Goal: Task Accomplishment & Management: Manage account settings

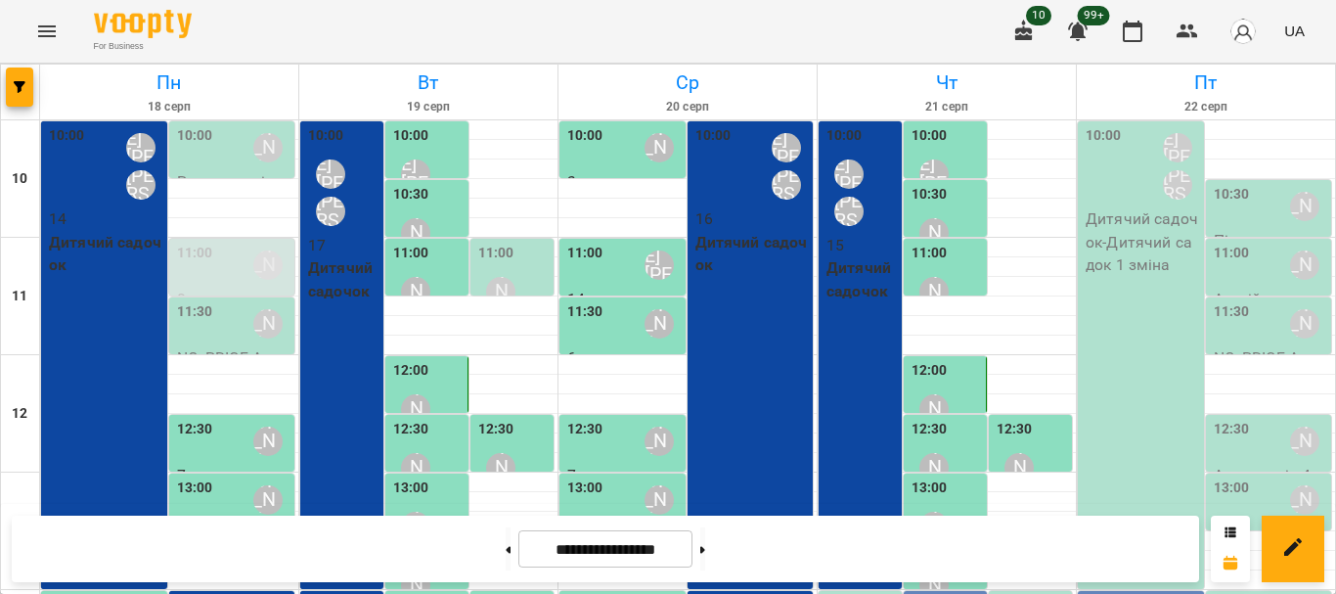
scroll to position [293, 0]
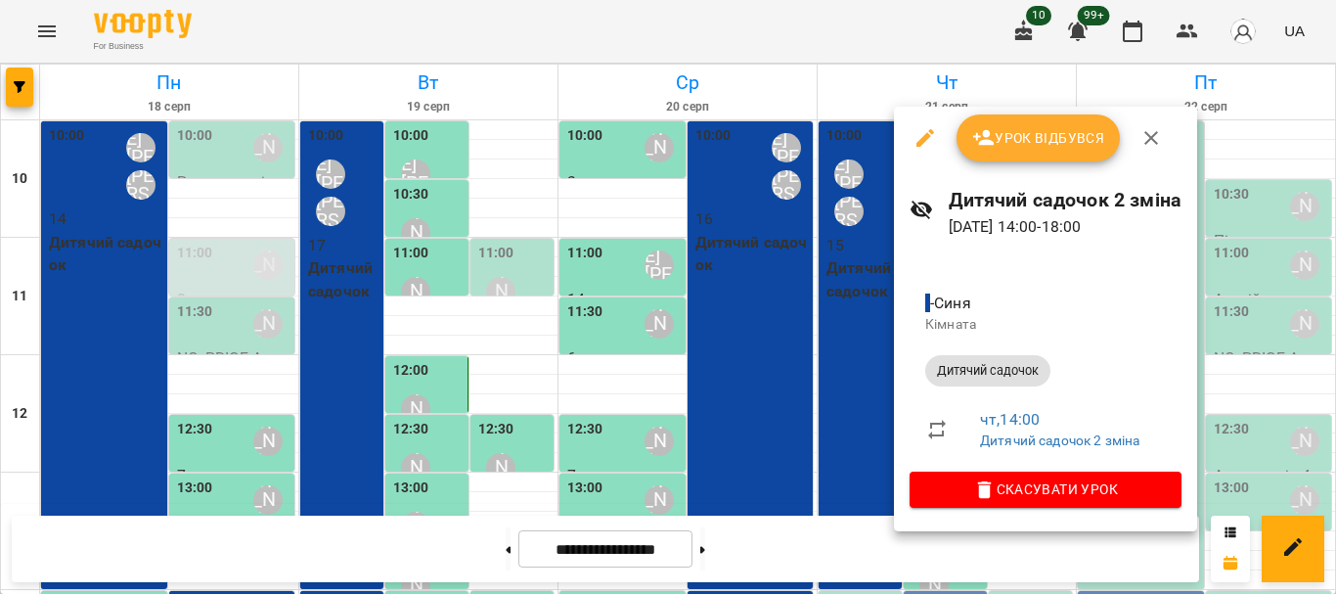
click at [998, 137] on span "Урок відбувся" at bounding box center [1038, 137] width 133 height 23
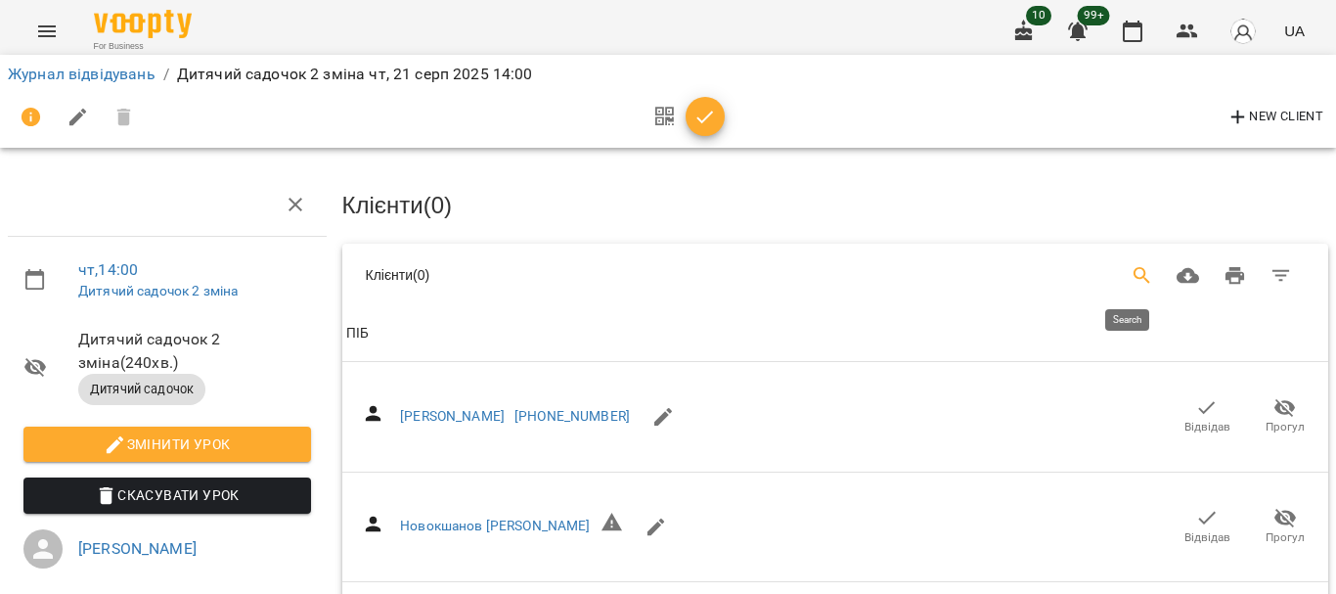
click at [1131, 271] on icon "Search" at bounding box center [1142, 275] width 23 height 23
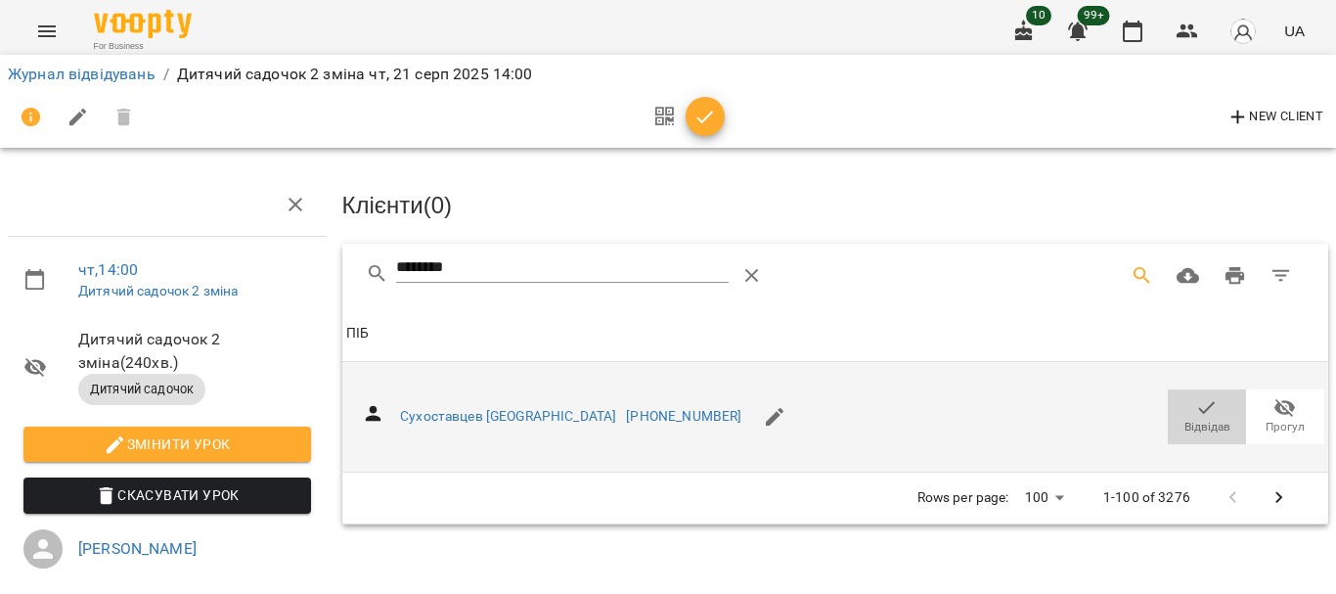
click at [1195, 400] on icon "button" at bounding box center [1206, 407] width 23 height 23
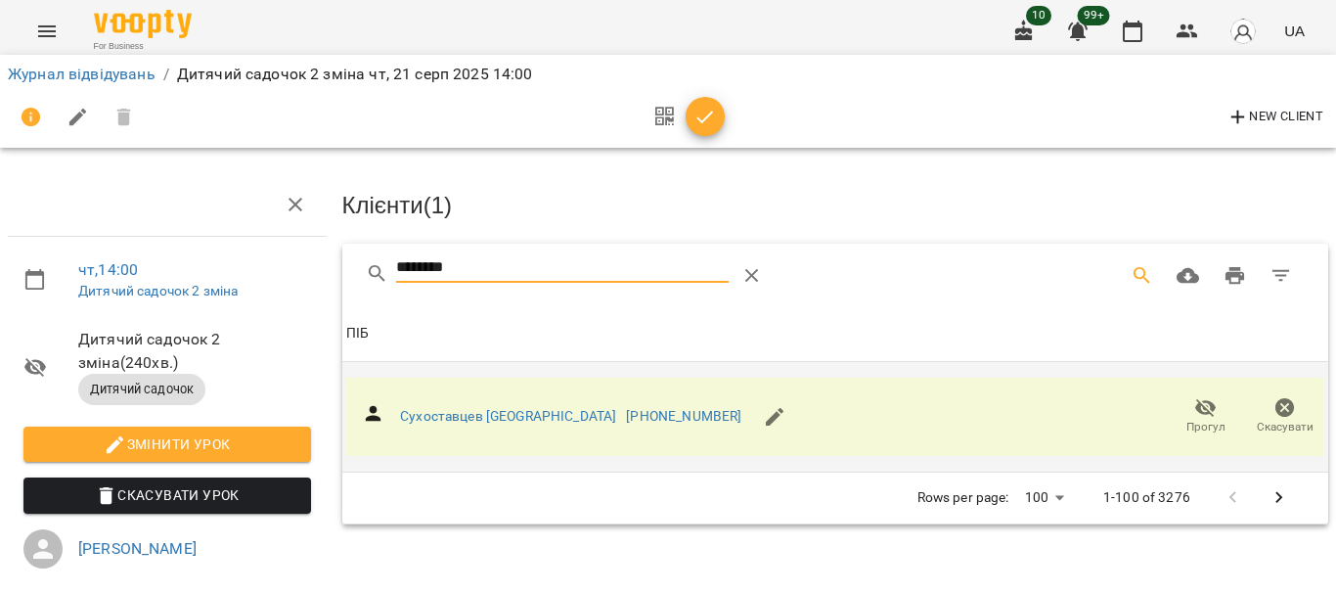
drag, startPoint x: 496, startPoint y: 260, endPoint x: 264, endPoint y: 285, distance: 233.1
click at [265, 285] on div "чт , 14:00 Дитячий садочок 2 зміна Дитячий садочок 2 зміна ( 240 хв. ) Дитячий …" at bounding box center [668, 428] width 1352 height 698
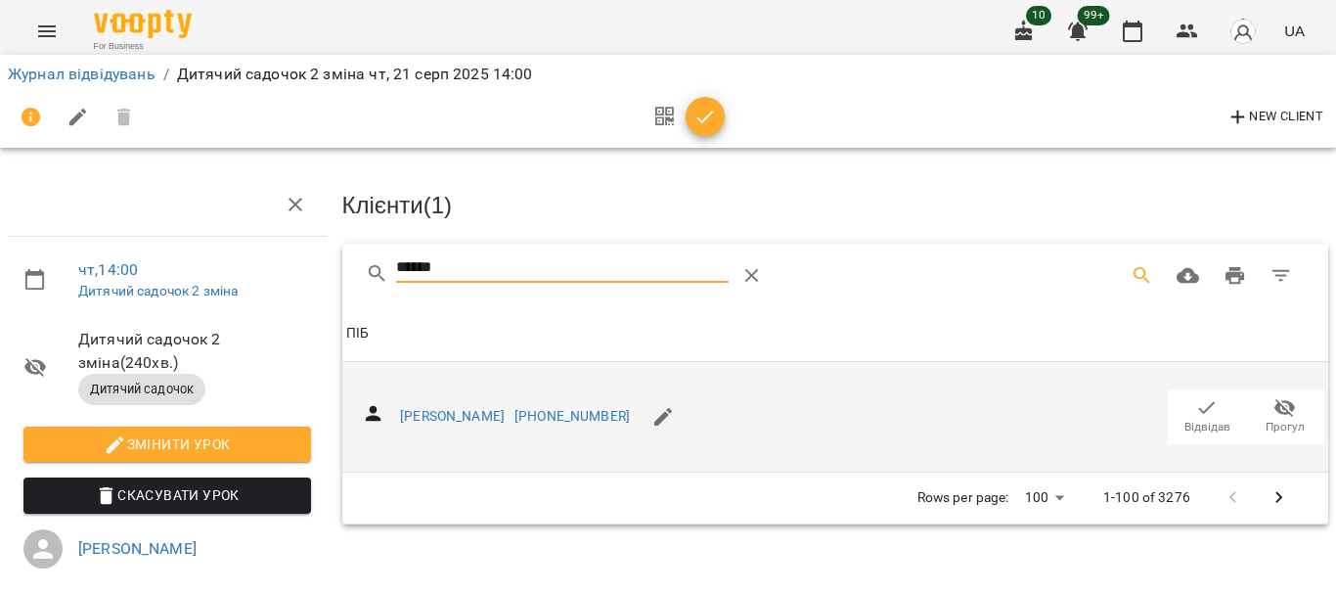
click at [1195, 408] on icon "button" at bounding box center [1206, 407] width 23 height 23
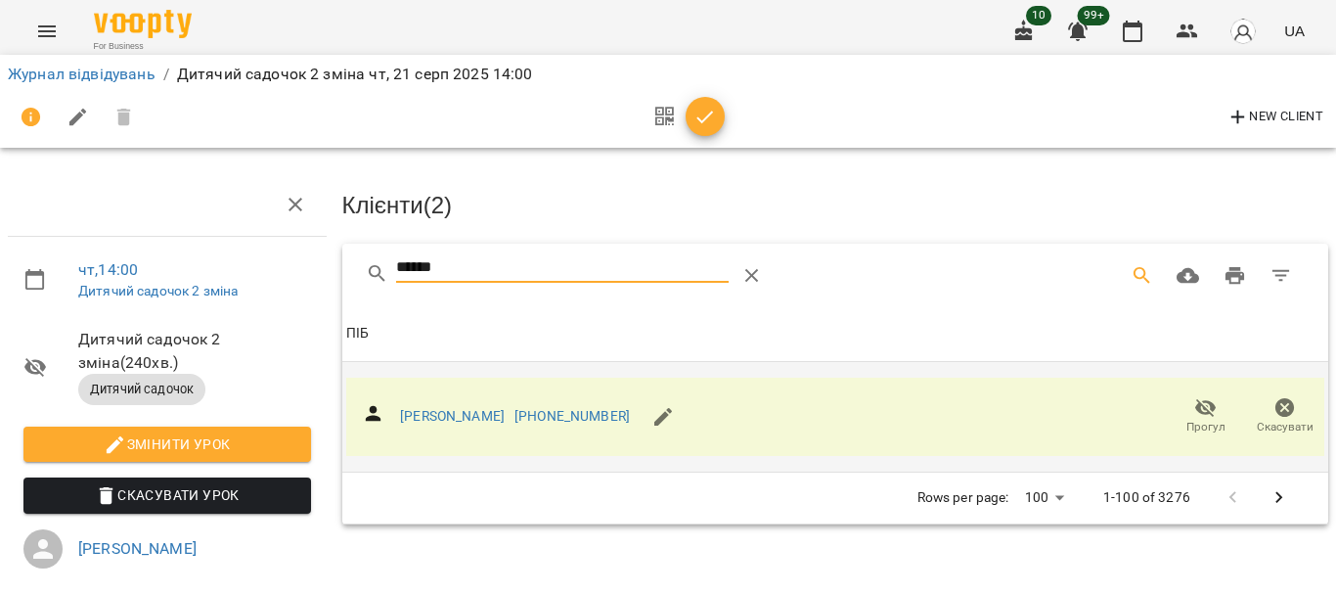
drag, startPoint x: 452, startPoint y: 267, endPoint x: 327, endPoint y: 271, distance: 125.2
click at [327, 271] on div "чт , 14:00 Дитячий садочок 2 зміна Дитячий садочок 2 зміна ( 240 хв. ) Дитячий …" at bounding box center [668, 428] width 1352 height 698
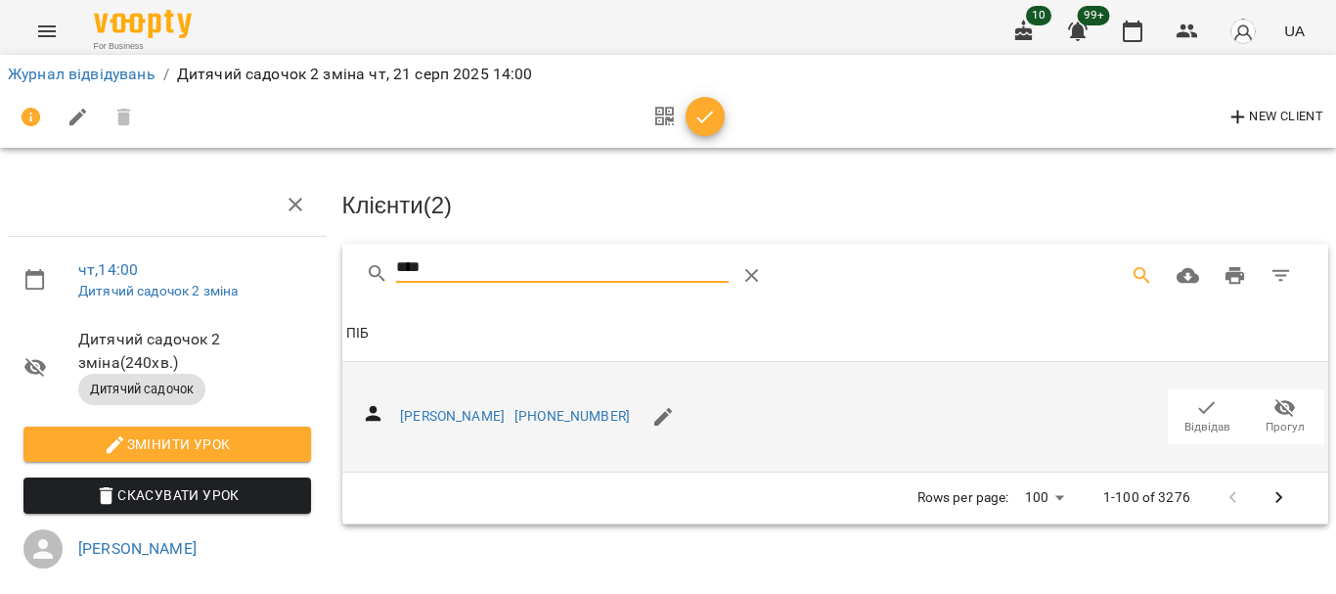
click at [1195, 413] on icon "button" at bounding box center [1206, 407] width 23 height 23
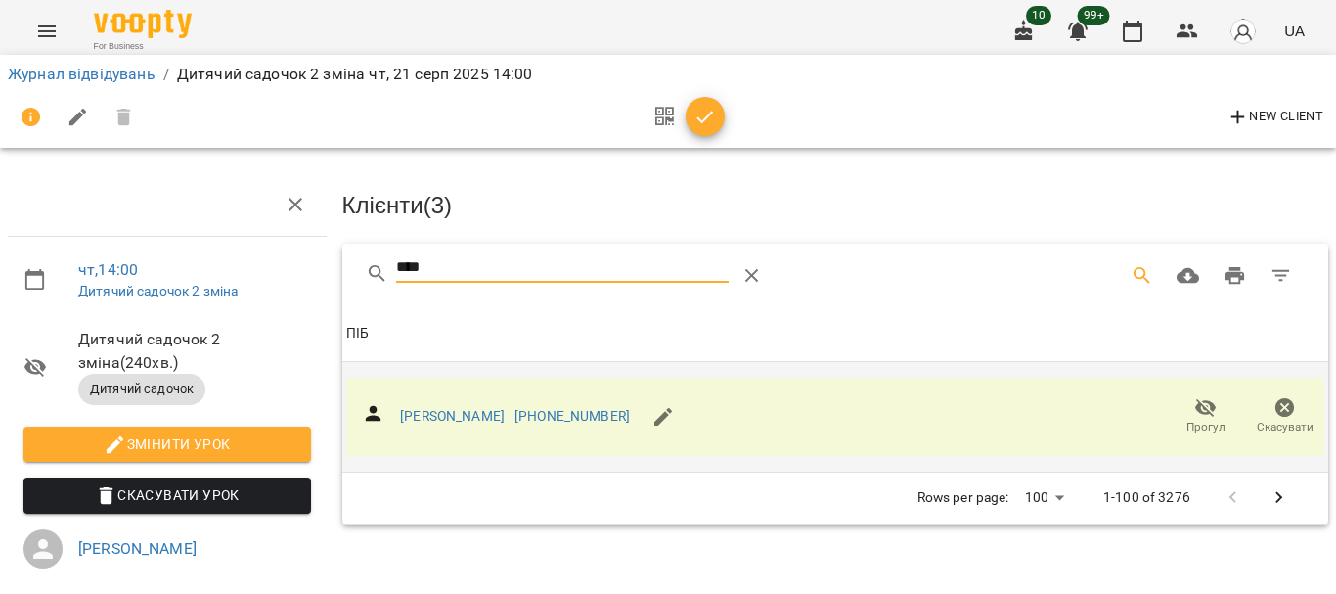
drag, startPoint x: 441, startPoint y: 269, endPoint x: 247, endPoint y: 269, distance: 193.6
click at [247, 269] on div "чт , 14:00 Дитячий садочок 2 зміна Дитячий садочок 2 зміна ( 240 хв. ) Дитячий …" at bounding box center [668, 428] width 1352 height 698
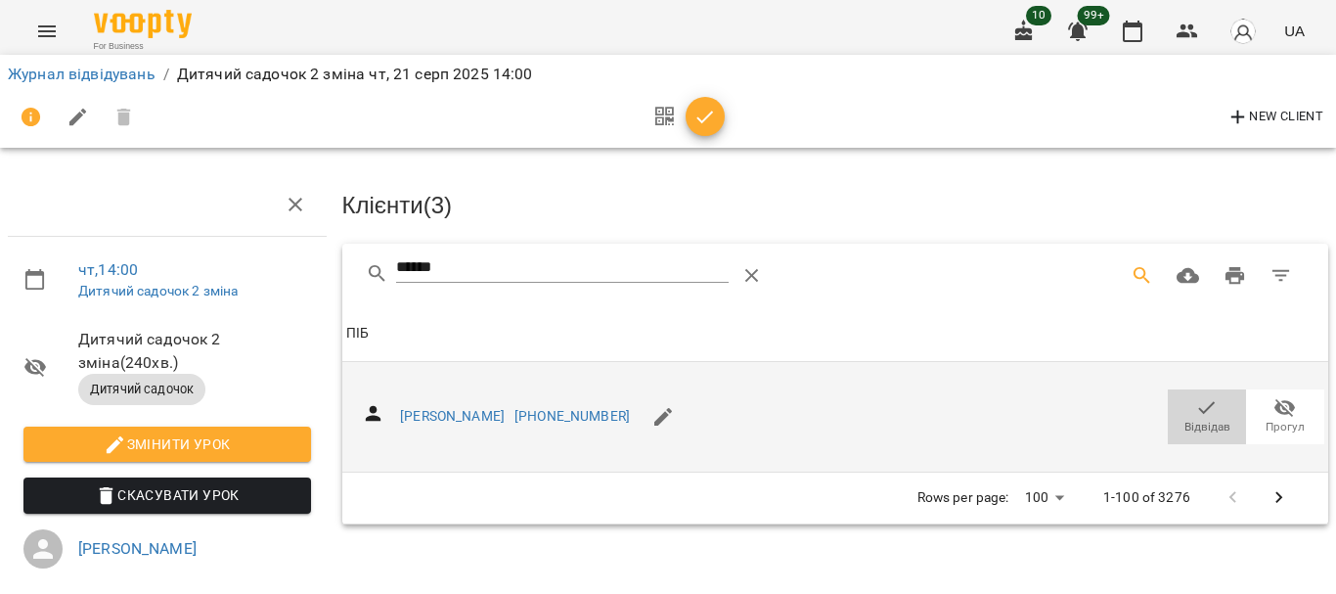
click at [1195, 410] on icon "button" at bounding box center [1206, 407] width 23 height 23
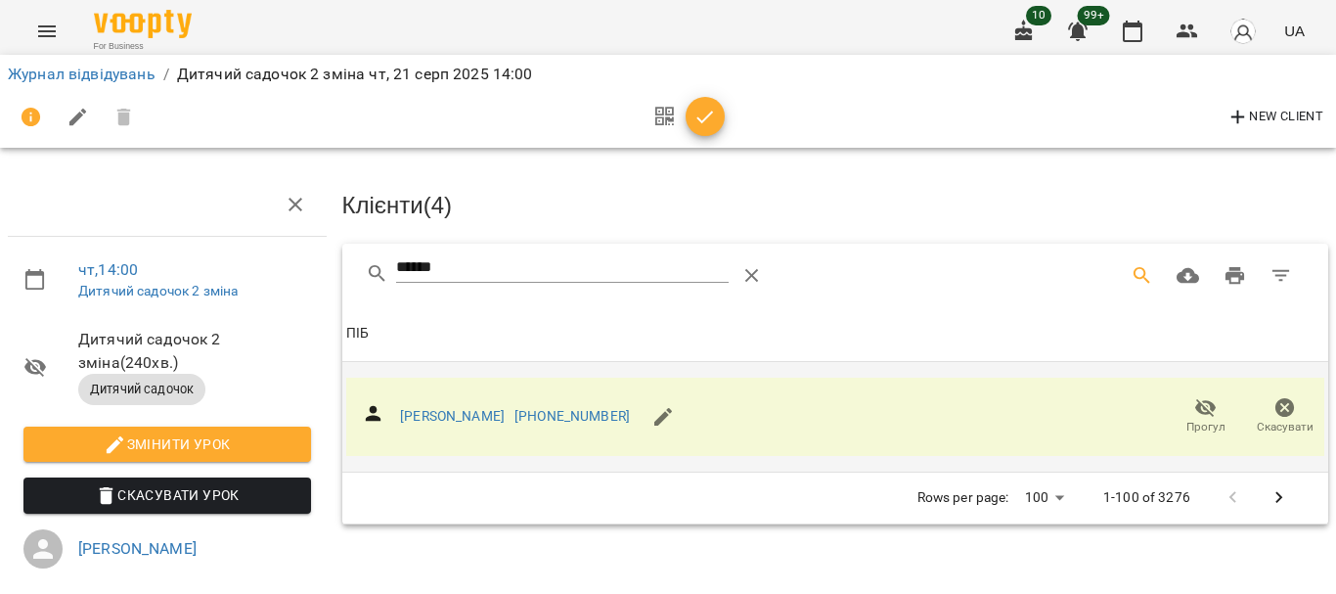
click at [283, 268] on div "чт , 14:00 Дитячий садочок 2 зміна Дитячий садочок 2 зміна ( 240 хв. ) Дитячий …" at bounding box center [668, 428] width 1352 height 698
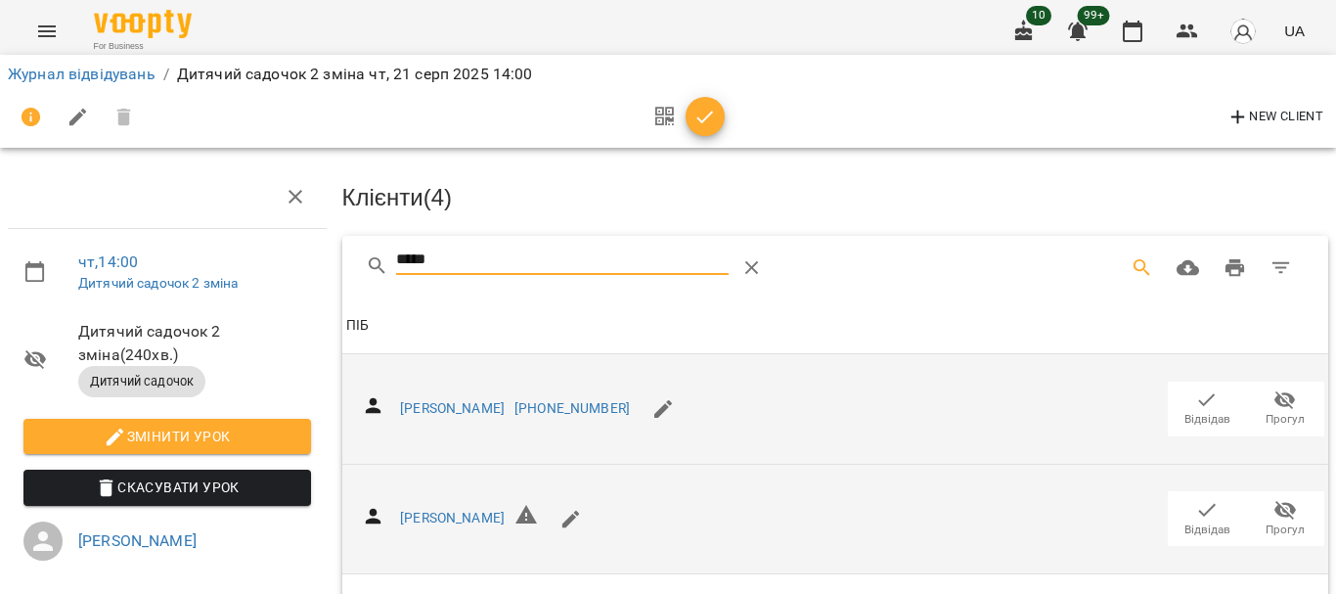
scroll to position [288, 0]
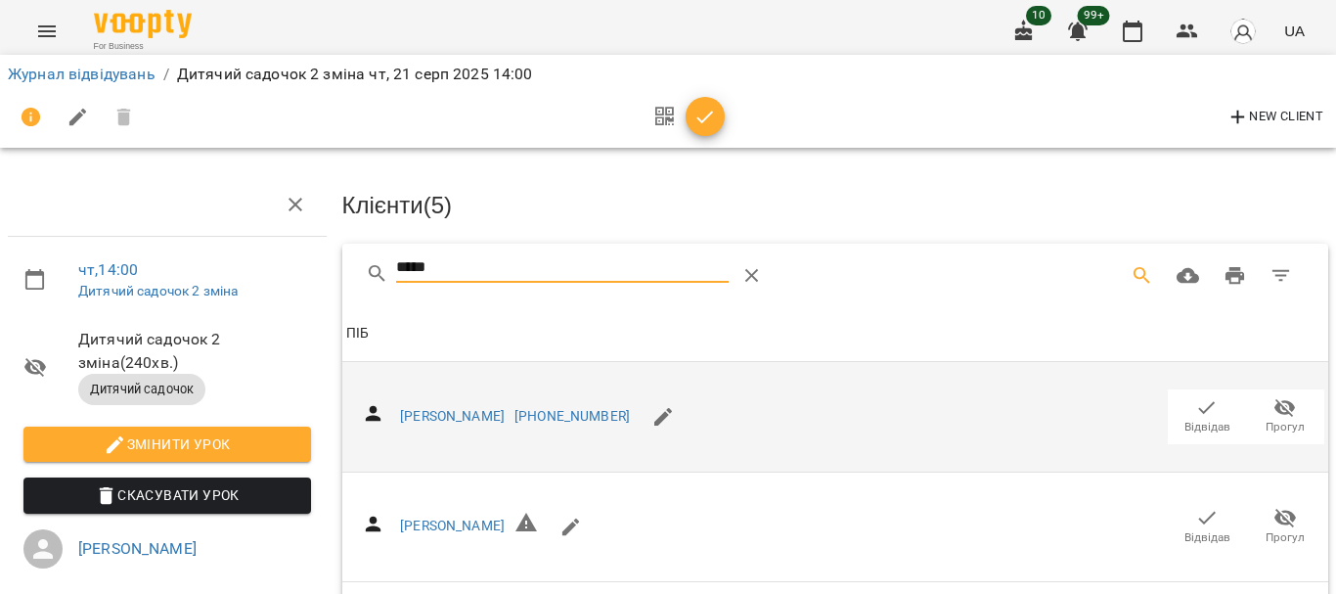
drag, startPoint x: 421, startPoint y: 271, endPoint x: 315, endPoint y: 270, distance: 105.6
click at [315, 270] on div "чт , 14:00 Дитячий садочок 2 зміна Дитячий садочок 2 зміна ( 240 хв. ) Дитячий …" at bounding box center [668, 474] width 1352 height 790
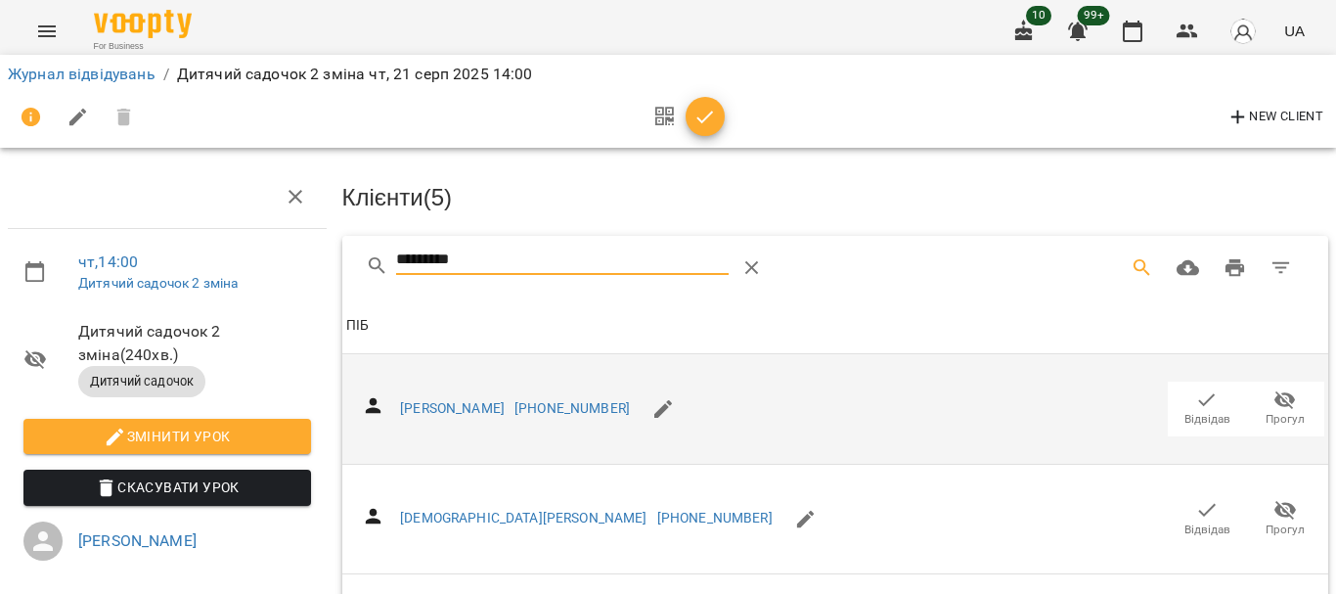
scroll to position [391, 0]
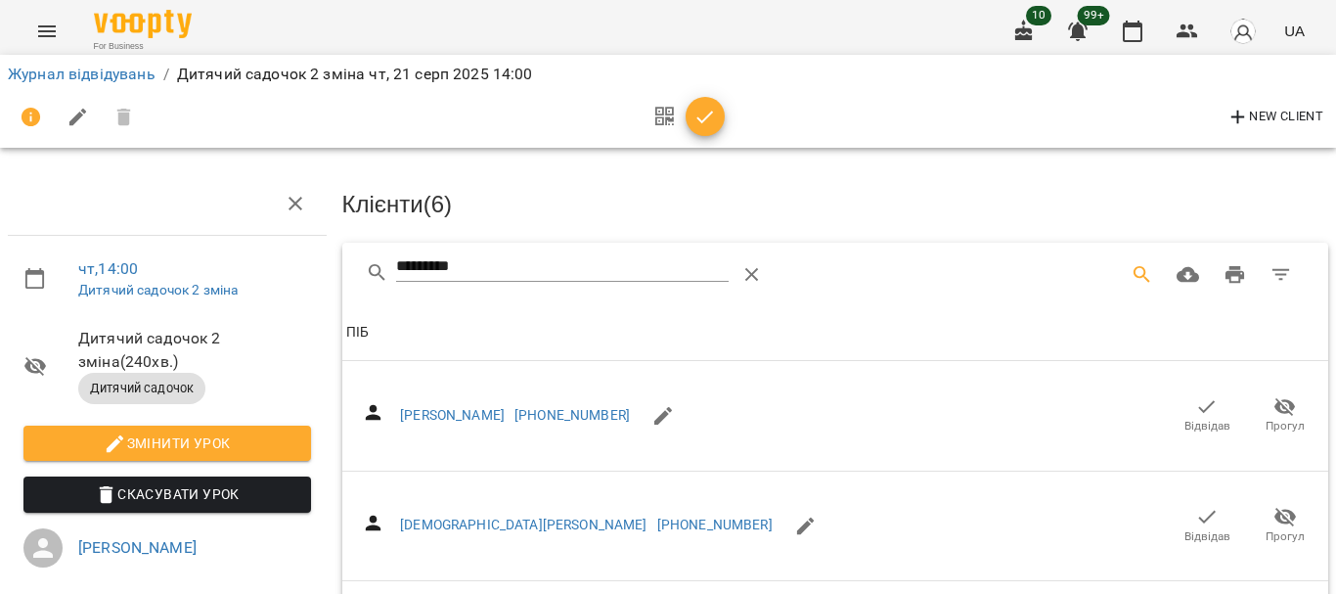
scroll to position [0, 0]
drag, startPoint x: 492, startPoint y: 273, endPoint x: 273, endPoint y: 282, distance: 219.2
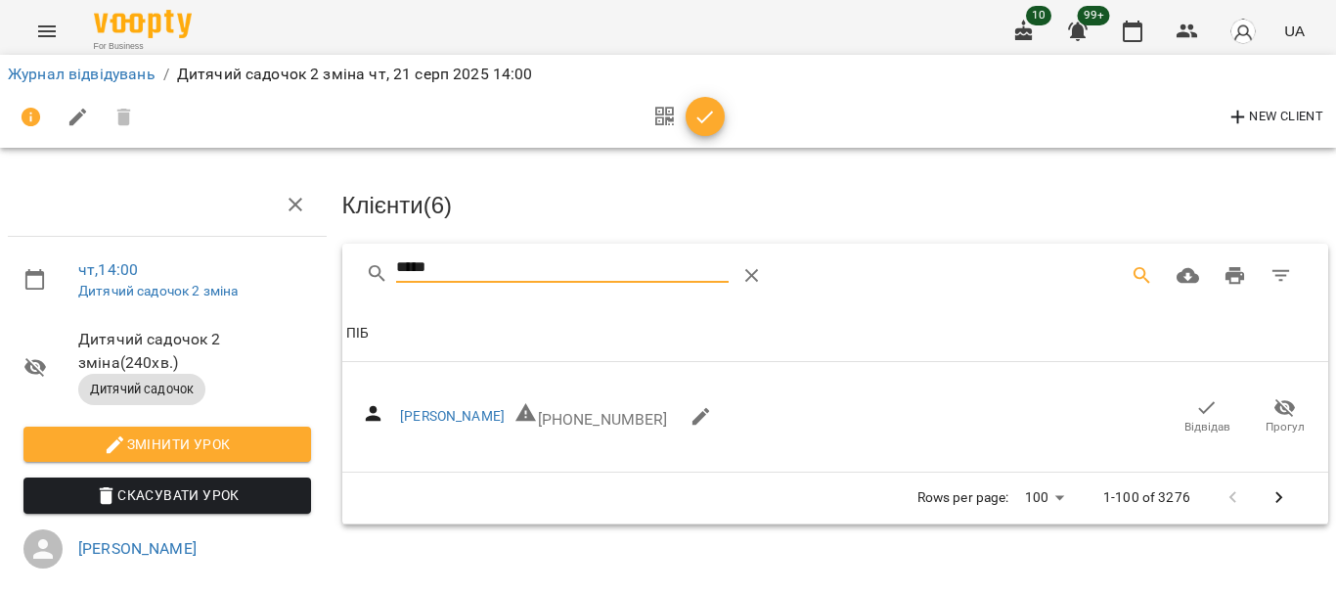
click at [1206, 405] on span "Відвідав" at bounding box center [1206, 415] width 55 height 39
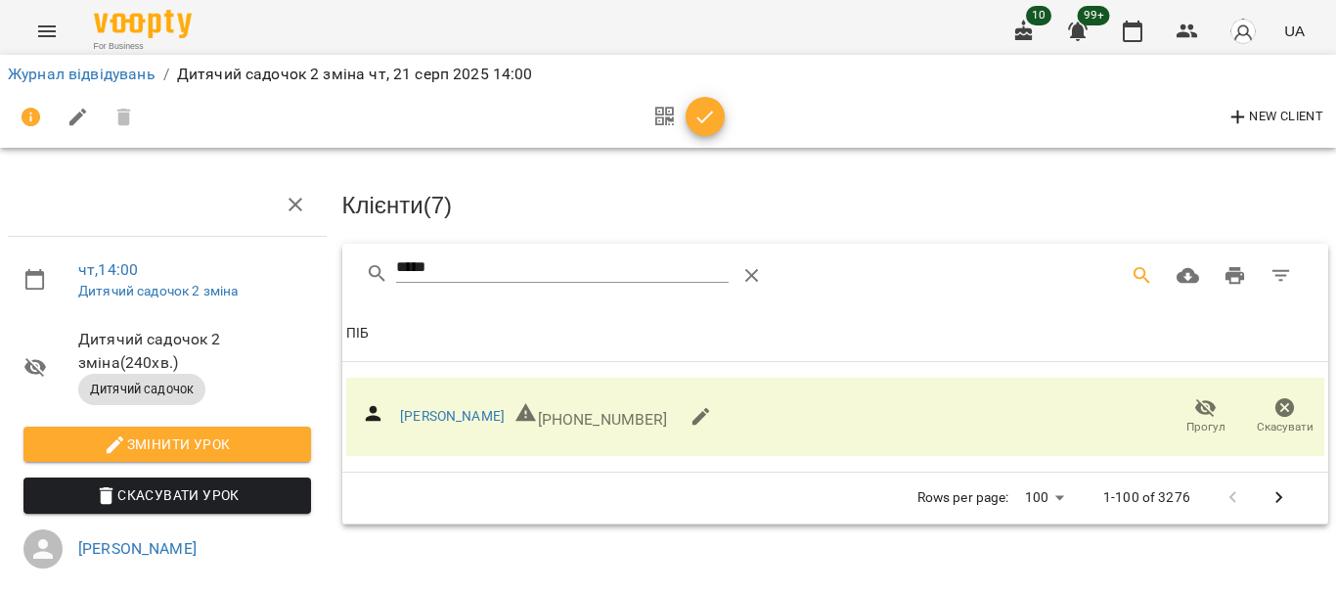
drag, startPoint x: 457, startPoint y: 256, endPoint x: 319, endPoint y: 264, distance: 138.1
click at [319, 264] on div "чт , 14:00 Дитячий садочок 2 зміна Дитячий садочок 2 зміна ( 240 хв. ) Дитячий …" at bounding box center [668, 428] width 1352 height 698
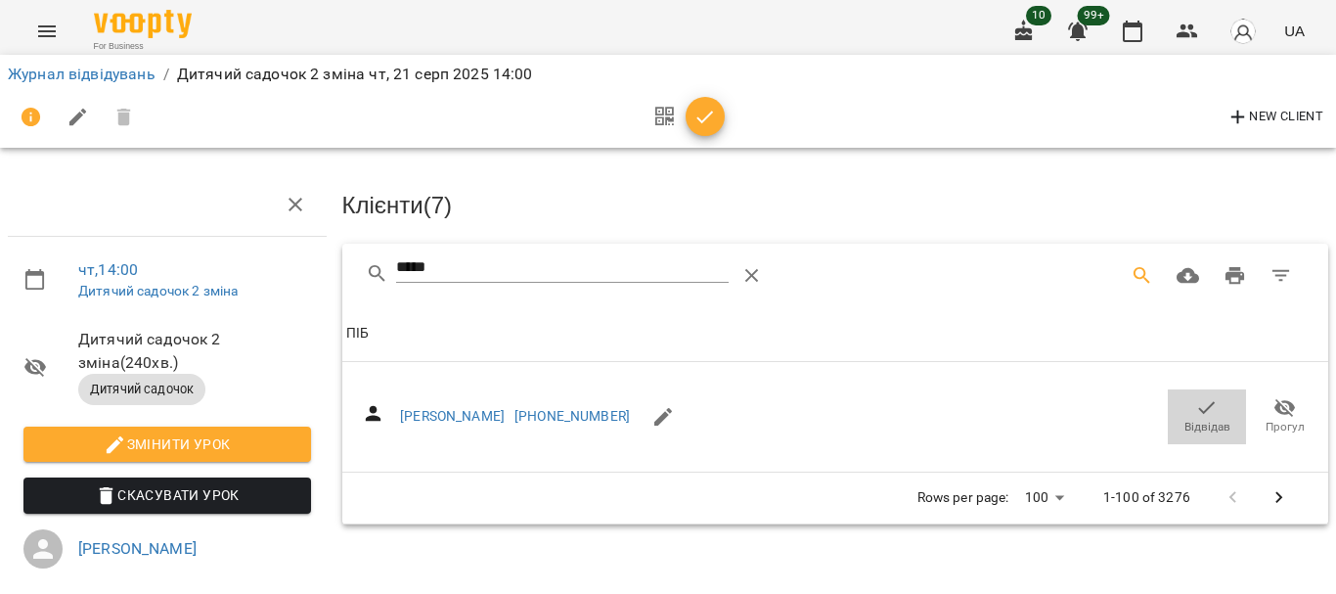
click at [1199, 405] on icon "button" at bounding box center [1206, 407] width 23 height 23
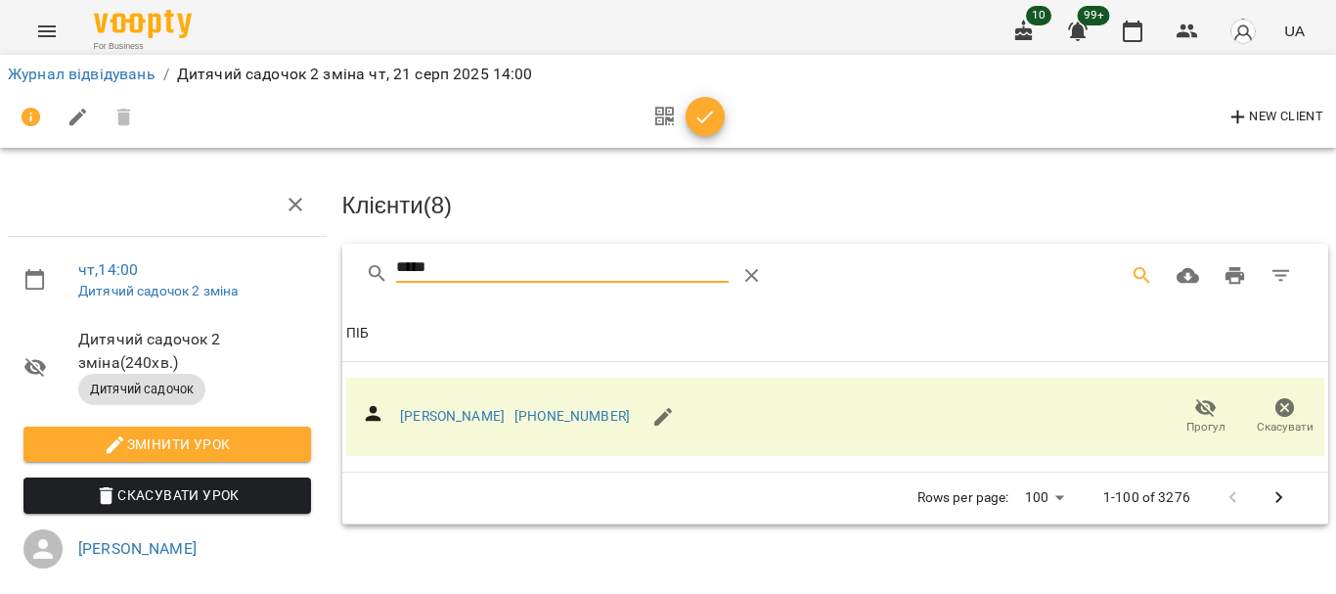
drag, startPoint x: 380, startPoint y: 273, endPoint x: 316, endPoint y: 273, distance: 64.5
click at [316, 273] on div "чт , 14:00 Дитячий садочок 2 зміна Дитячий садочок 2 зміна ( 240 хв. ) Дитячий …" at bounding box center [668, 428] width 1352 height 698
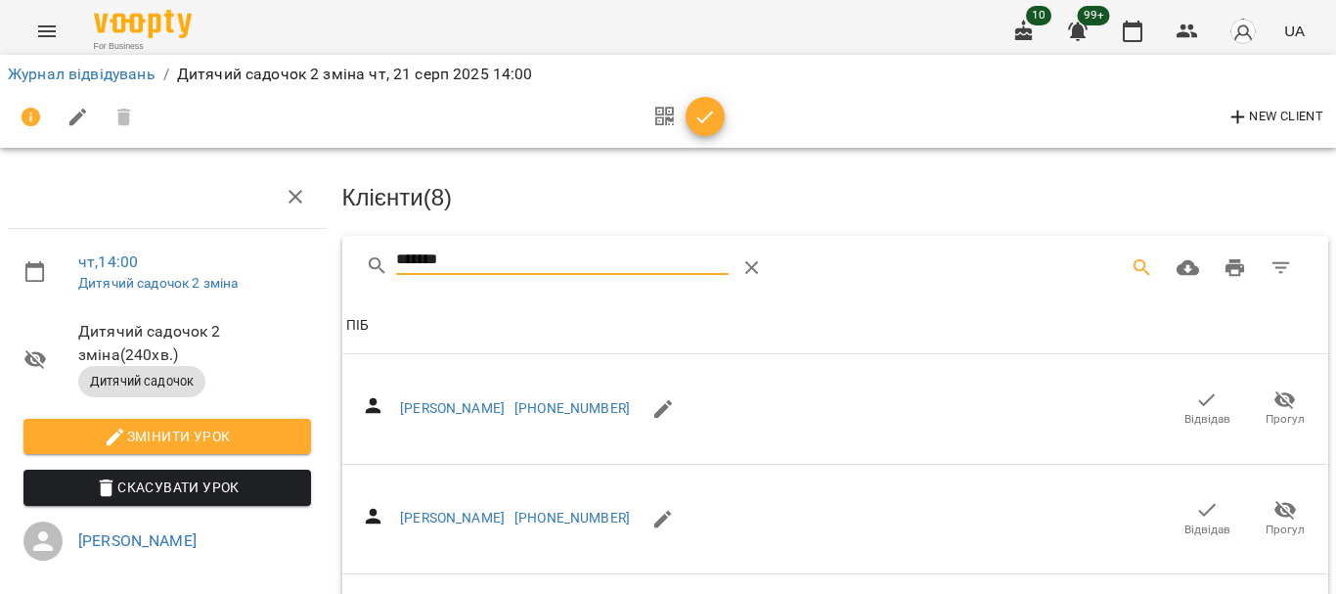
scroll to position [98, 0]
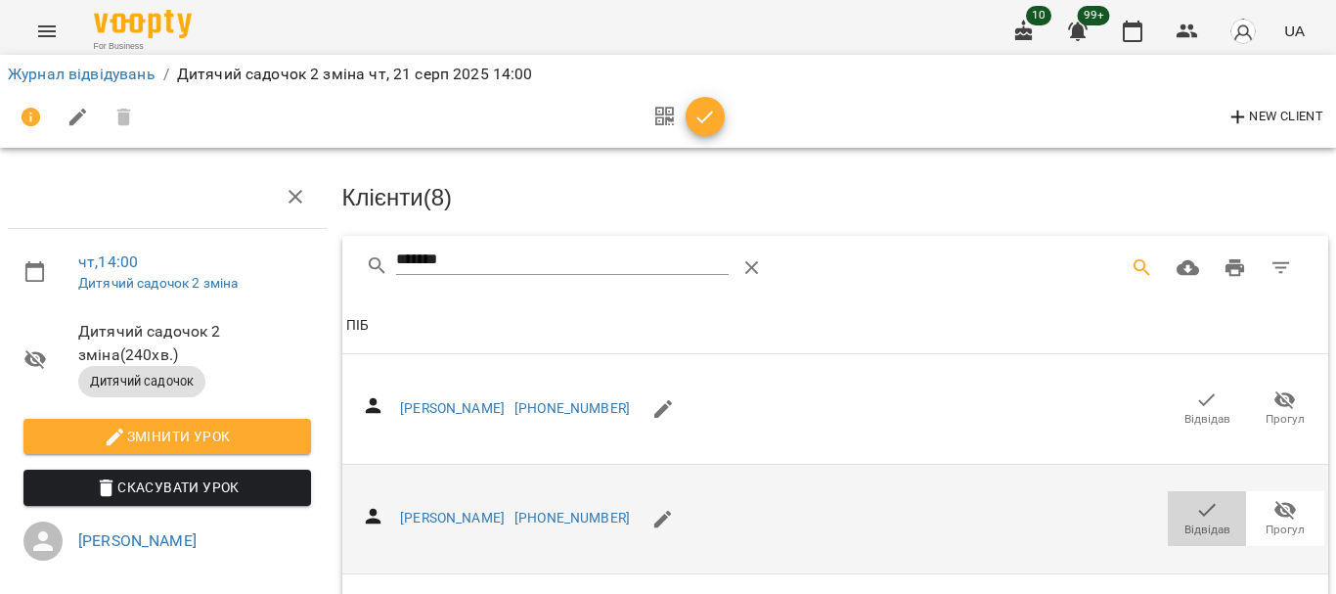
click at [1195, 498] on icon "button" at bounding box center [1206, 509] width 23 height 23
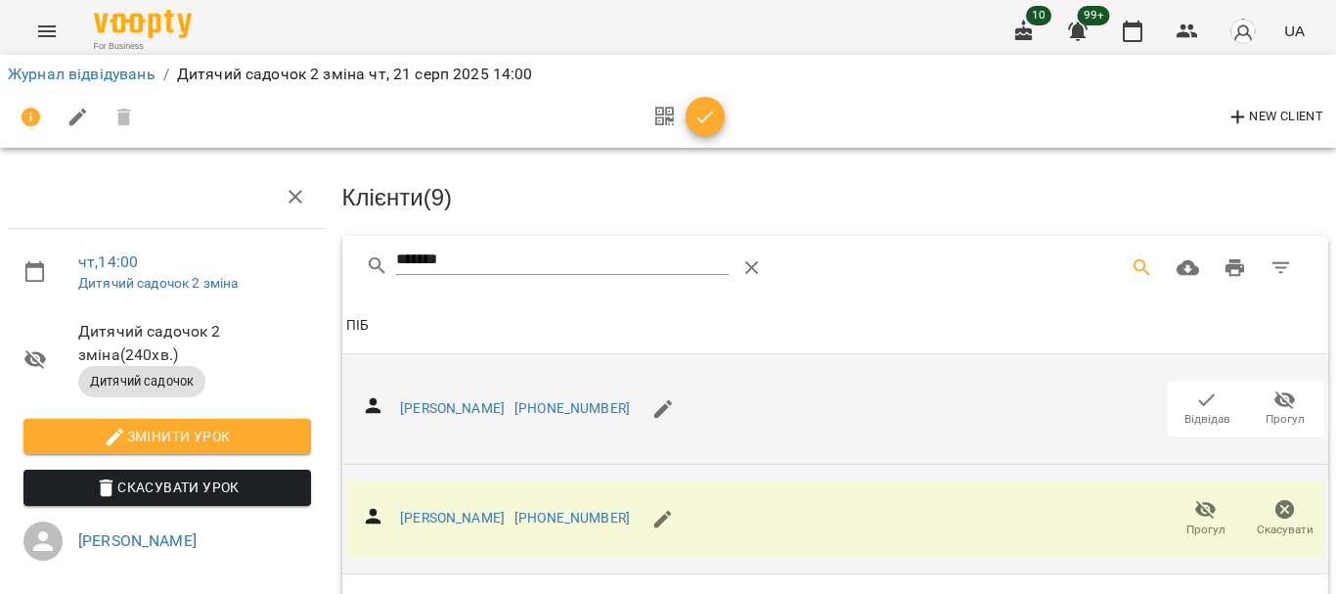
scroll to position [0, 0]
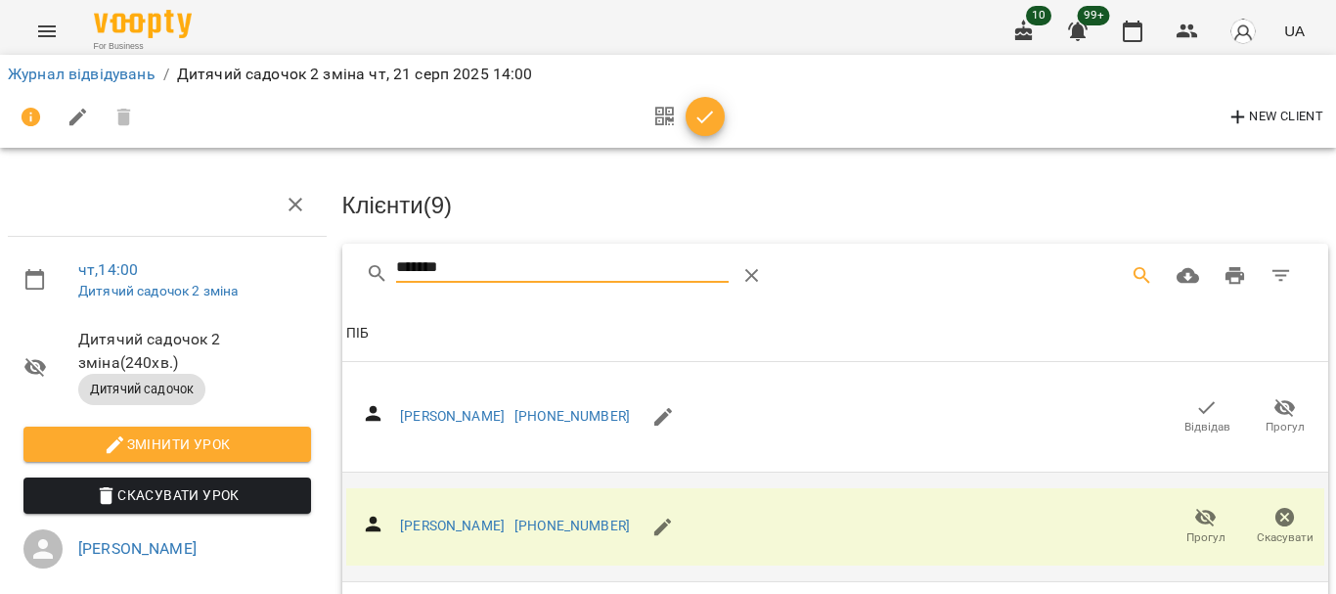
drag, startPoint x: 396, startPoint y: 268, endPoint x: 276, endPoint y: 270, distance: 120.3
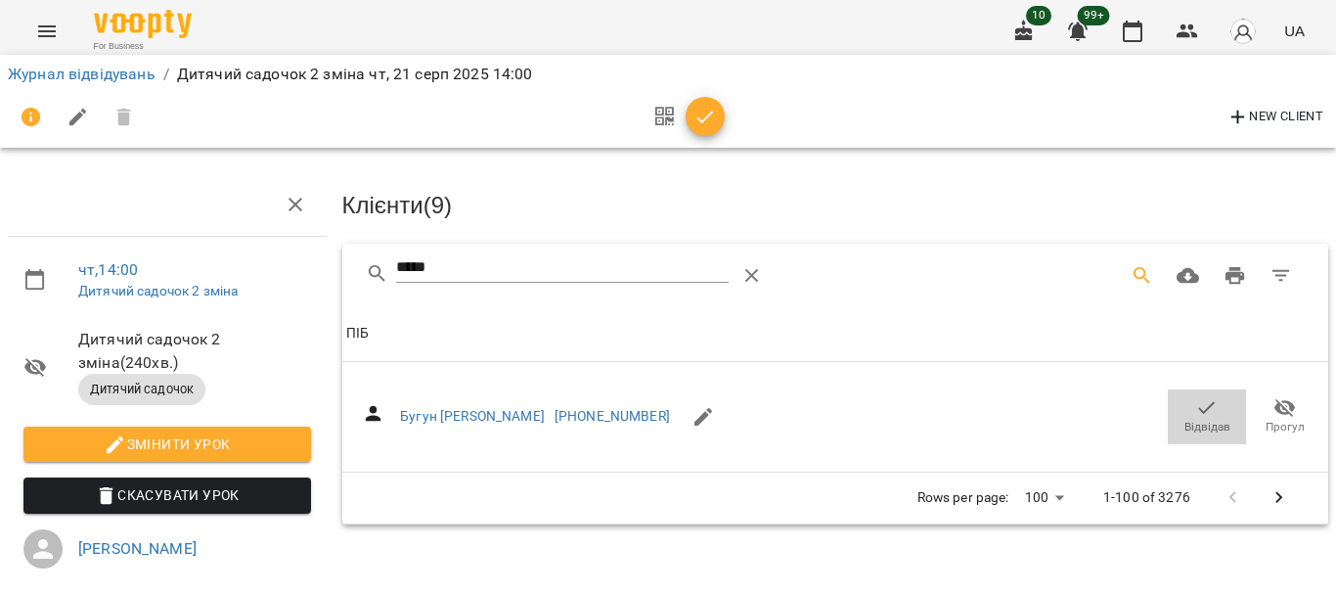
click at [1199, 409] on icon "button" at bounding box center [1207, 407] width 17 height 13
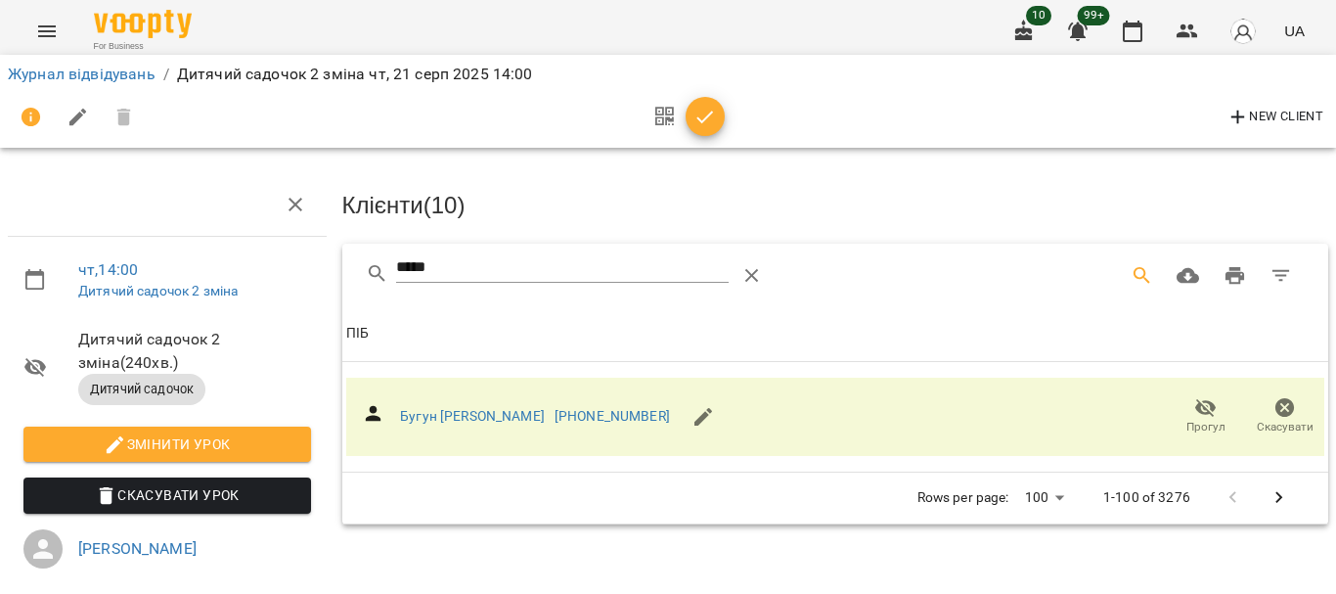
drag, startPoint x: 382, startPoint y: 274, endPoint x: 250, endPoint y: 278, distance: 132.1
click at [255, 278] on div "чт , 14:00 Дитячий садочок 2 зміна Дитячий садочок 2 зміна ( 240 хв. ) Дитячий …" at bounding box center [668, 428] width 1352 height 698
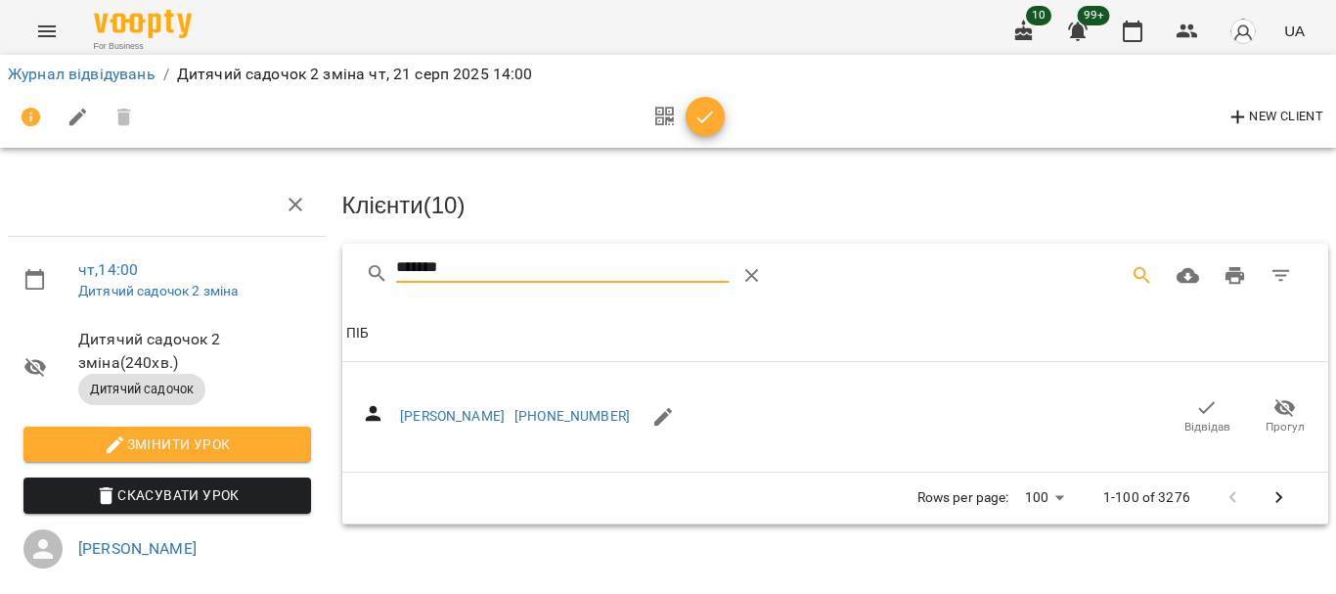
click at [1199, 405] on icon "button" at bounding box center [1207, 407] width 17 height 13
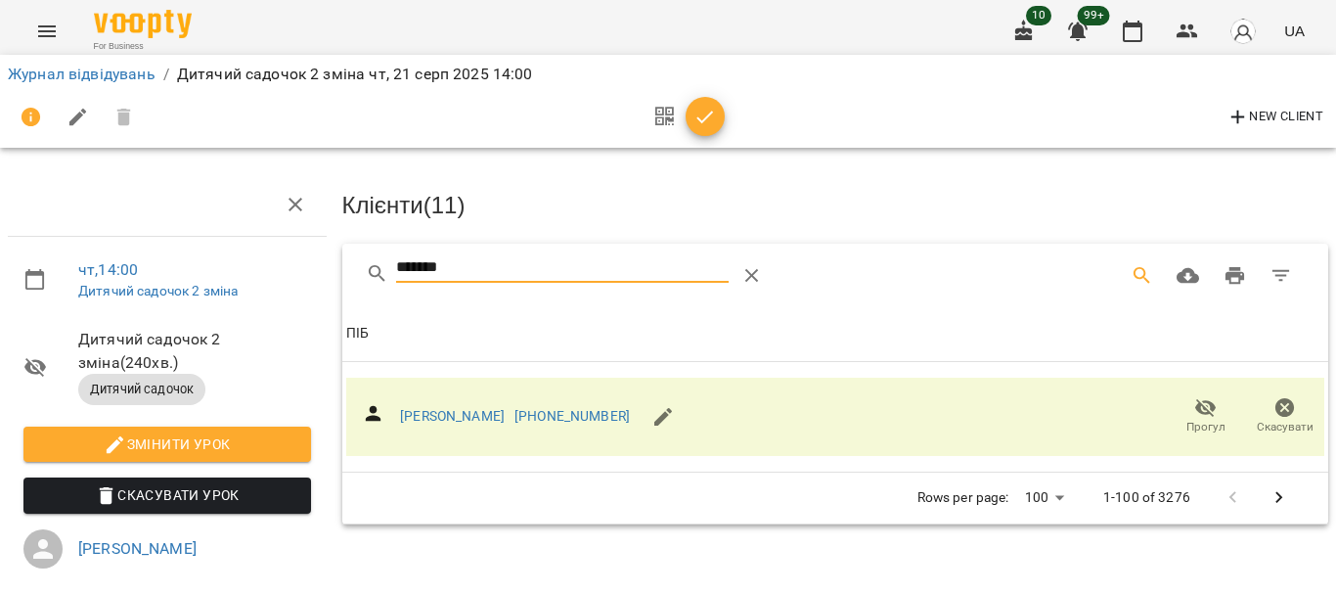
drag, startPoint x: 404, startPoint y: 272, endPoint x: 283, endPoint y: 286, distance: 122.0
click at [285, 286] on div "чт , 14:00 Дитячий садочок 2 зміна Дитячий садочок 2 зміна ( 240 хв. ) Дитячий …" at bounding box center [668, 428] width 1352 height 698
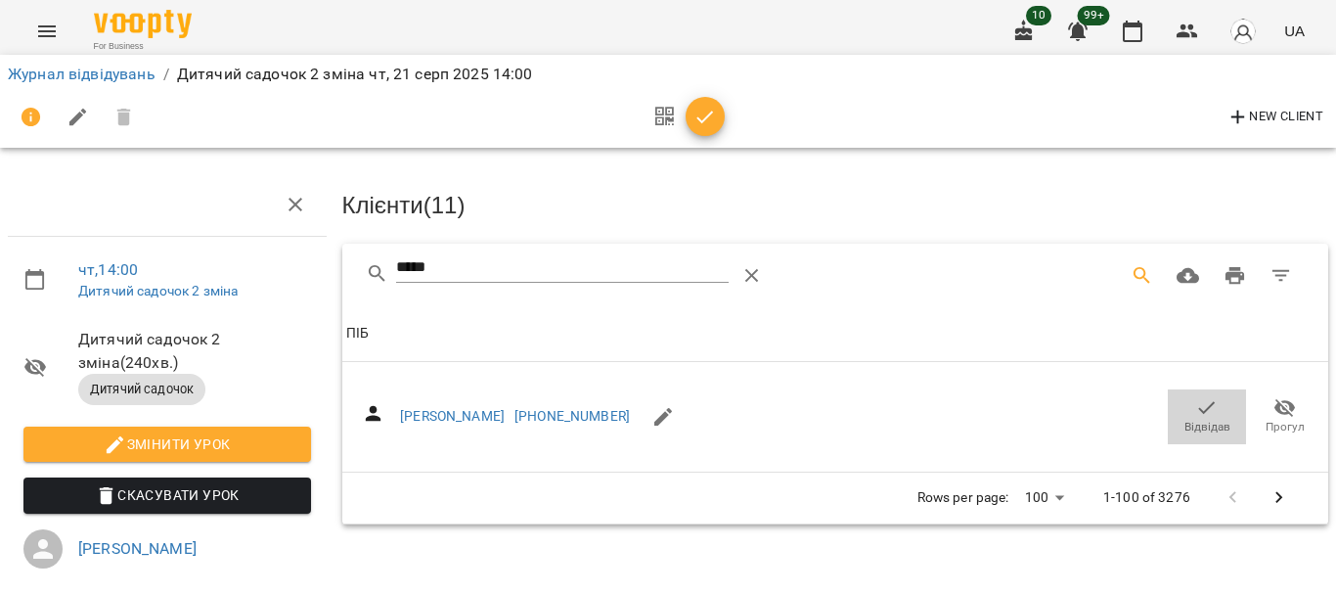
click at [1195, 398] on icon "button" at bounding box center [1206, 407] width 23 height 23
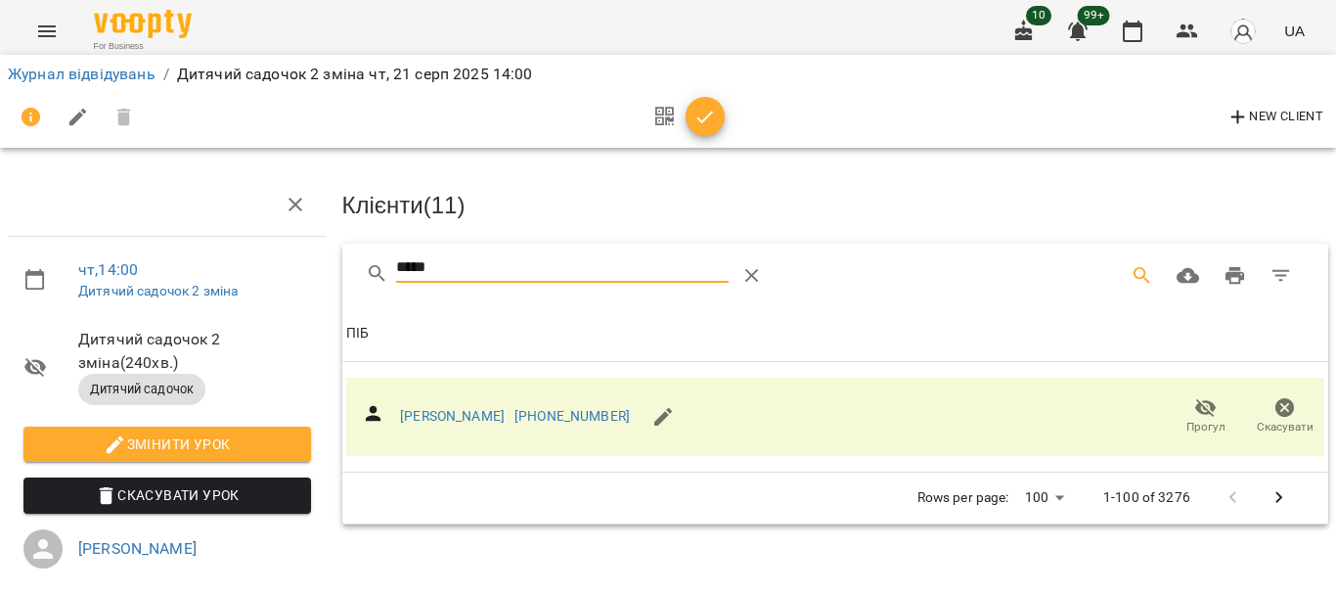
drag, startPoint x: 368, startPoint y: 266, endPoint x: 291, endPoint y: 267, distance: 76.3
click at [291, 267] on div "чт , 14:00 Дитячий садочок 2 зміна Дитячий садочок 2 зміна ( 240 хв. ) Дитячий …" at bounding box center [668, 428] width 1352 height 698
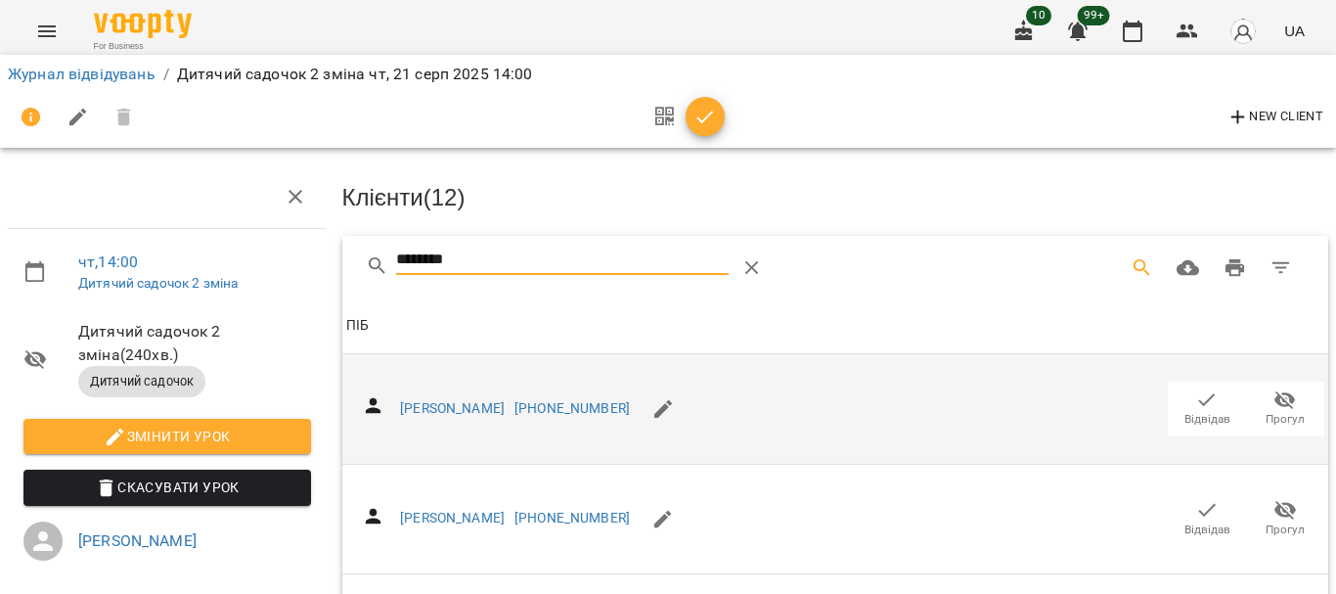
scroll to position [196, 0]
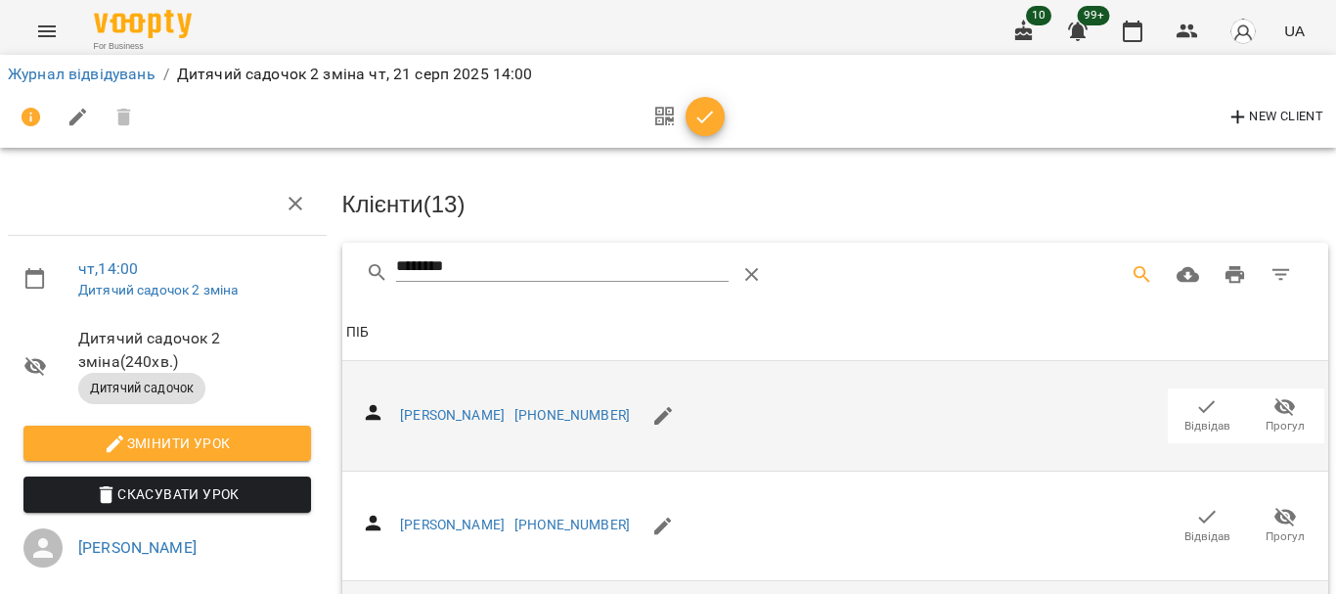
scroll to position [0, 0]
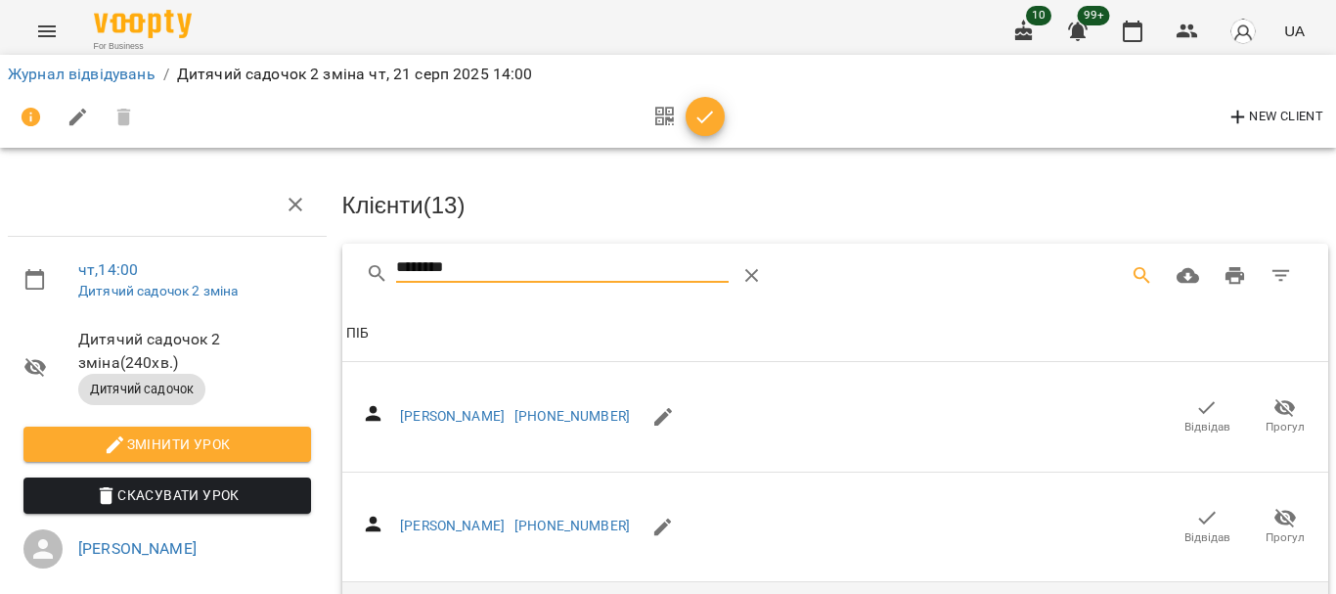
drag, startPoint x: 485, startPoint y: 271, endPoint x: 240, endPoint y: 270, distance: 245.5
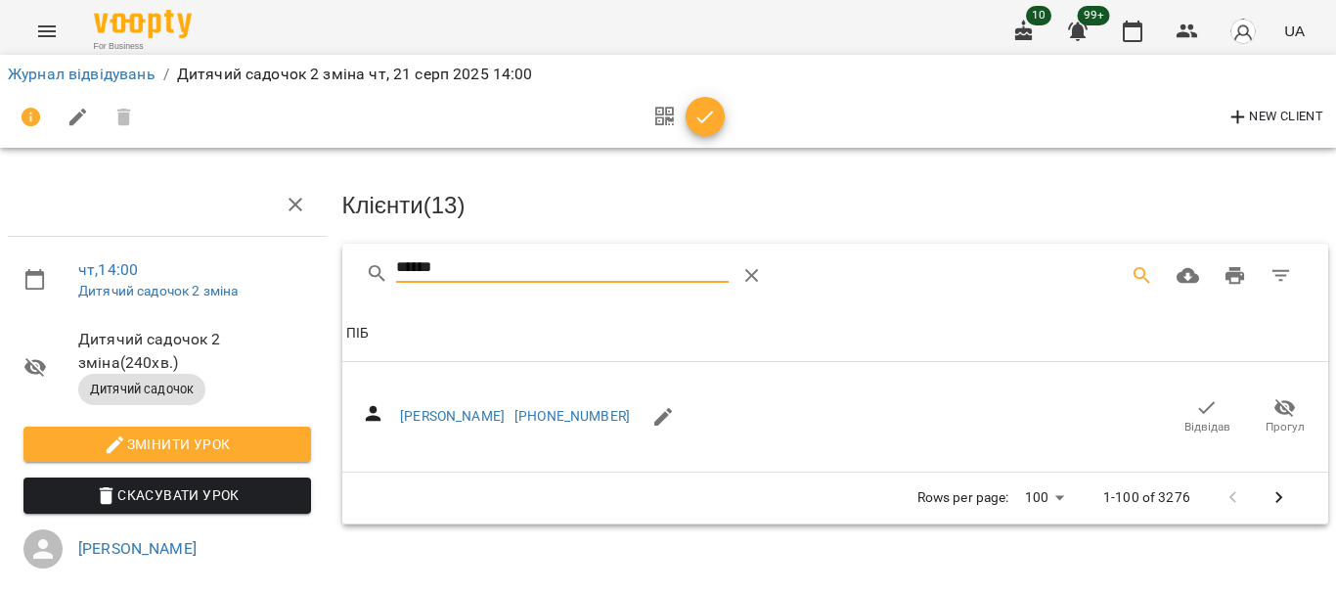
click at [1199, 406] on icon "button" at bounding box center [1207, 407] width 17 height 13
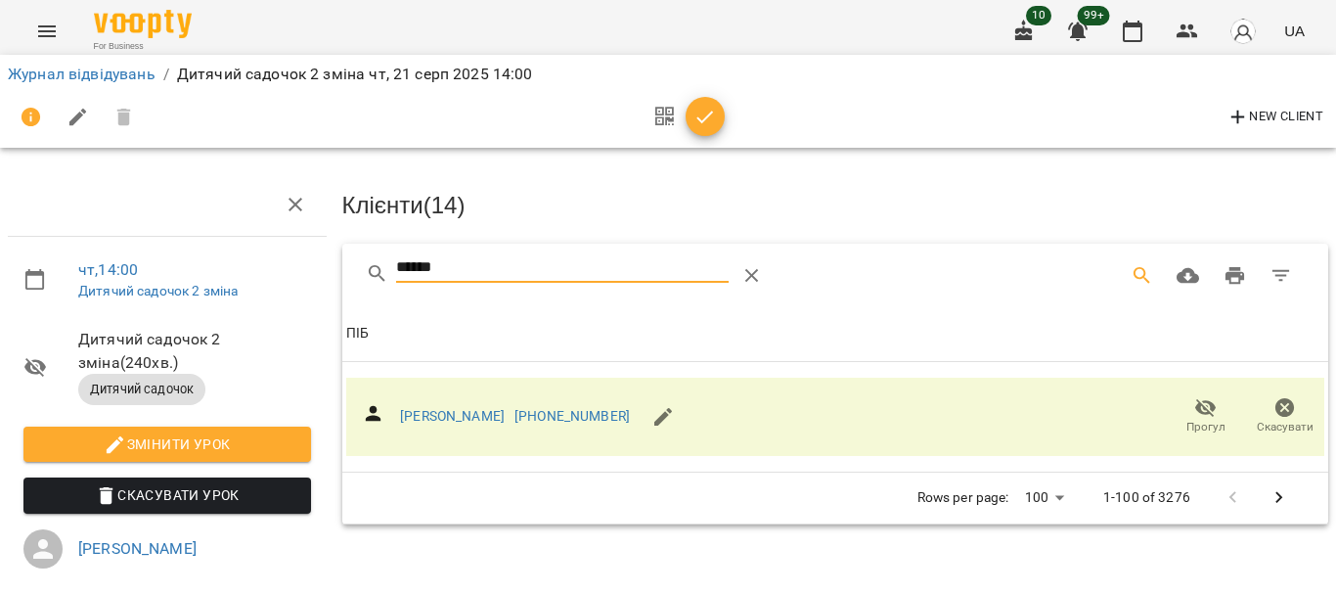
drag, startPoint x: 381, startPoint y: 274, endPoint x: 258, endPoint y: 282, distance: 123.5
click at [273, 282] on div "чт , 14:00 Дитячий садочок 2 зміна Дитячий садочок 2 зміна ( 240 хв. ) Дитячий …" at bounding box center [668, 428] width 1352 height 698
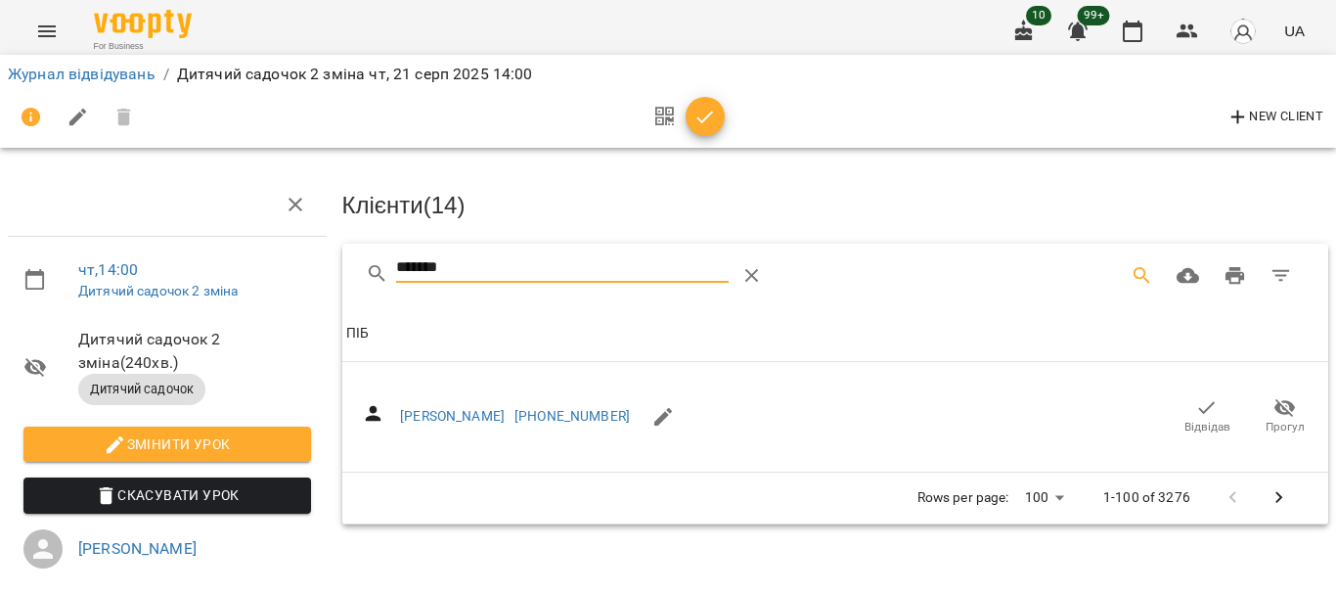
type input "*******"
click at [1199, 407] on icon "button" at bounding box center [1207, 407] width 17 height 13
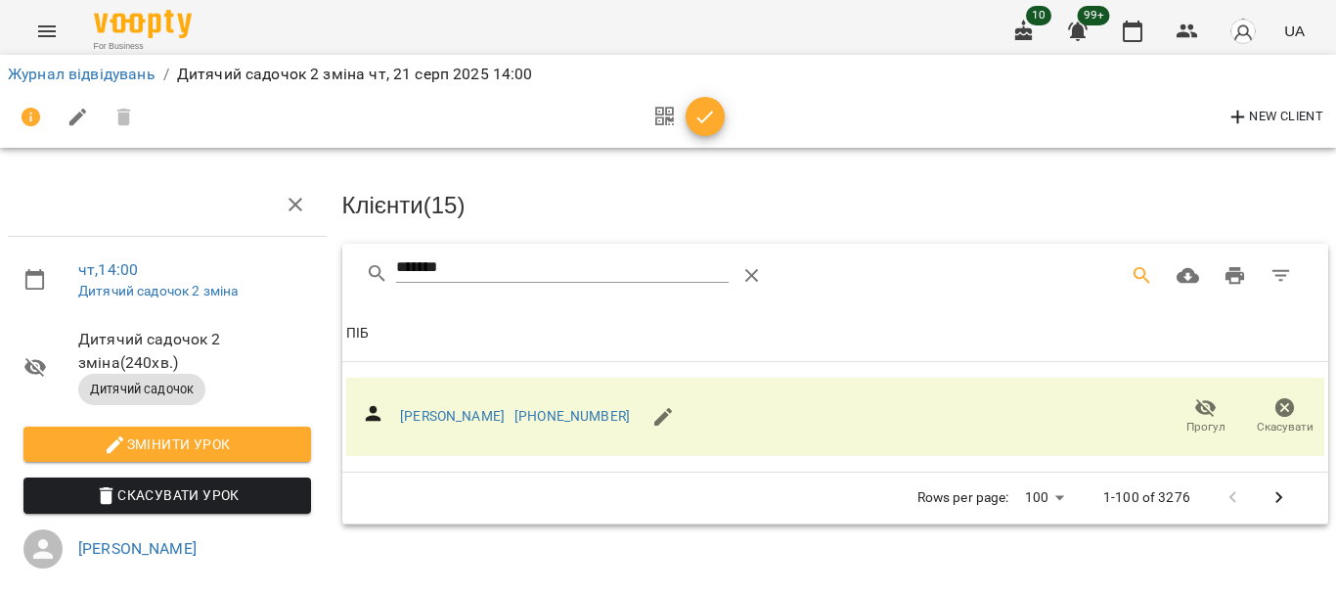
click at [706, 106] on icon "button" at bounding box center [704, 117] width 23 height 23
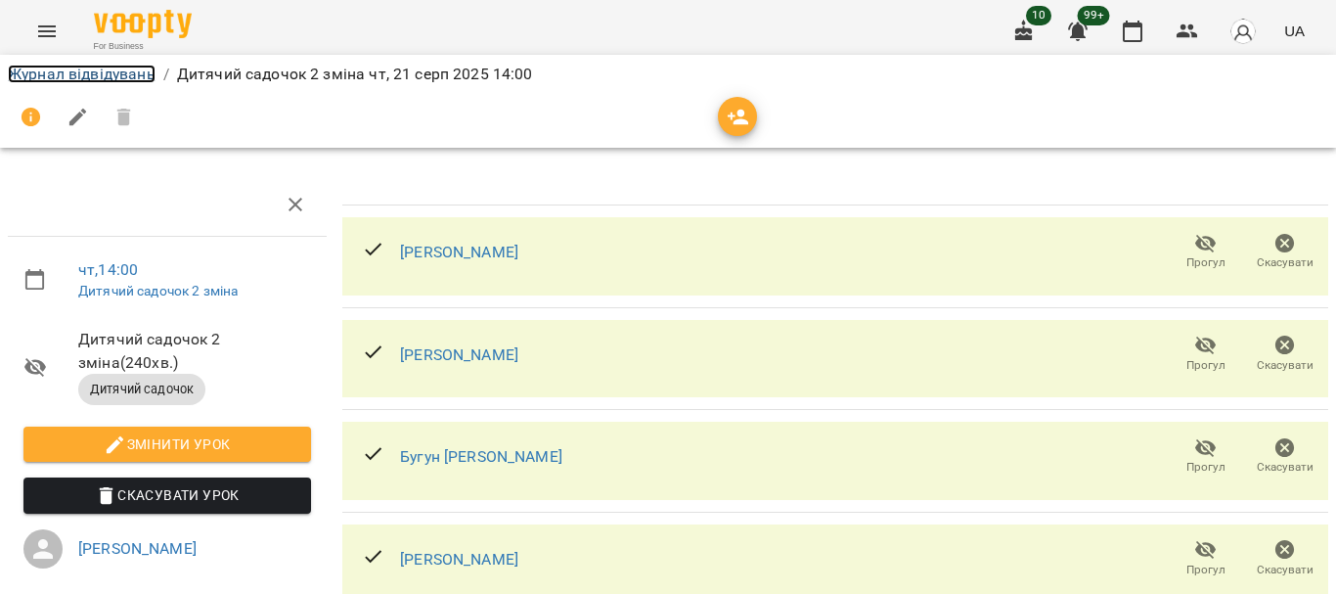
click at [82, 71] on link "Журнал відвідувань" at bounding box center [82, 74] width 148 height 19
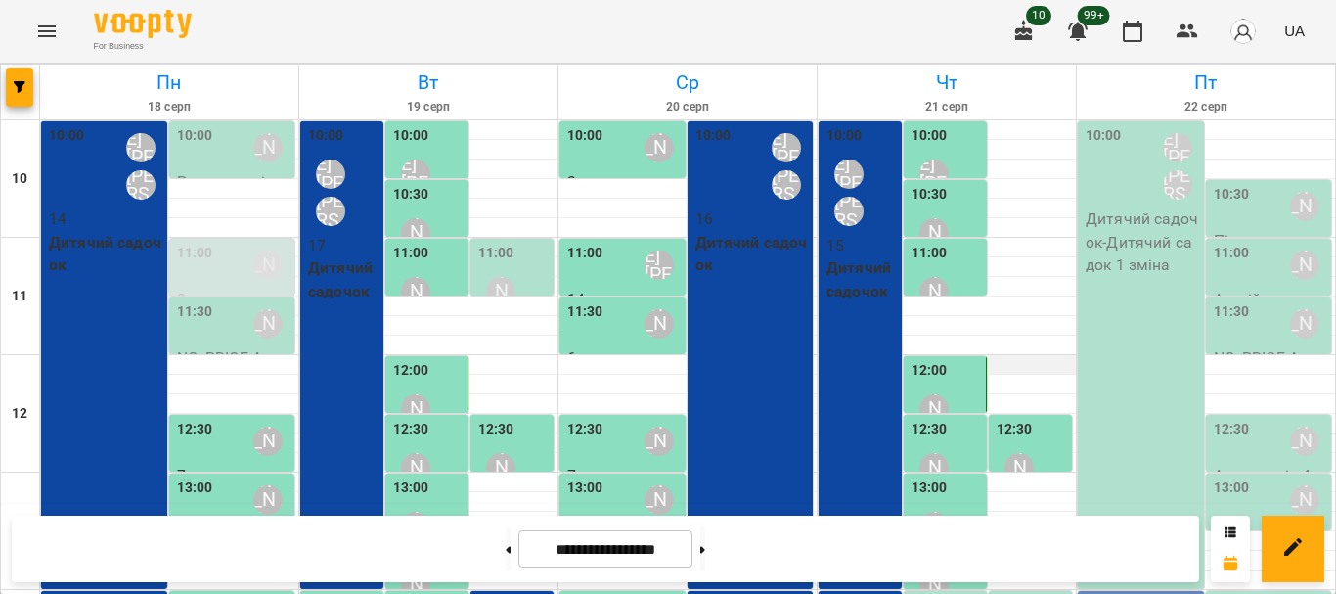
scroll to position [293, 0]
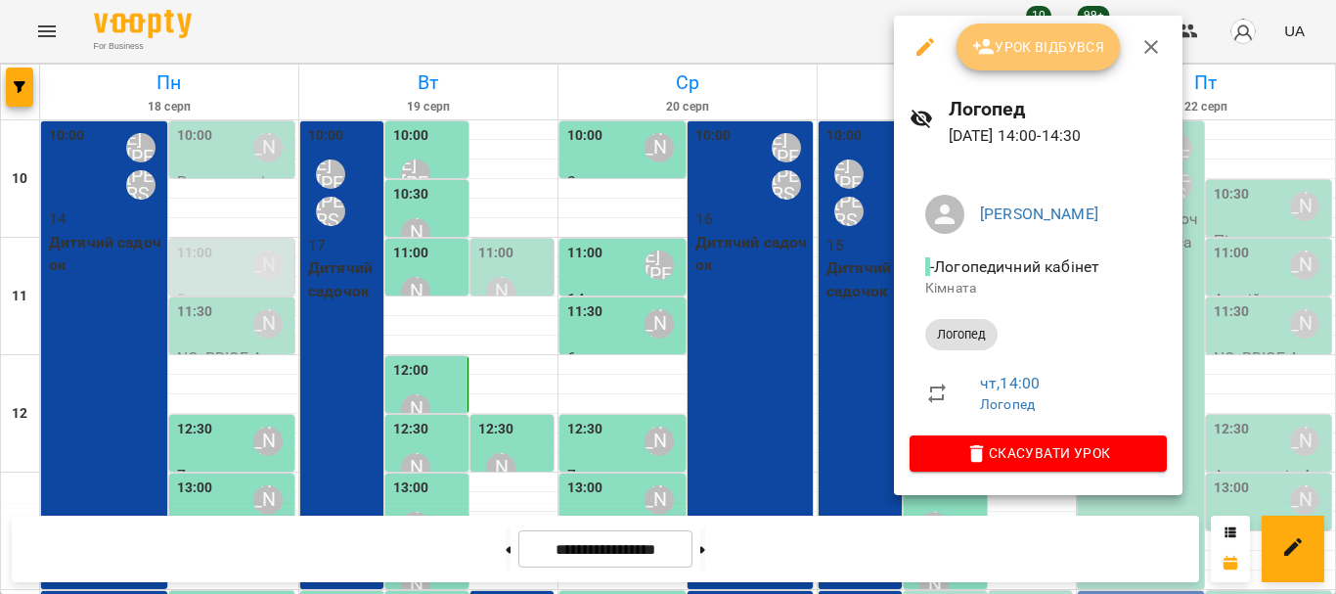
click at [1075, 62] on button "Урок відбувся" at bounding box center [1038, 46] width 164 height 47
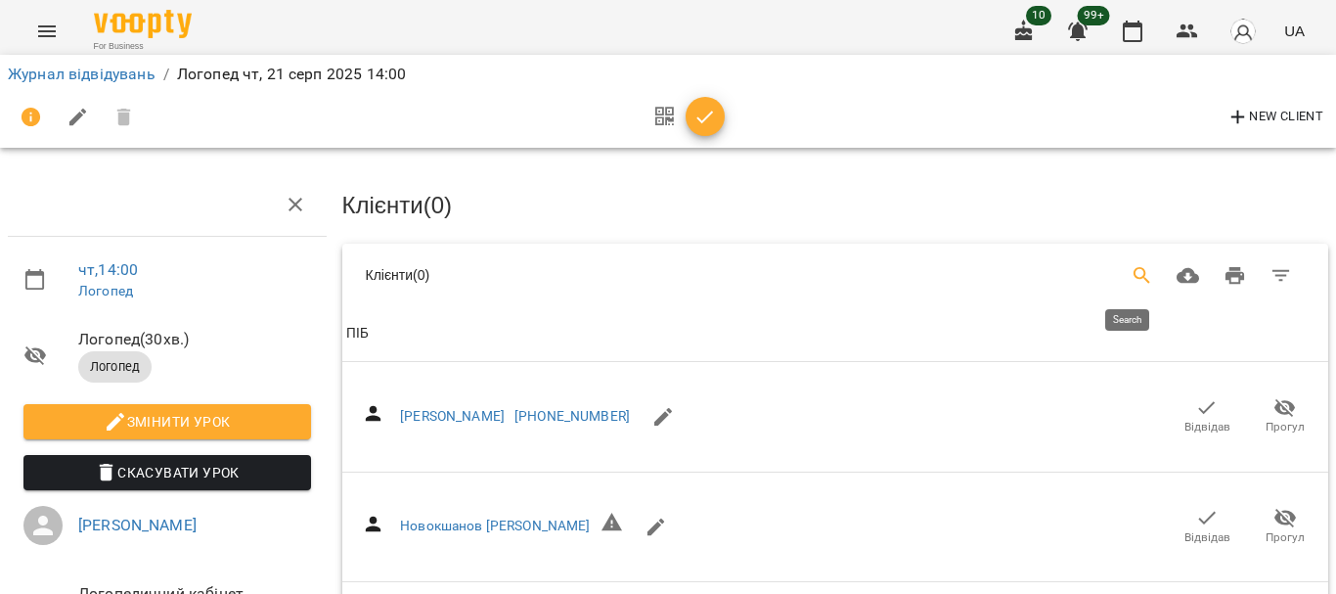
click at [1131, 280] on icon "Search" at bounding box center [1142, 275] width 23 height 23
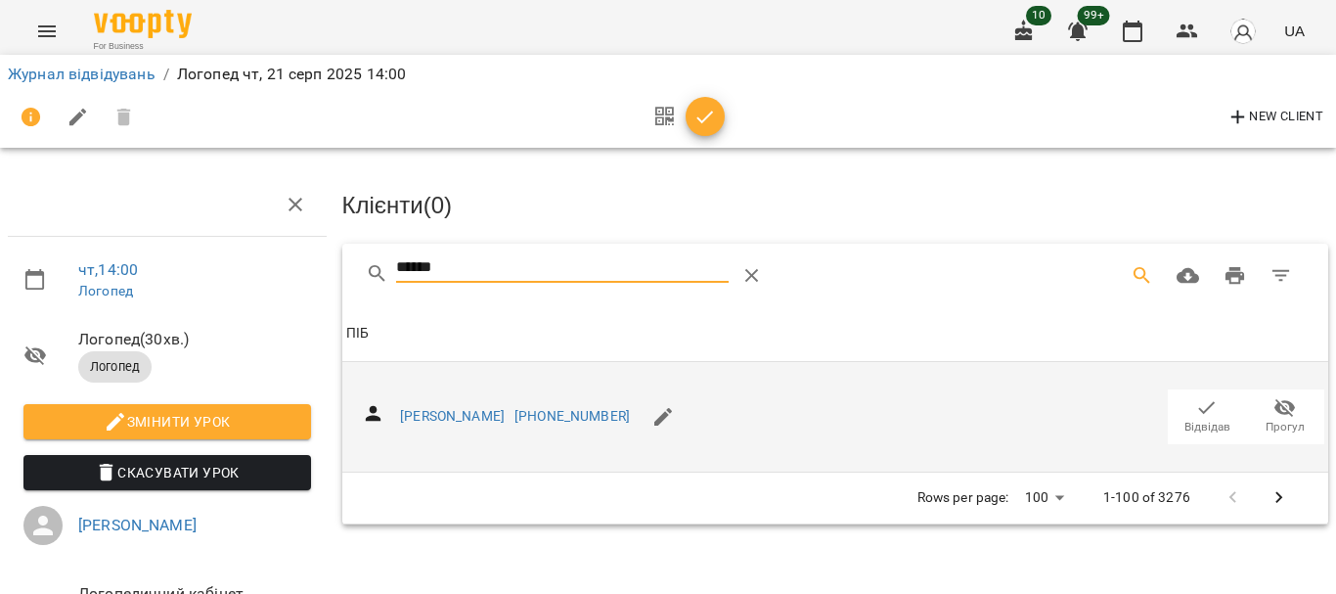
click at [1195, 401] on icon "button" at bounding box center [1206, 407] width 23 height 23
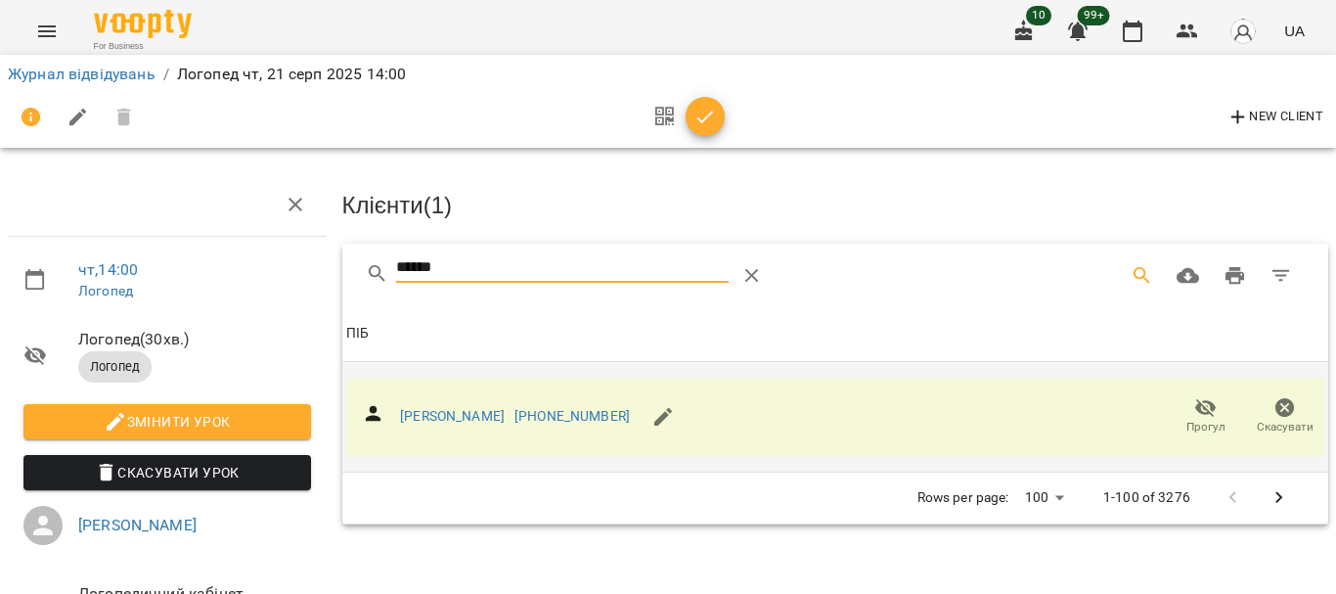
drag, startPoint x: 481, startPoint y: 271, endPoint x: 243, endPoint y: 276, distance: 238.7
click at [243, 276] on div "чт , 14:00 [PERSON_NAME] ( 30 хв. ) Логопед Змінити урок Скасувати Урок [PERSON…" at bounding box center [668, 417] width 1352 height 676
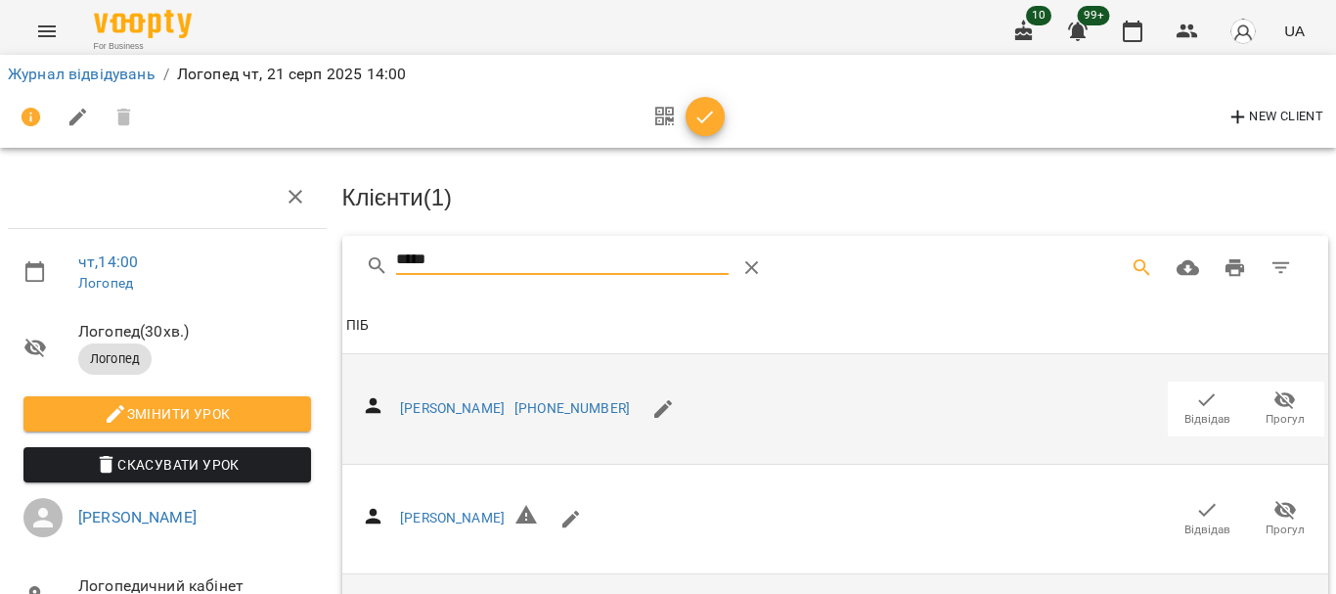
scroll to position [288, 0]
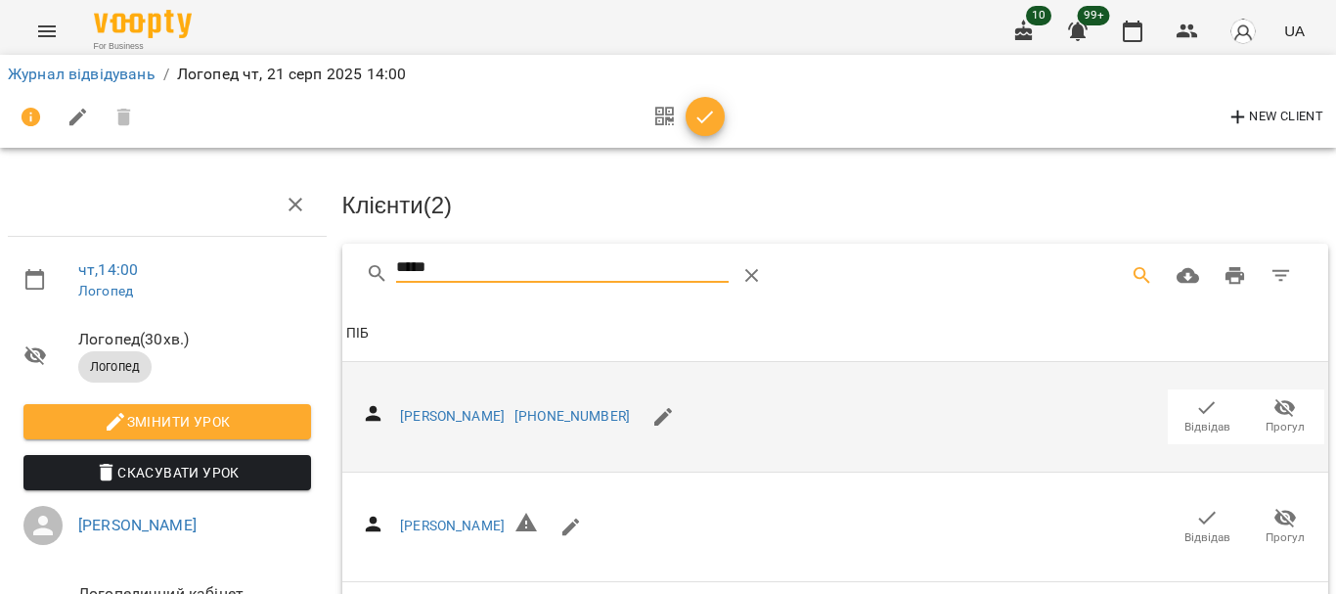
drag, startPoint x: 322, startPoint y: 272, endPoint x: 305, endPoint y: 273, distance: 16.7
click at [308, 273] on div "чт , 14:00 [PERSON_NAME] ( 30 хв. ) Логопед Змінити урок Скасувати Урок [PERSON…" at bounding box center [668, 474] width 1352 height 790
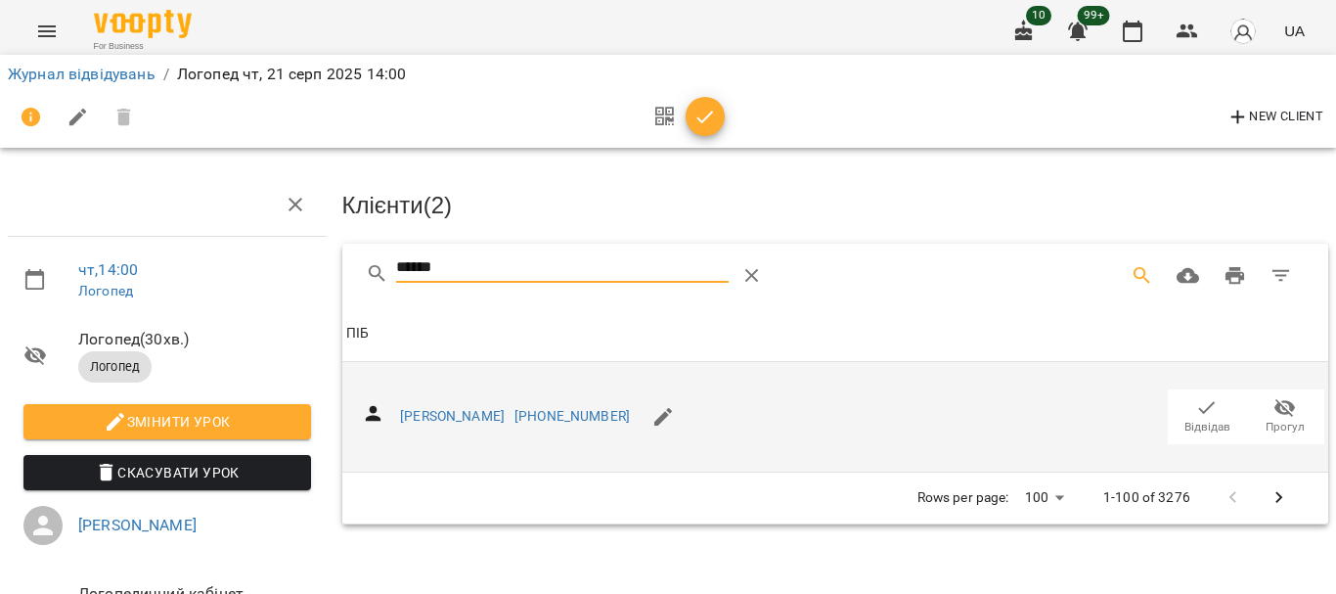
click at [1195, 398] on icon "button" at bounding box center [1206, 407] width 23 height 23
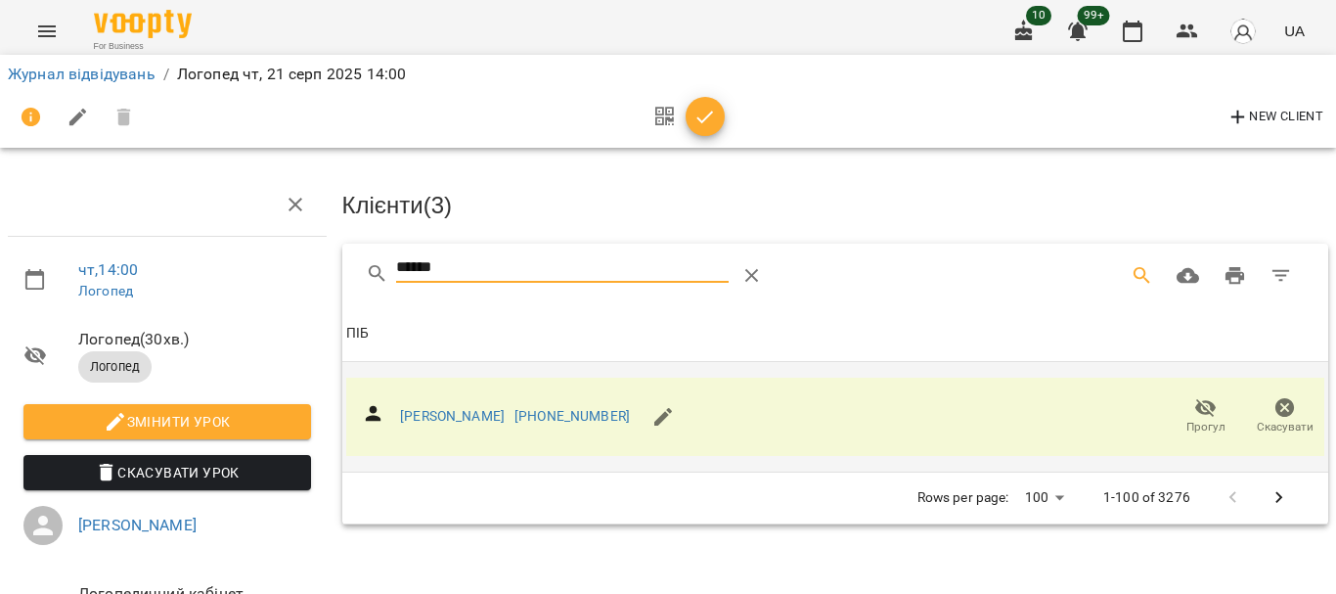
drag, startPoint x: 511, startPoint y: 263, endPoint x: 334, endPoint y: 279, distance: 177.7
click at [338, 279] on div "****** Клієнти ( 3 ) ПІБ ПІБ [PERSON_NAME] [PHONE_NUMBER] Прогул Скасувати Rows…" at bounding box center [835, 384] width 995 height 288
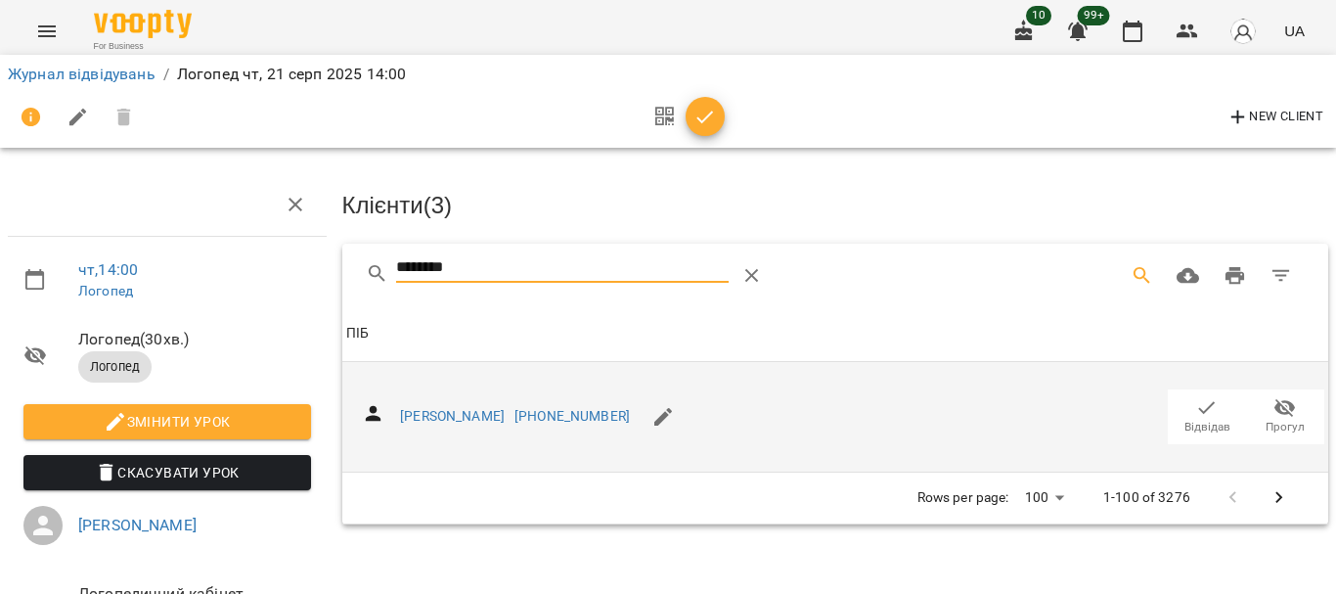
type input "********"
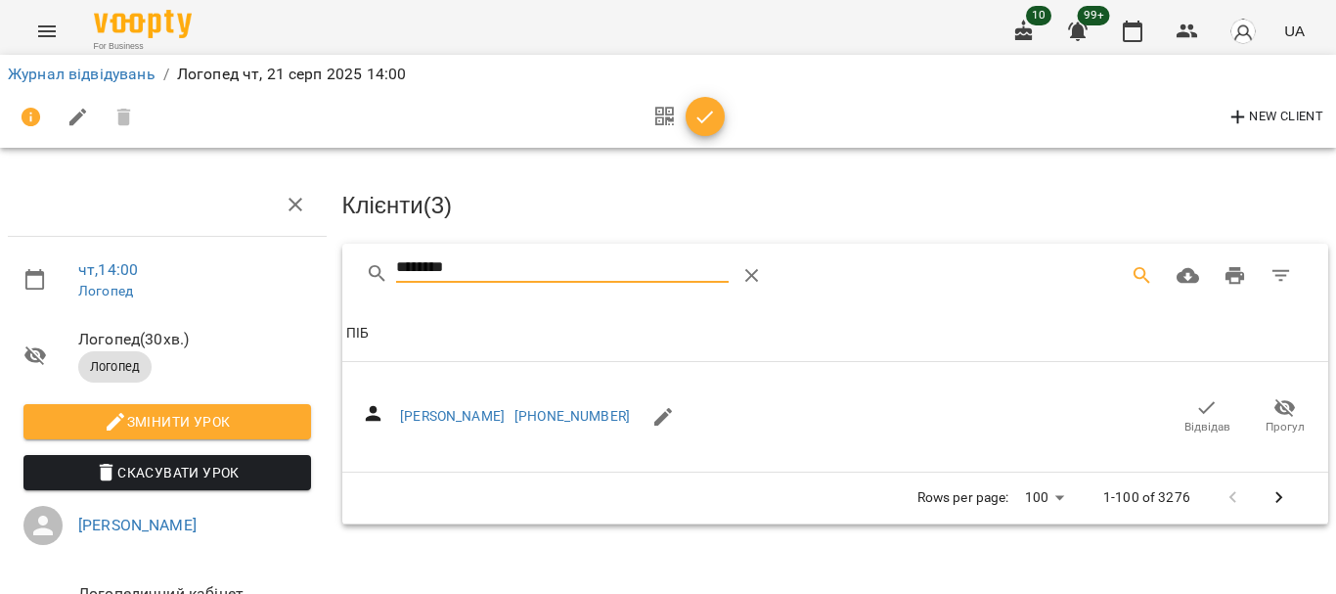
click at [1199, 413] on icon "button" at bounding box center [1206, 407] width 23 height 23
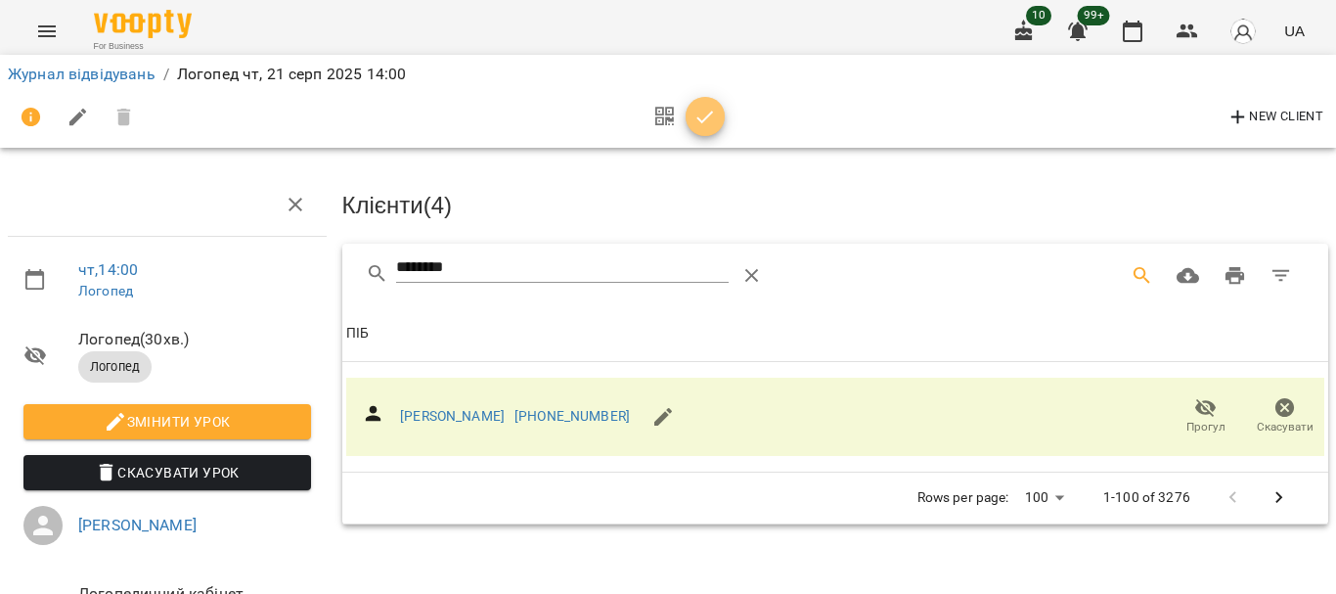
click at [701, 123] on icon "button" at bounding box center [704, 117] width 23 height 23
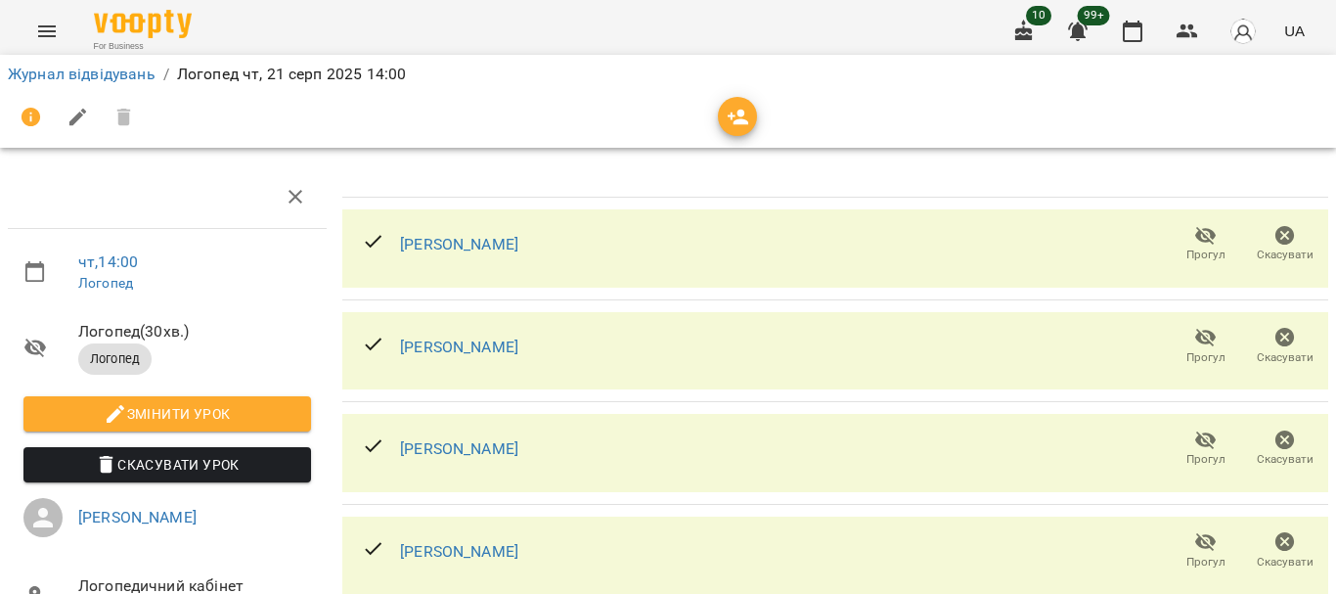
scroll to position [191, 0]
click at [59, 70] on link "Журнал відвідувань" at bounding box center [82, 74] width 148 height 19
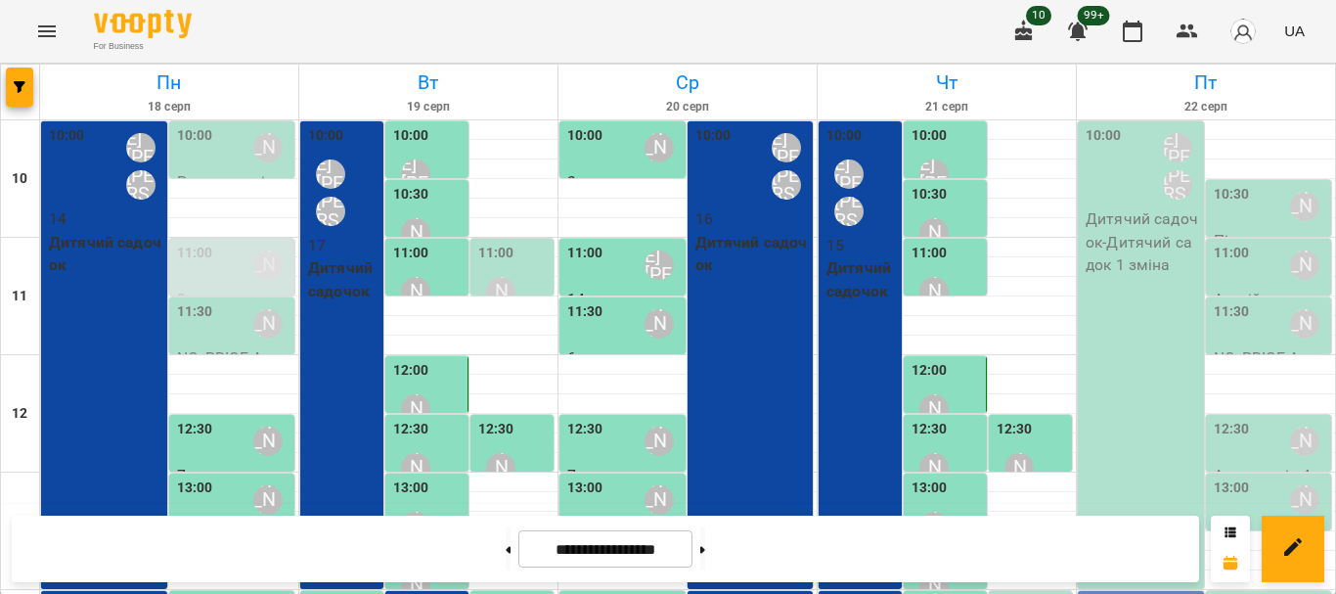
scroll to position [293, 0]
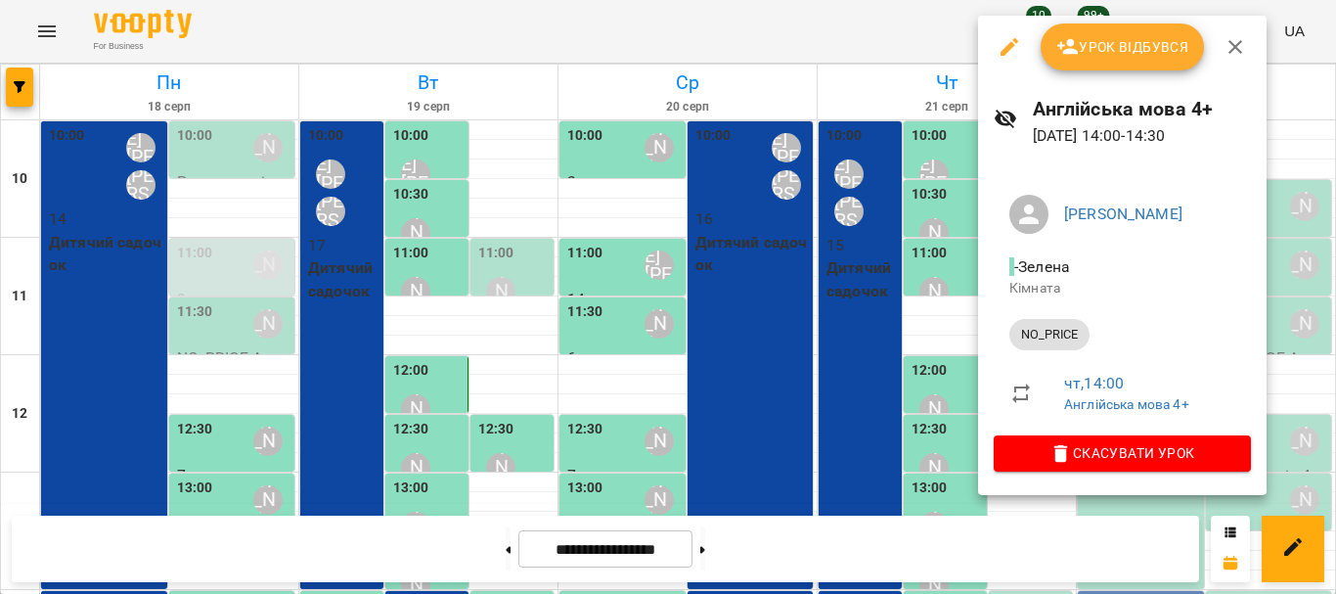
click at [1083, 47] on span "Урок відбувся" at bounding box center [1122, 46] width 133 height 23
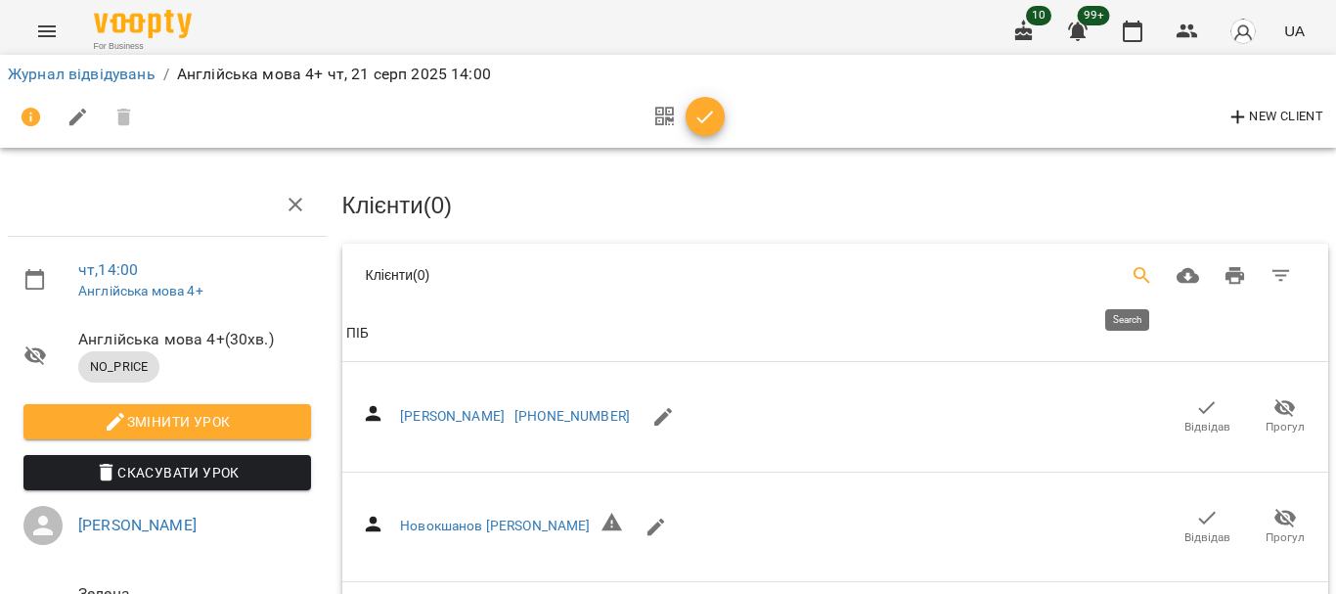
click at [1133, 268] on icon "Search" at bounding box center [1141, 275] width 17 height 17
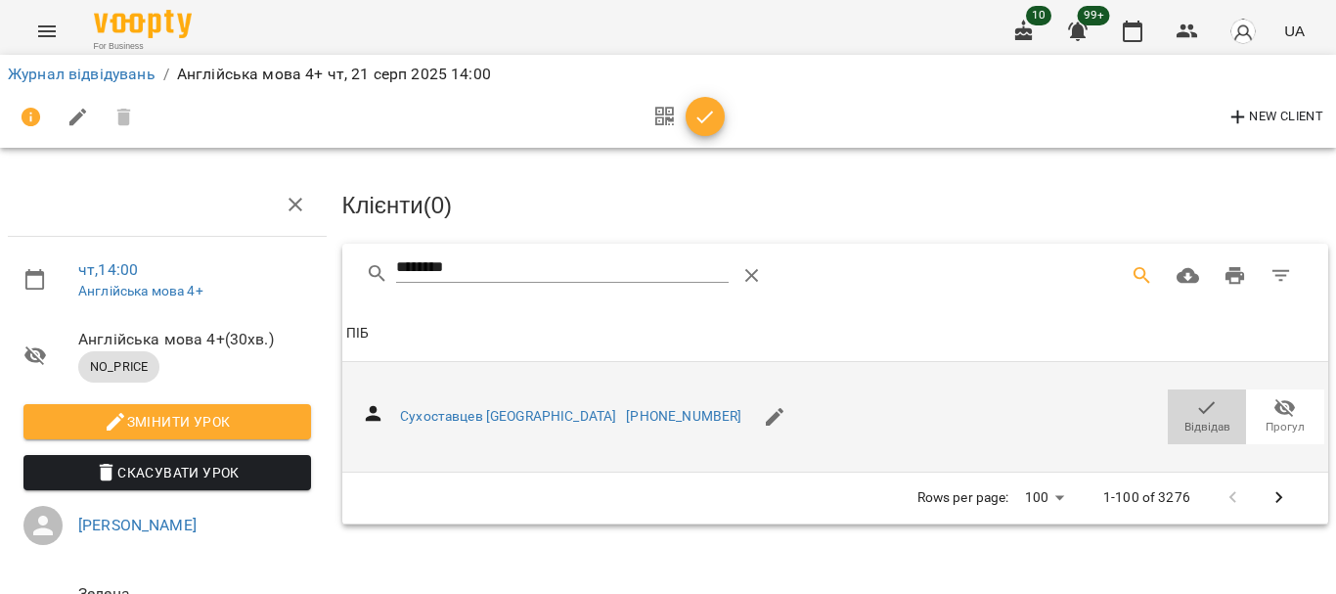
click at [1195, 404] on icon "button" at bounding box center [1206, 407] width 23 height 23
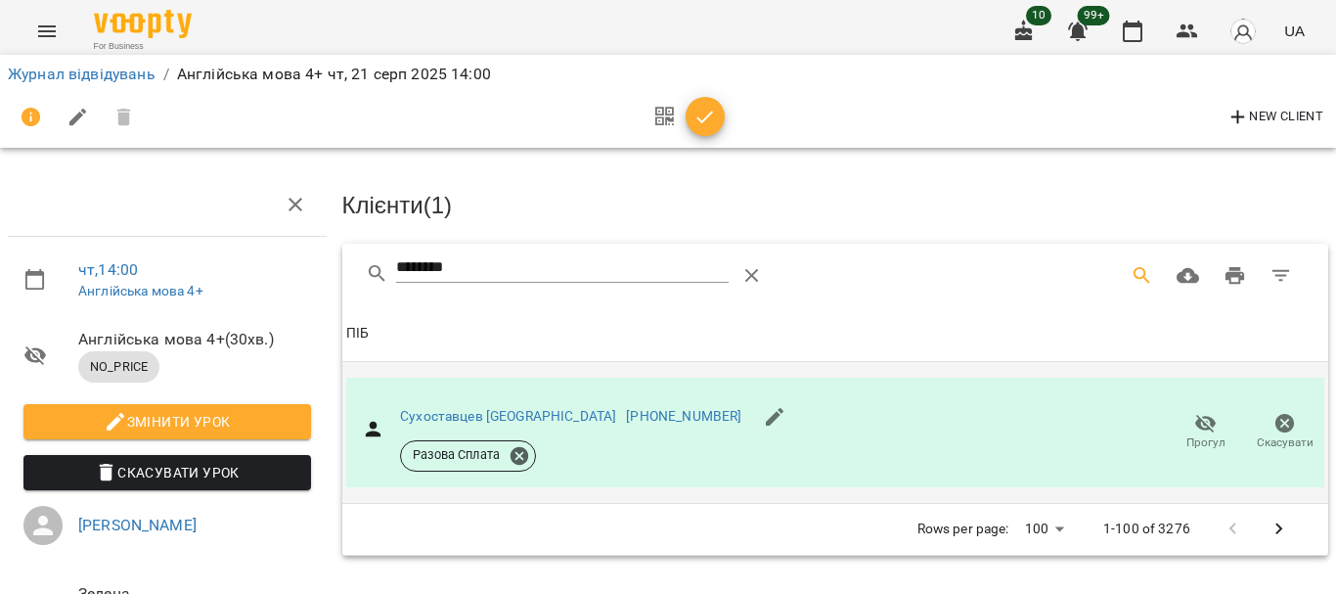
drag, startPoint x: 469, startPoint y: 268, endPoint x: 337, endPoint y: 286, distance: 133.2
click at [342, 286] on div "********" at bounding box center [835, 275] width 987 height 63
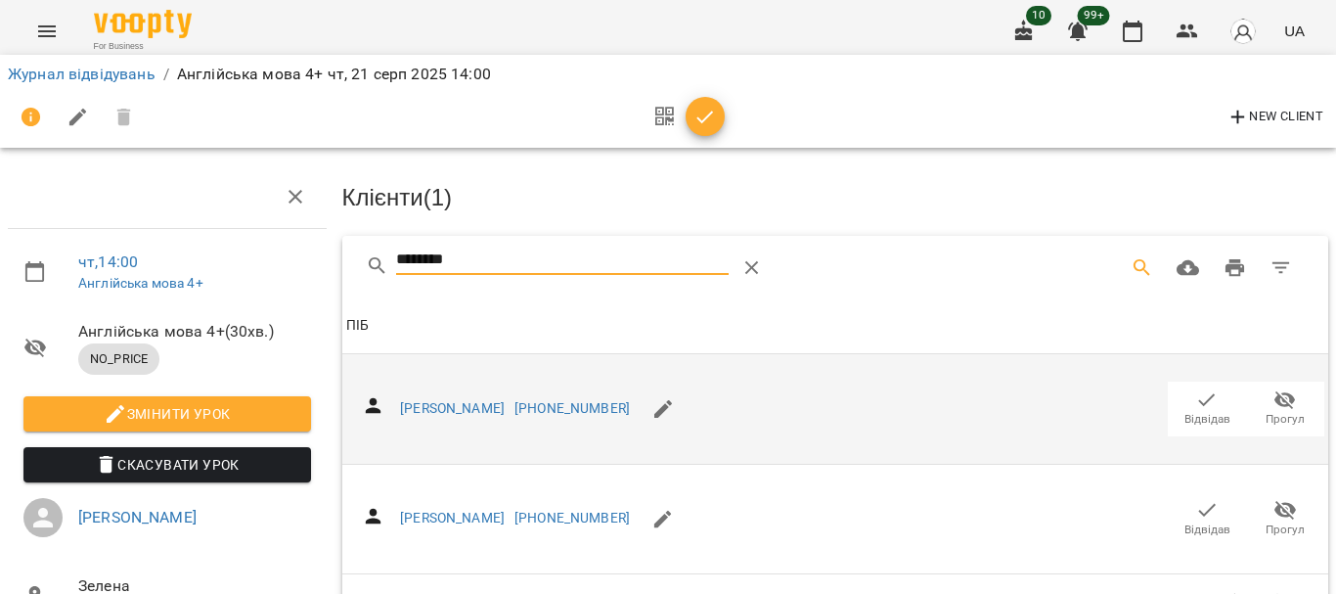
scroll to position [176, 0]
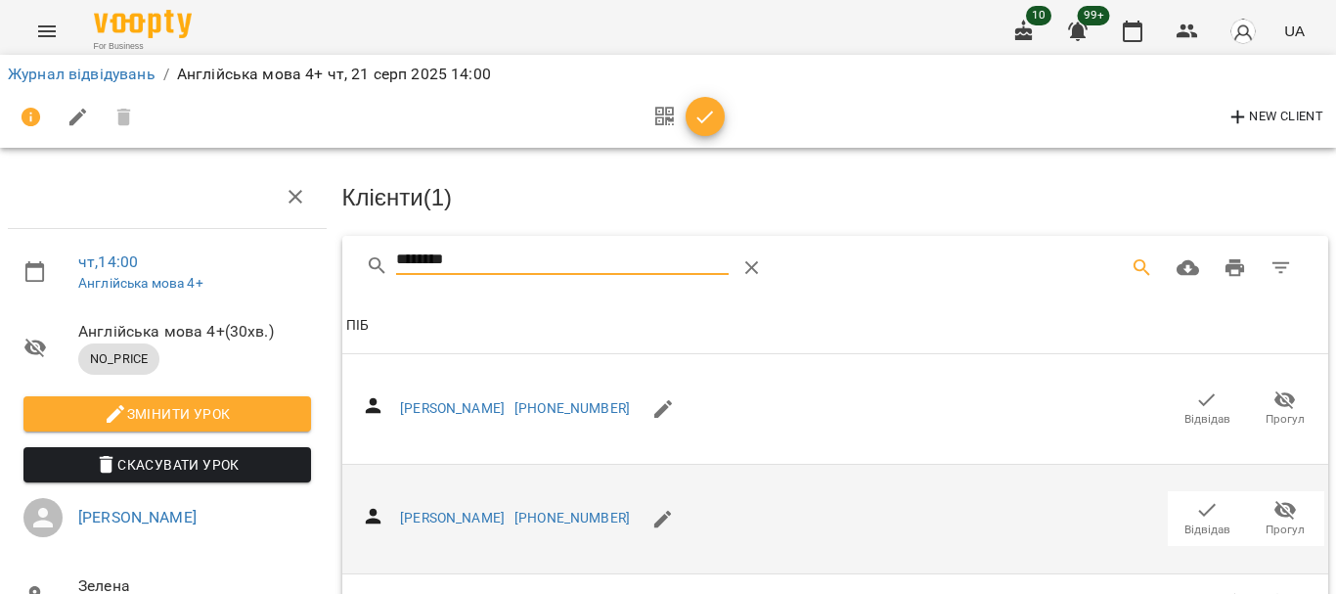
click at [1195, 498] on icon "button" at bounding box center [1206, 509] width 23 height 23
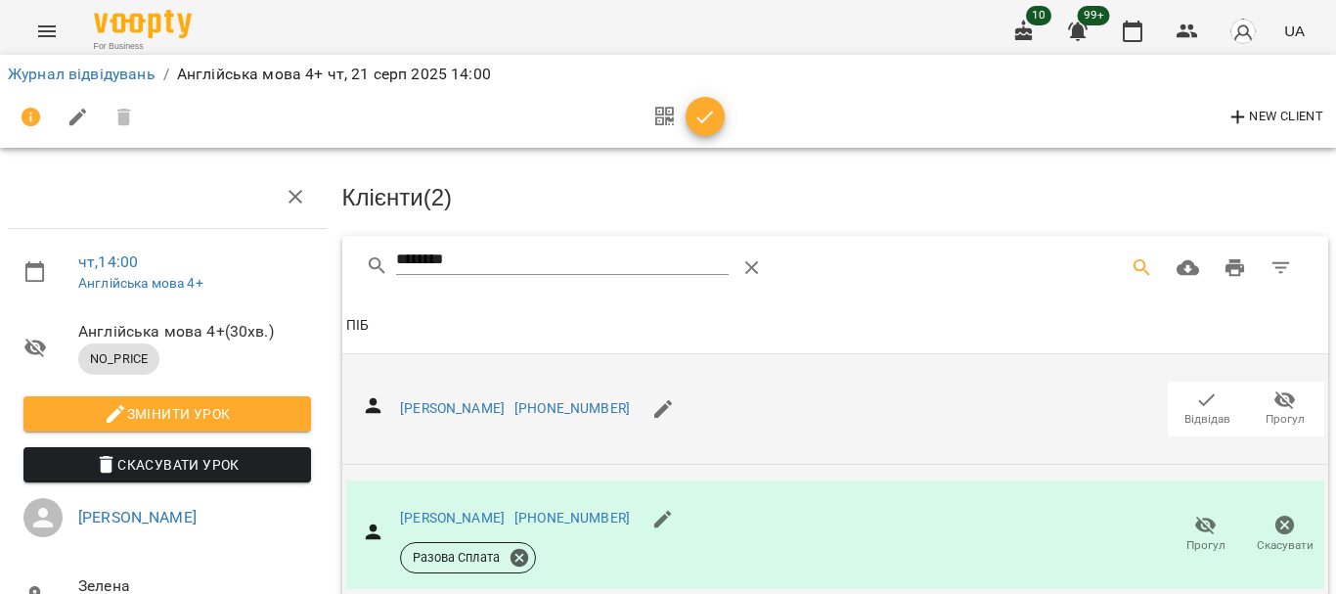
scroll to position [0, 0]
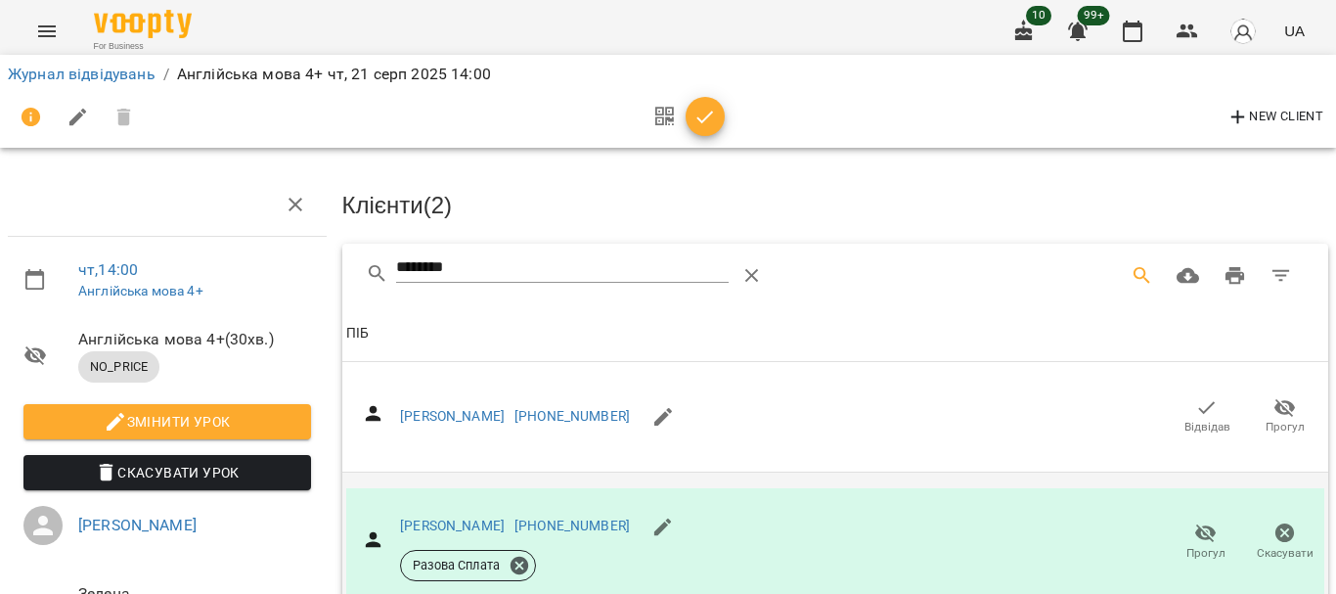
drag, startPoint x: 479, startPoint y: 264, endPoint x: 322, endPoint y: 271, distance: 157.6
click at [323, 271] on div "чт , 14:00 Англійська мова 4+ Англійська мова 4+ ( 30 хв. ) NO_PRICE Змінити ур…" at bounding box center [668, 417] width 1352 height 676
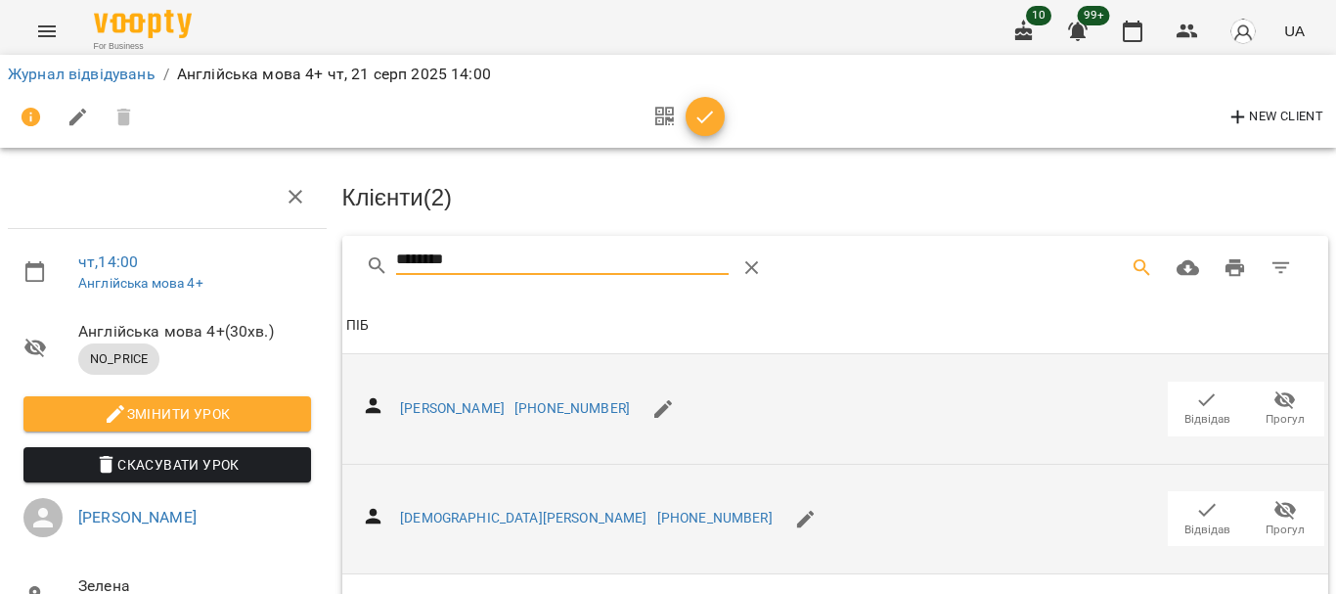
scroll to position [391, 0]
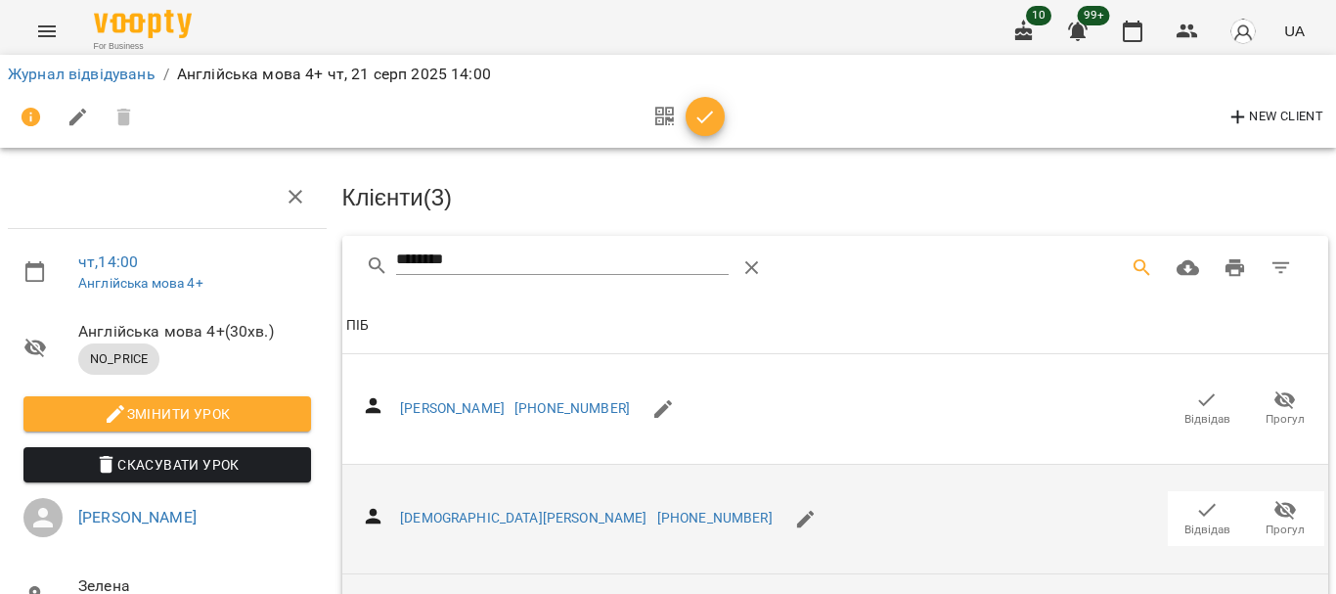
scroll to position [0, 0]
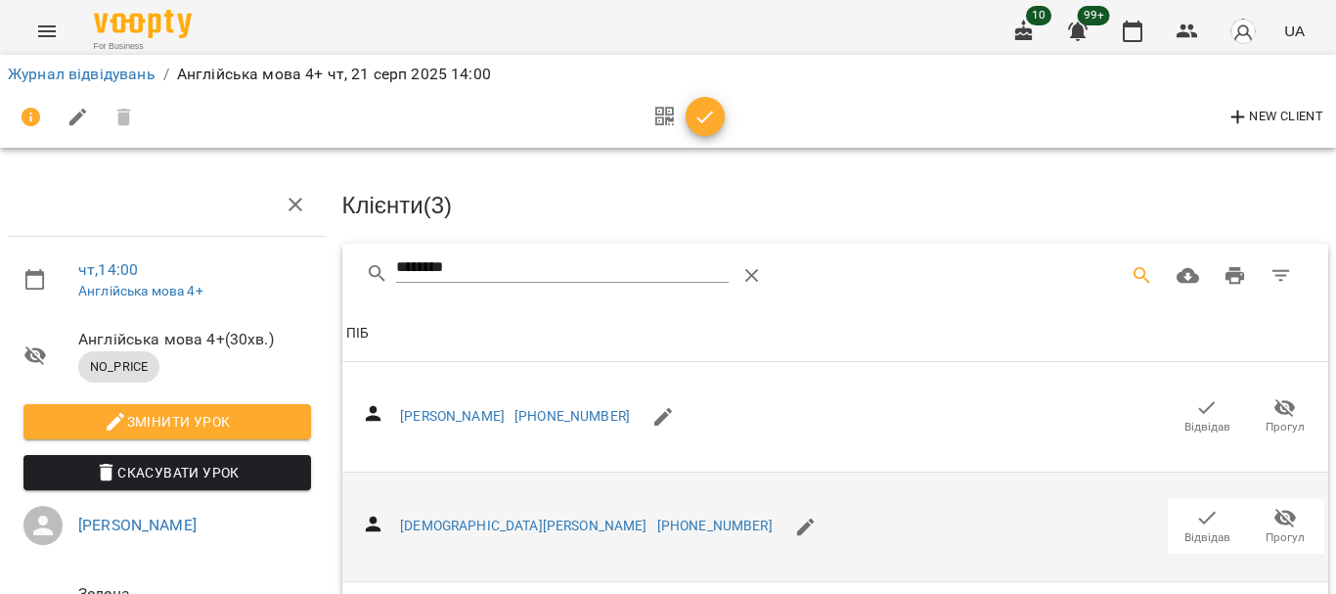
drag, startPoint x: 329, startPoint y: 260, endPoint x: 267, endPoint y: 259, distance: 61.6
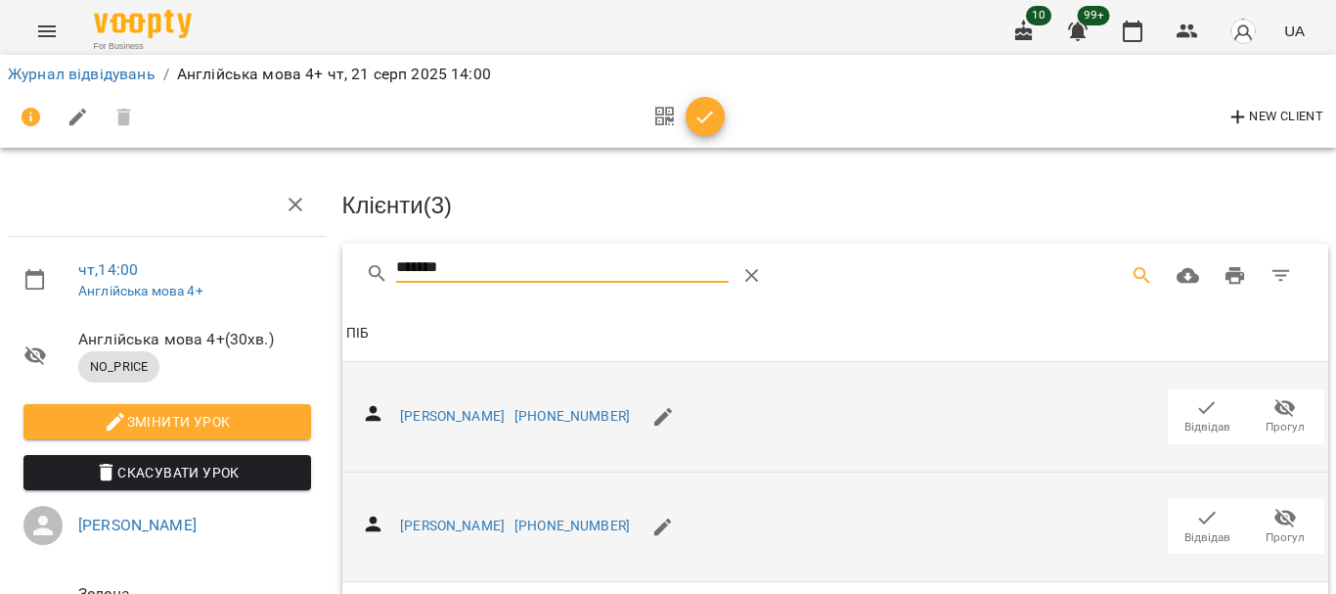
scroll to position [98, 0]
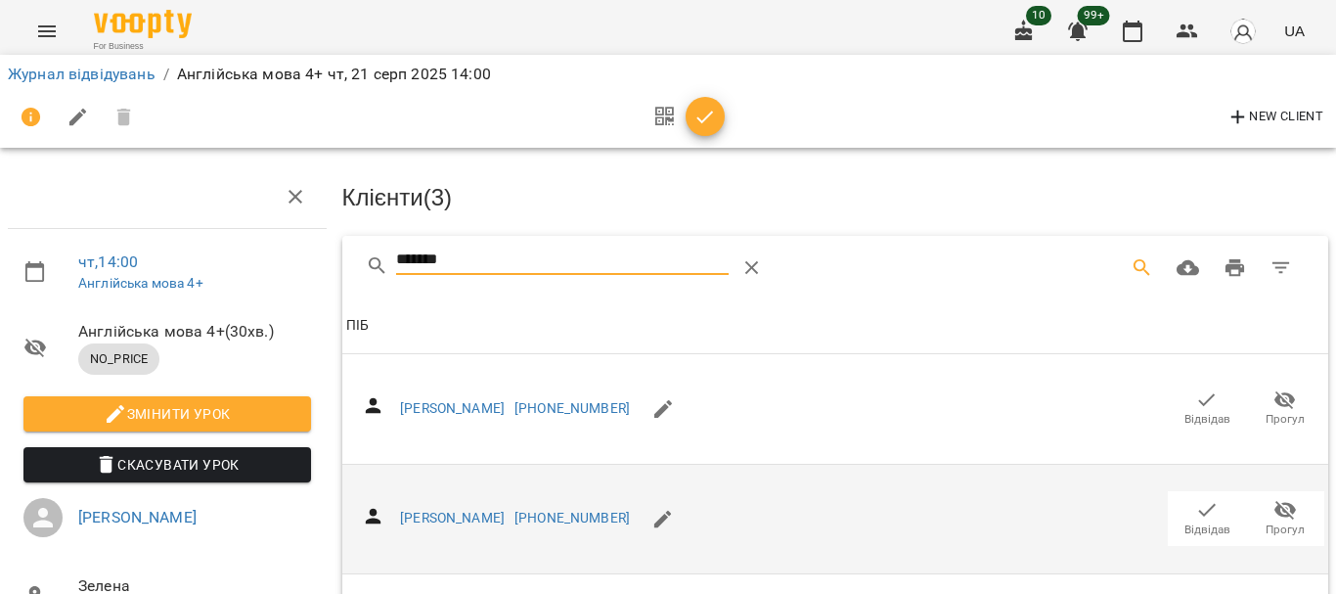
click at [1195, 498] on icon "button" at bounding box center [1206, 509] width 23 height 23
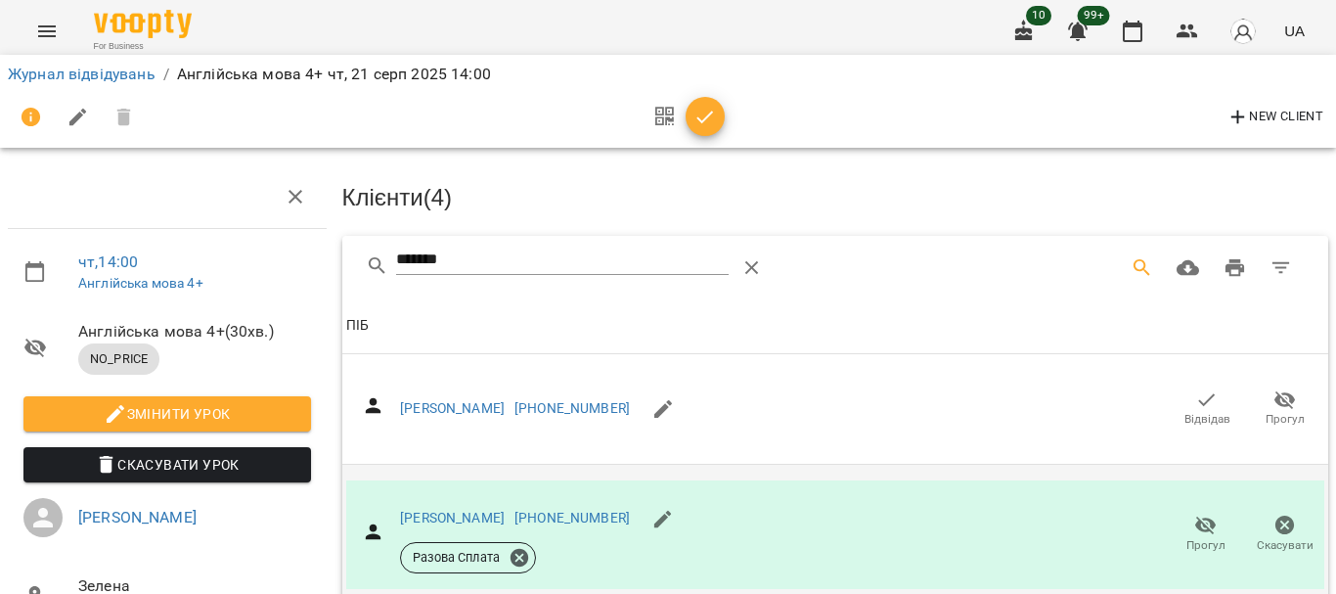
scroll to position [0, 0]
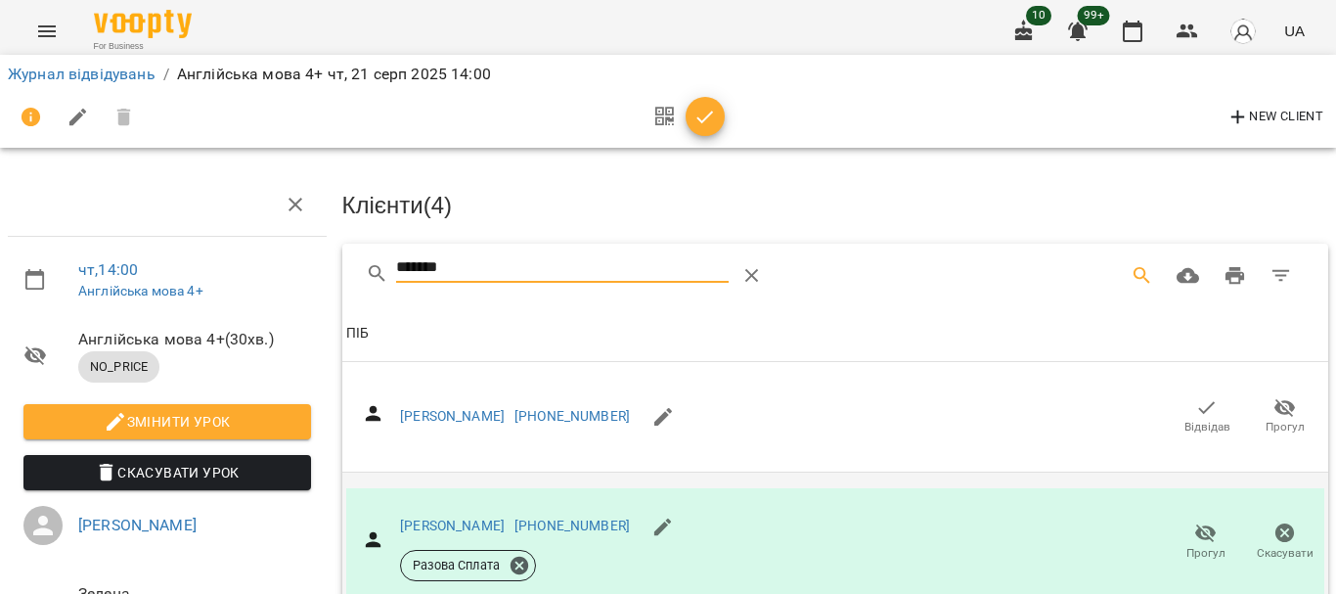
drag, startPoint x: 495, startPoint y: 269, endPoint x: 238, endPoint y: 256, distance: 257.5
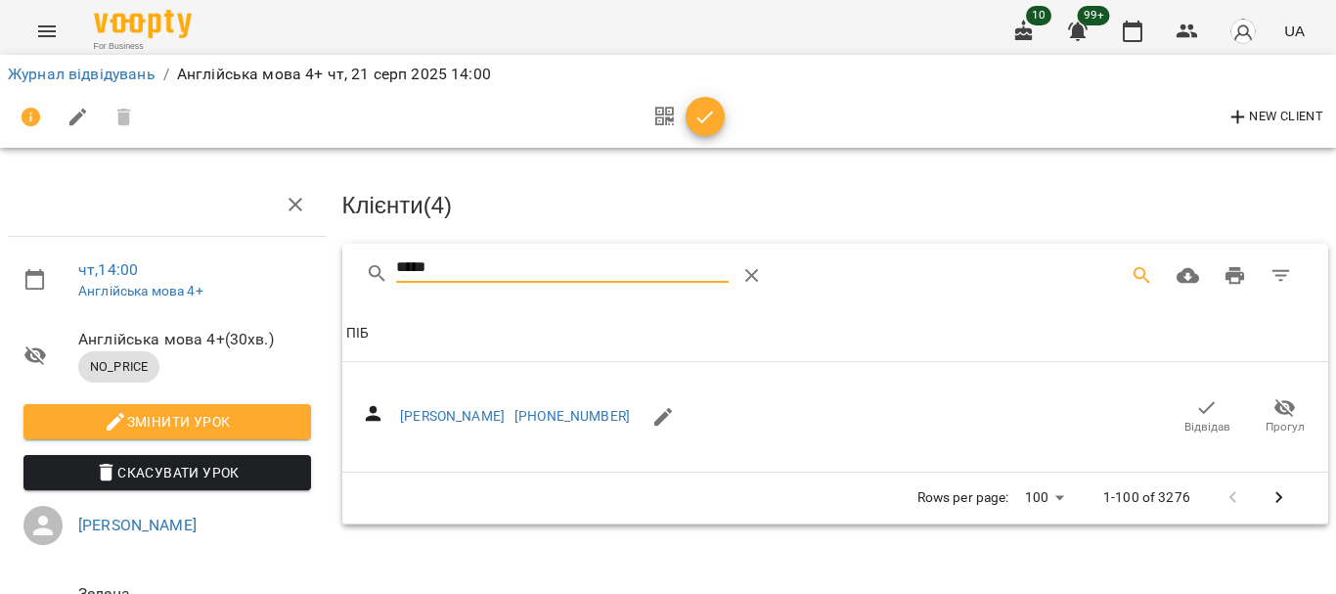
type input "*****"
drag, startPoint x: 1194, startPoint y: 410, endPoint x: 1082, endPoint y: 332, distance: 137.0
click at [1195, 410] on icon "button" at bounding box center [1206, 407] width 23 height 23
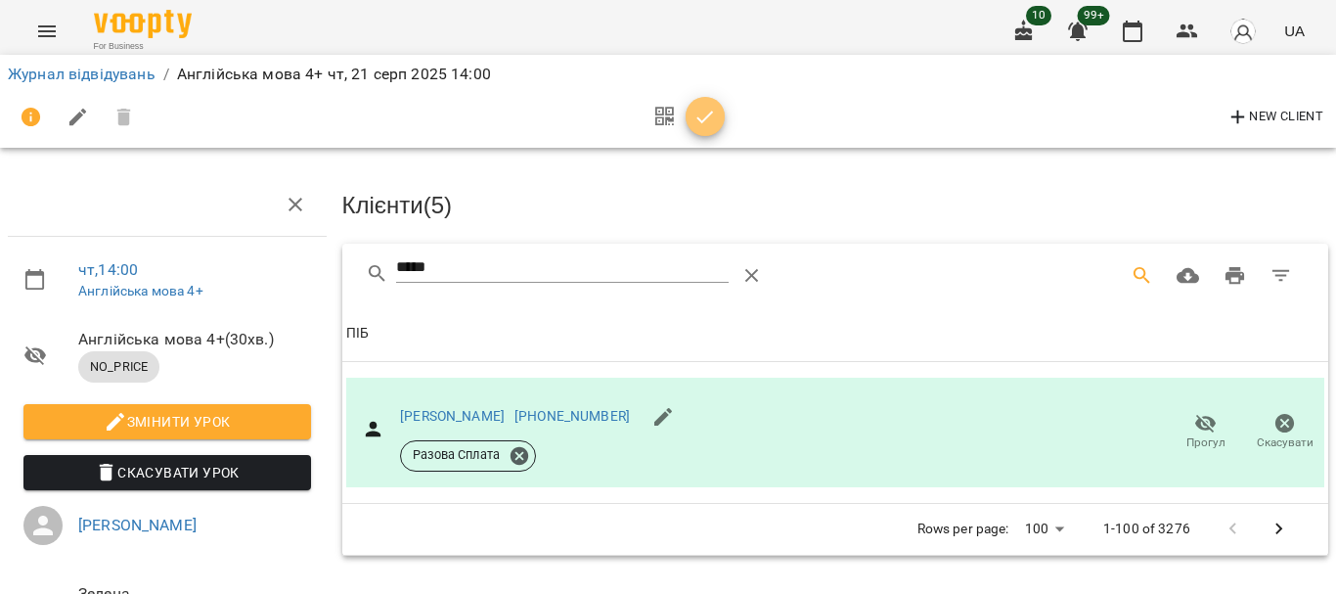
click at [707, 119] on icon "button" at bounding box center [704, 117] width 23 height 23
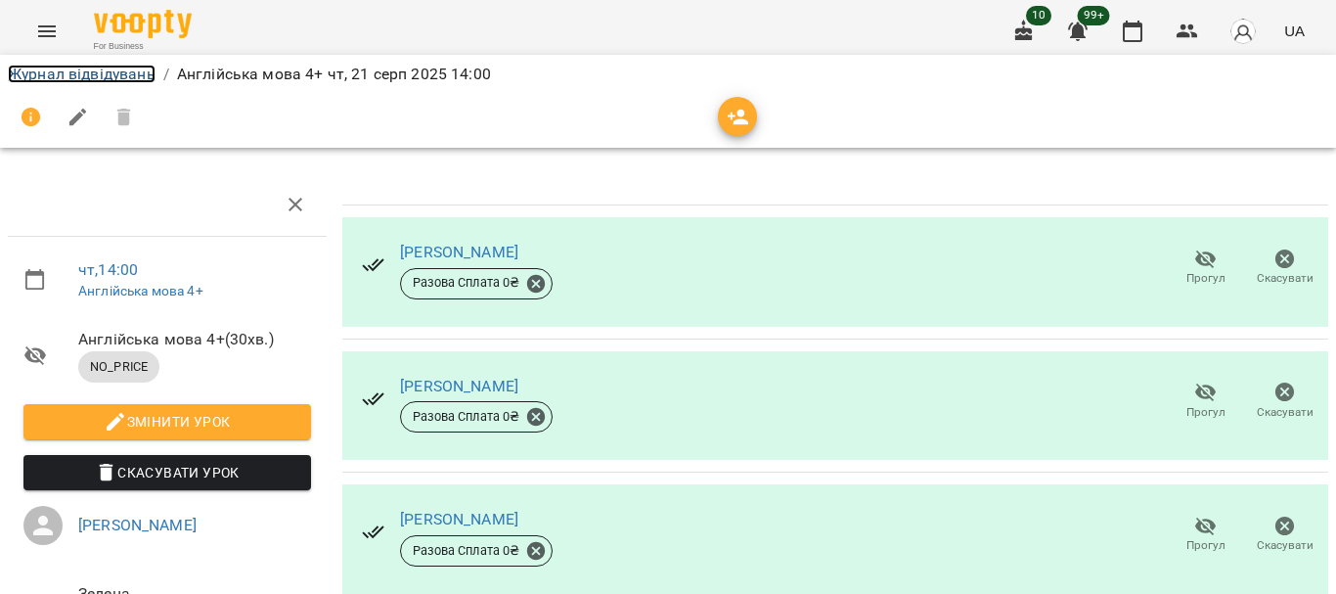
click at [122, 72] on link "Журнал відвідувань" at bounding box center [82, 74] width 148 height 19
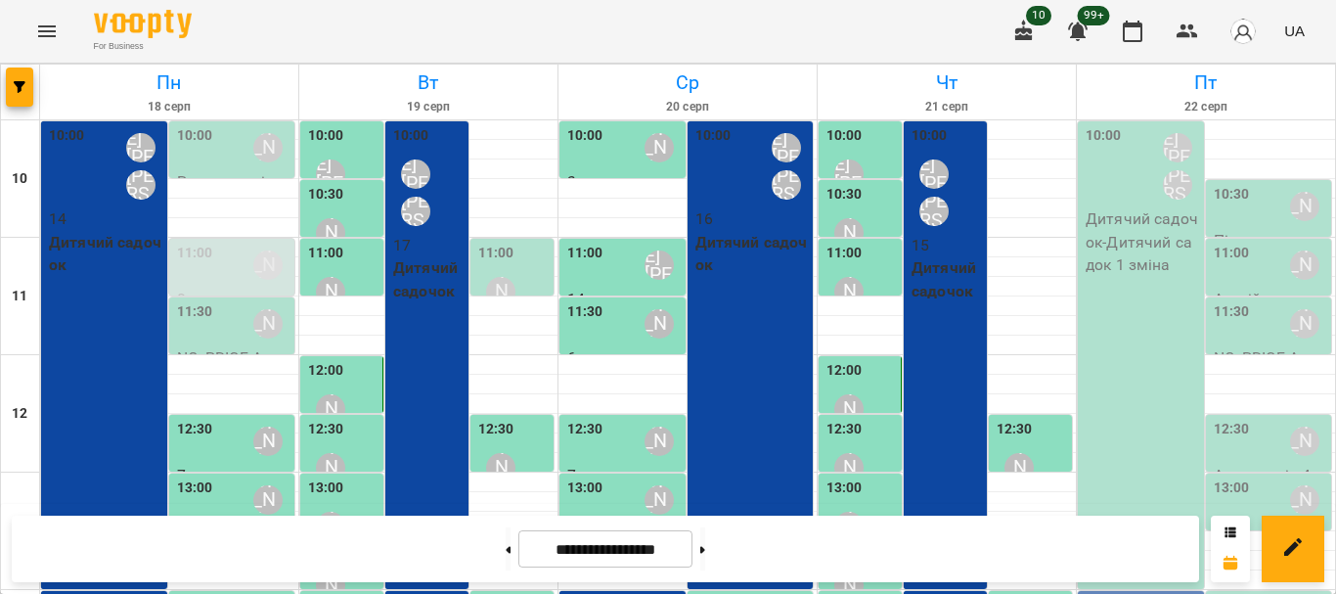
scroll to position [391, 0]
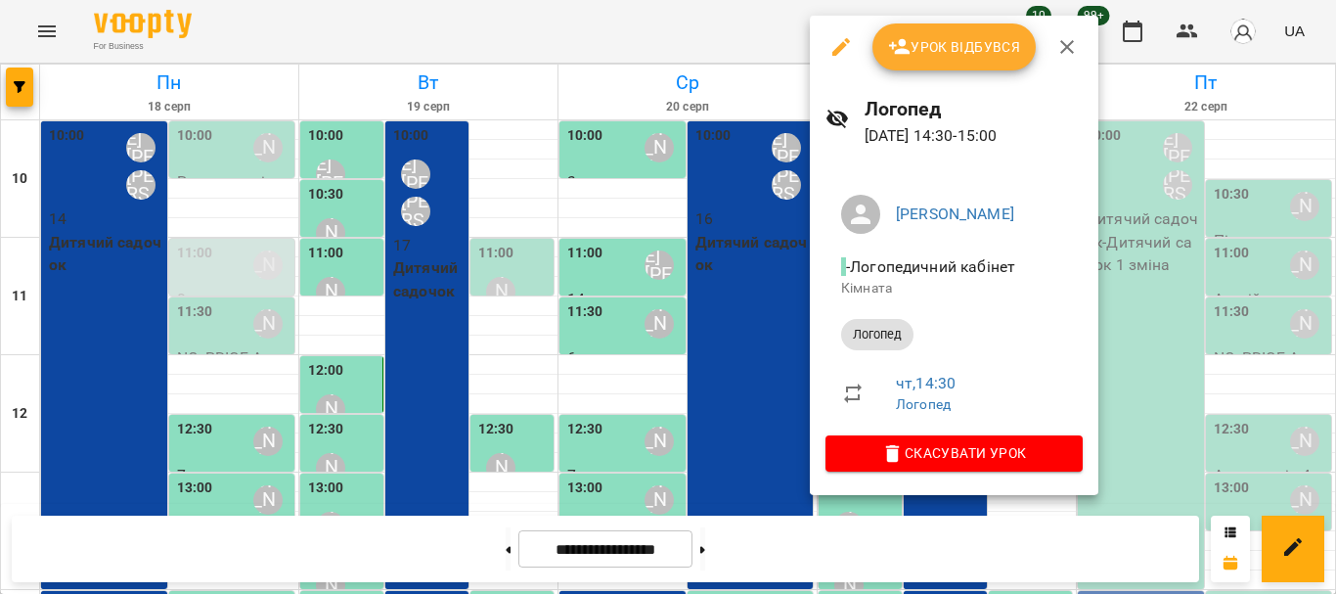
click at [945, 55] on span "Урок відбувся" at bounding box center [954, 46] width 133 height 23
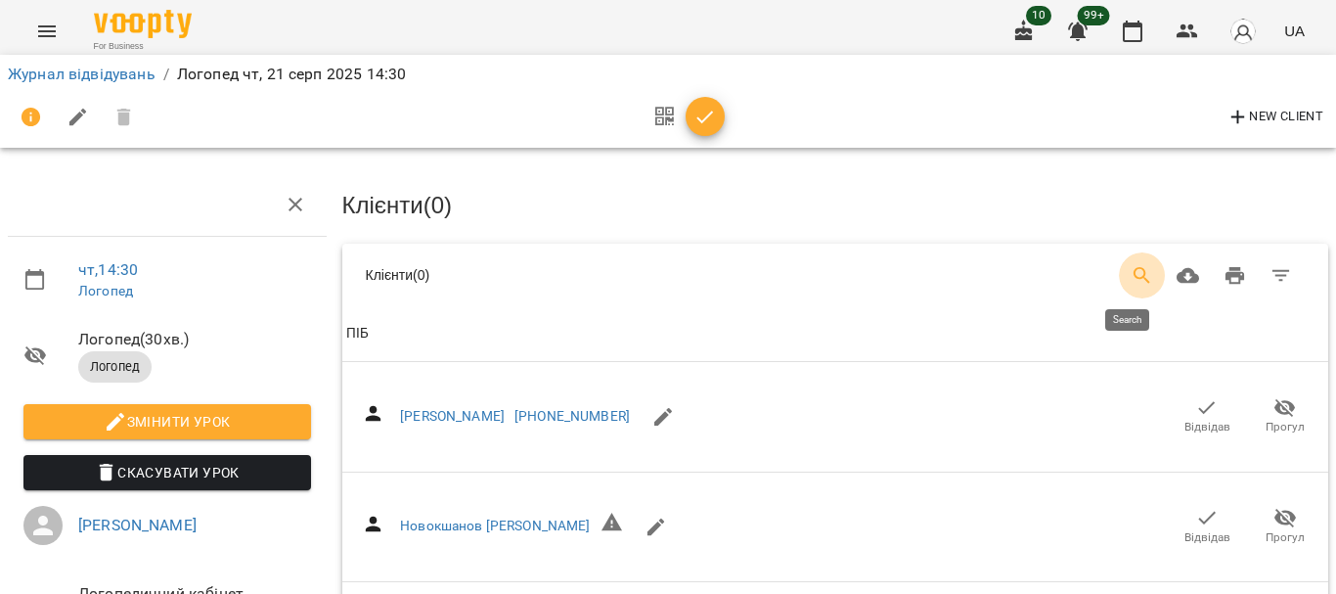
click at [1131, 270] on icon "Search" at bounding box center [1142, 275] width 23 height 23
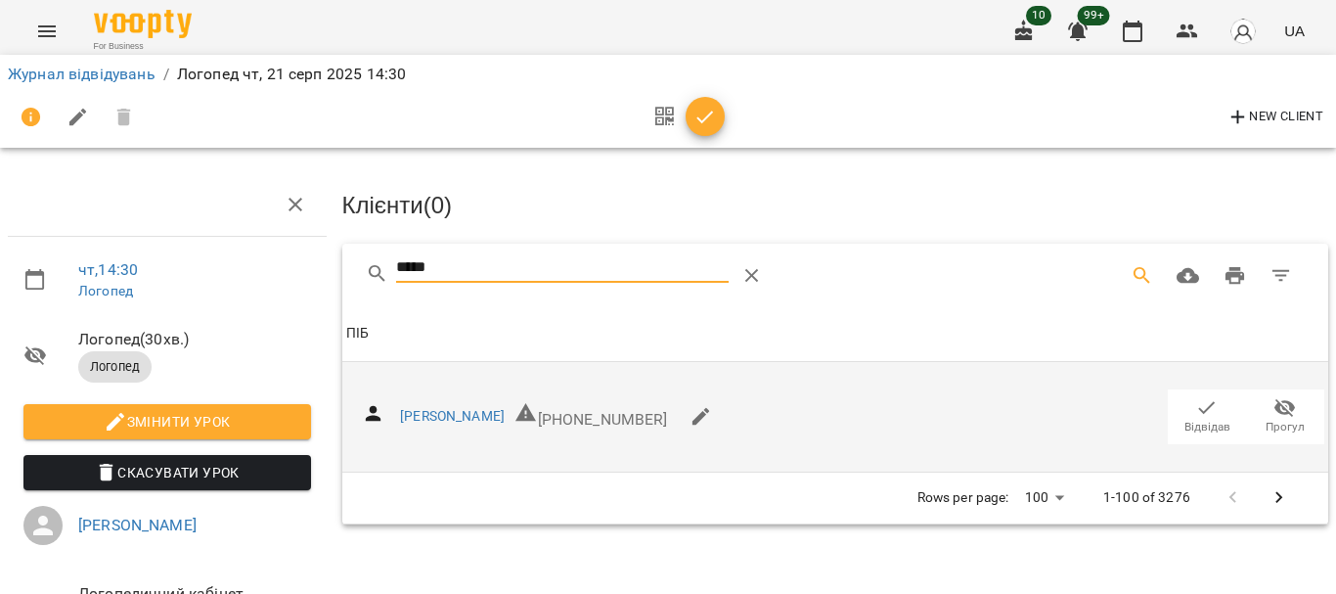
click at [1198, 410] on icon "button" at bounding box center [1206, 407] width 23 height 23
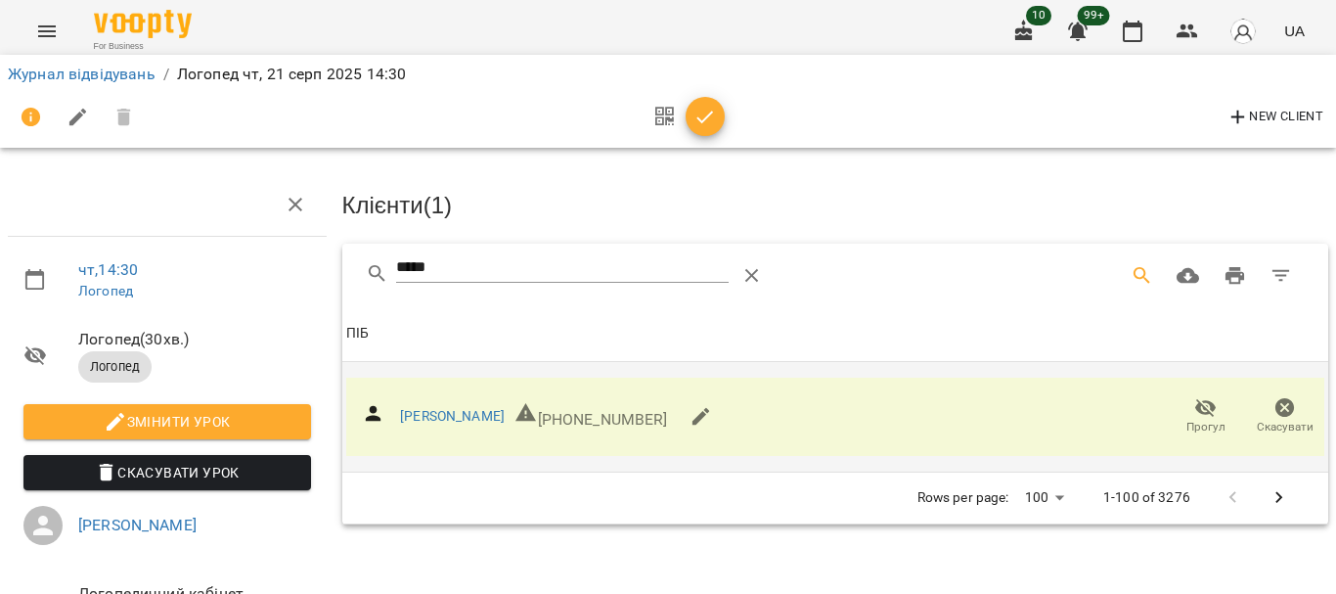
click at [342, 259] on div "*****" at bounding box center [835, 275] width 987 height 63
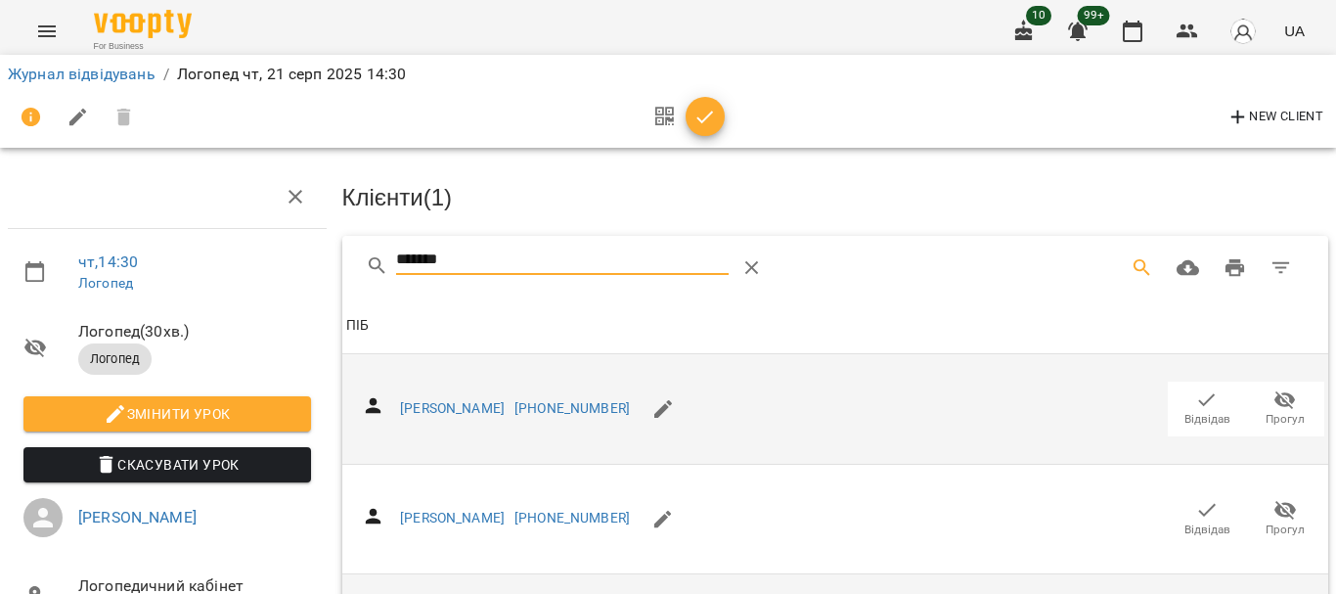
scroll to position [196, 0]
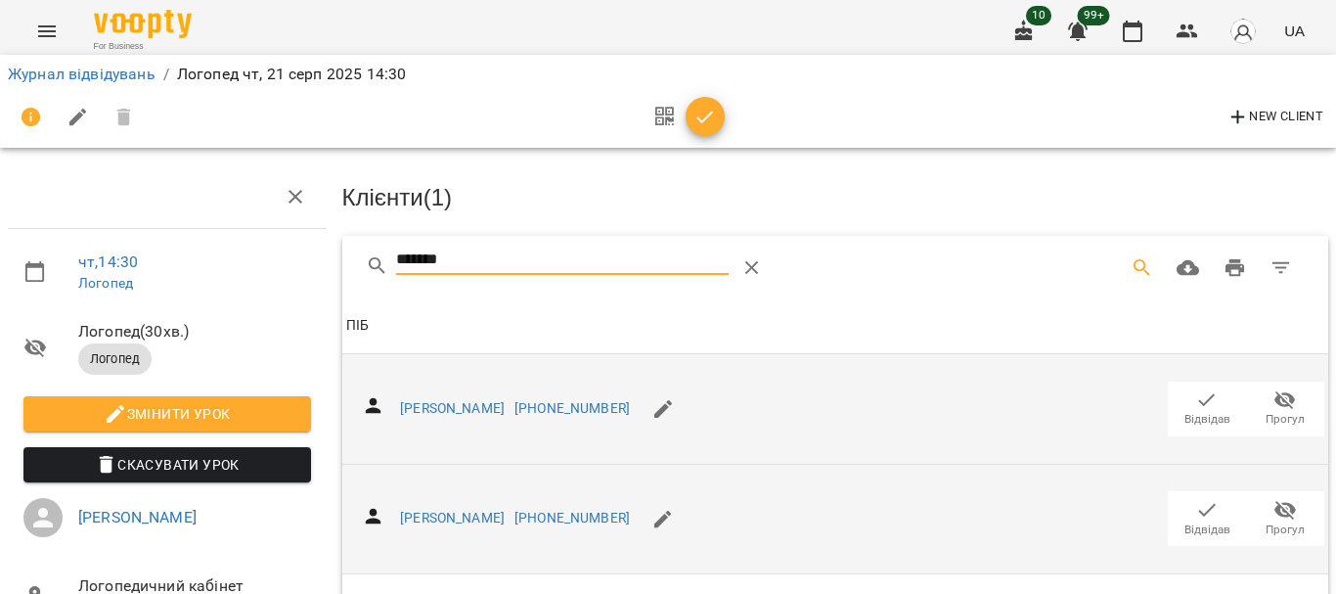
click at [1195, 498] on icon "button" at bounding box center [1206, 509] width 23 height 23
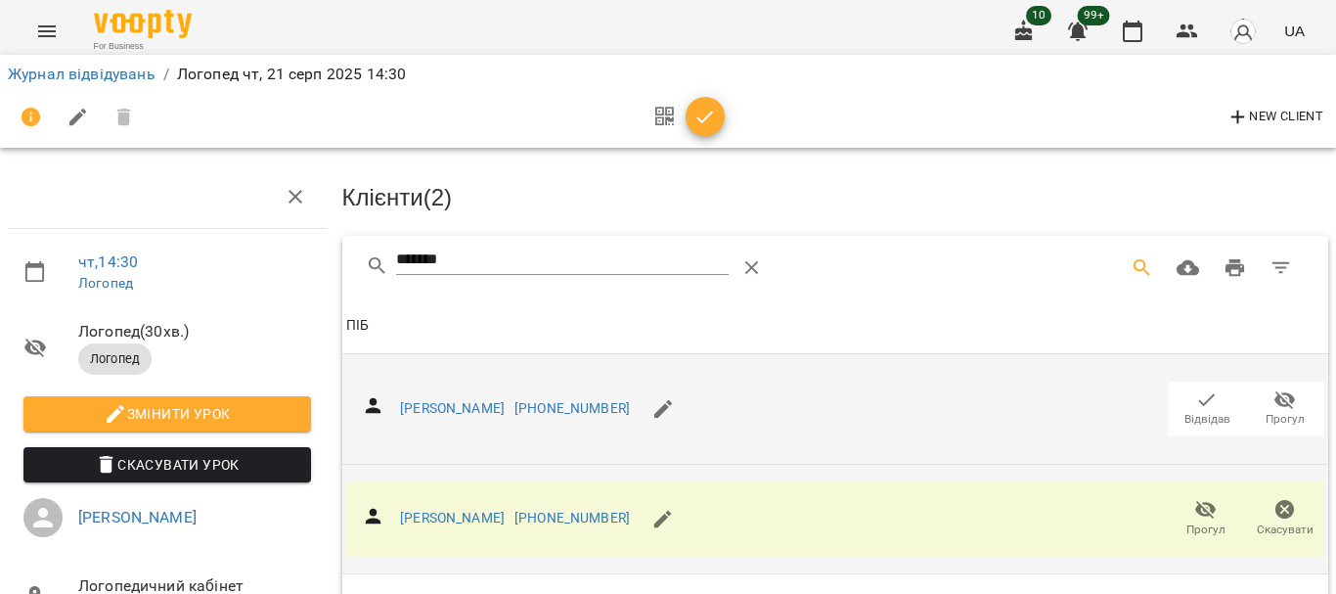
scroll to position [0, 0]
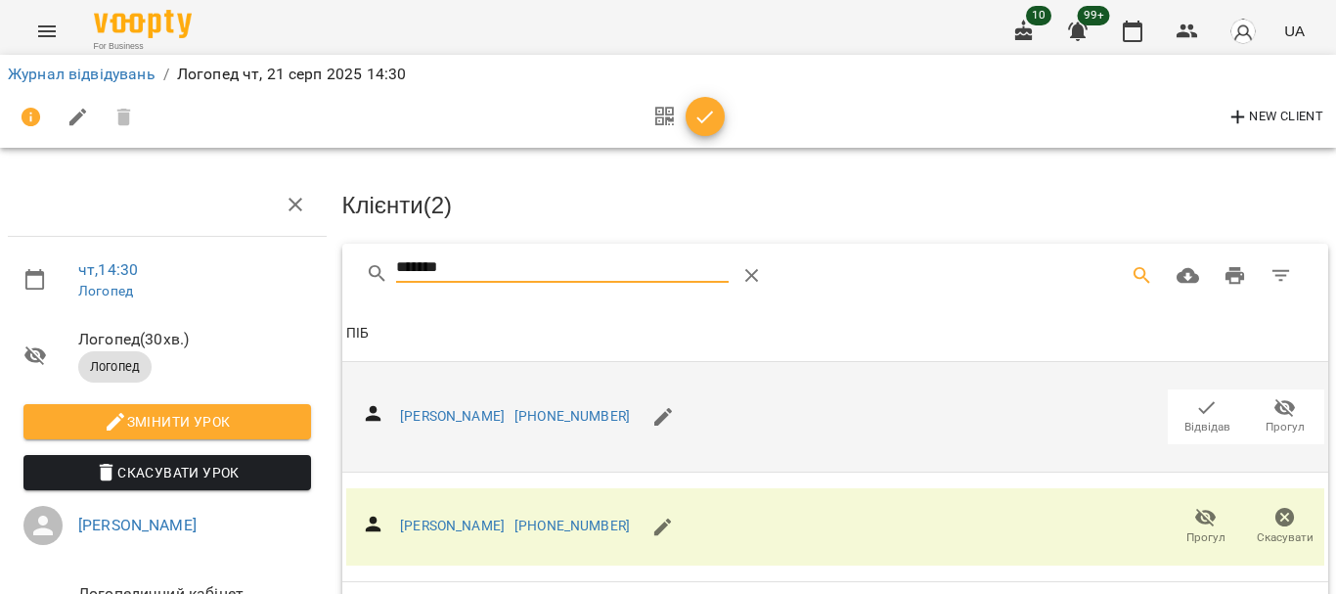
drag, startPoint x: 477, startPoint y: 270, endPoint x: 329, endPoint y: 281, distance: 149.0
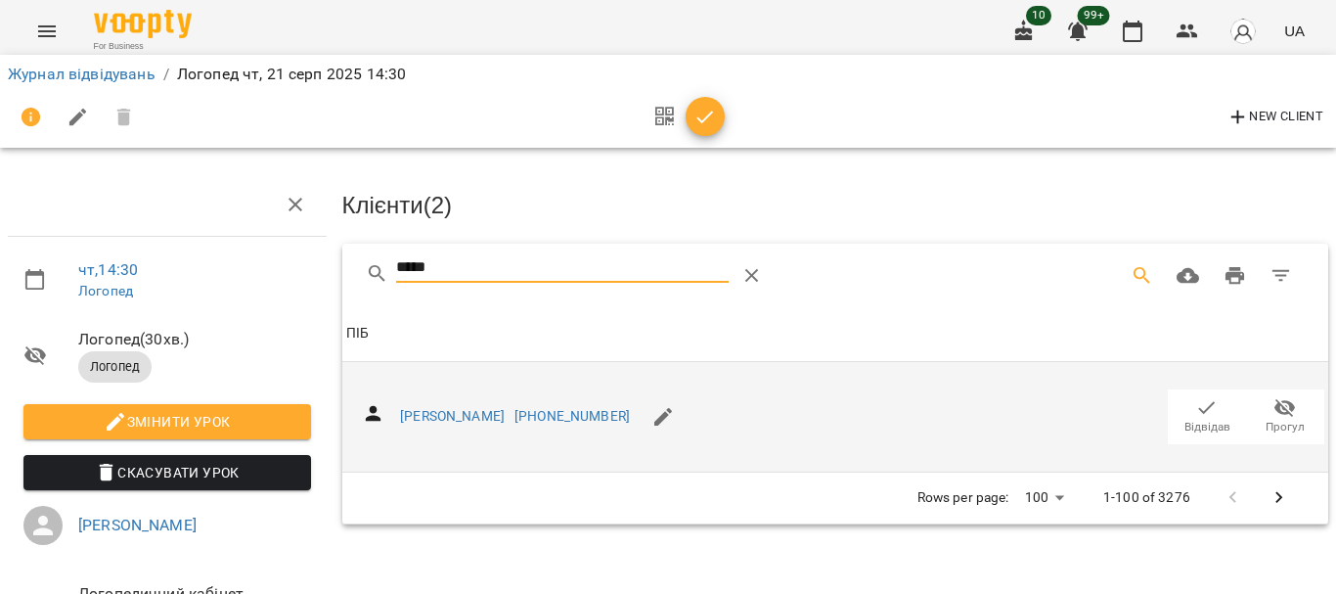
click at [1199, 402] on icon "button" at bounding box center [1207, 407] width 17 height 13
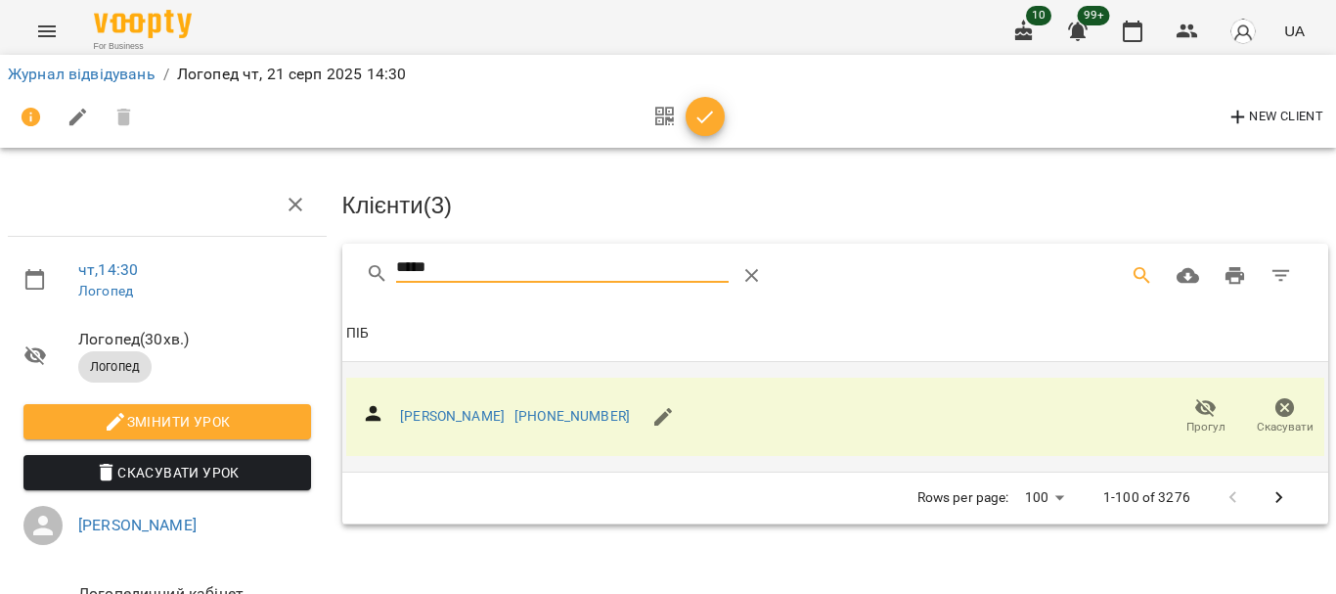
drag, startPoint x: 428, startPoint y: 273, endPoint x: 258, endPoint y: 277, distance: 170.2
click at [271, 277] on div "чт , 14:30 [PERSON_NAME] ( 30 хв. ) Логопед Змінити урок Скасувати Урок [PERSON…" at bounding box center [668, 417] width 1352 height 676
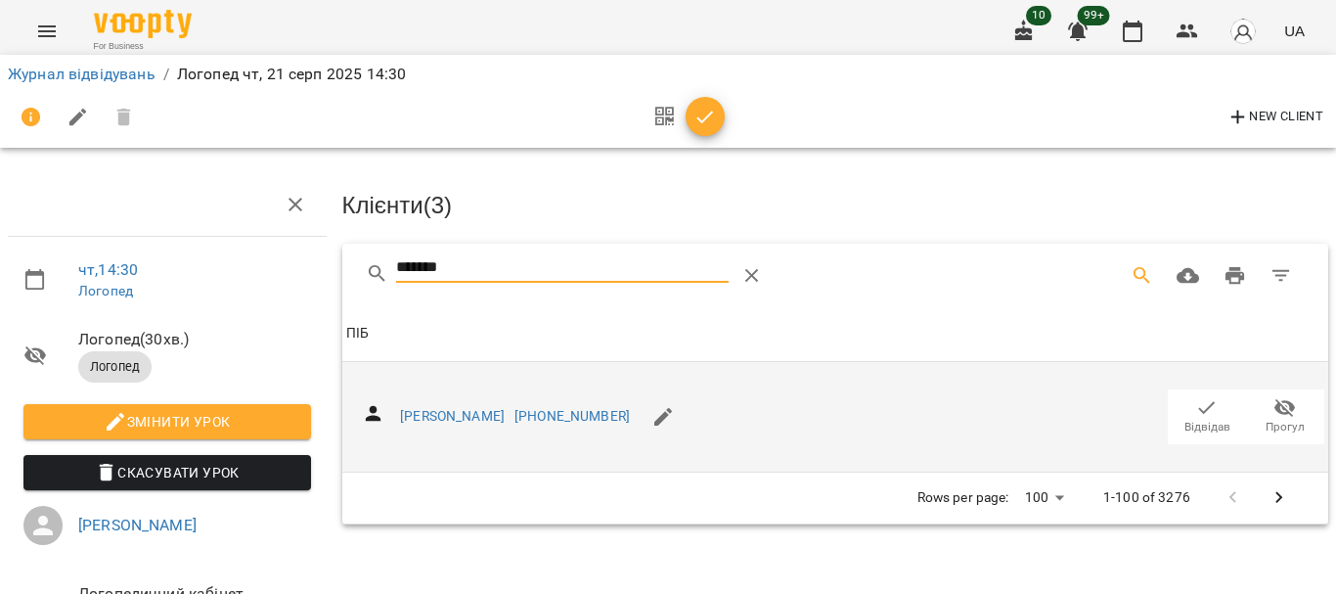
type input "*******"
click at [1195, 403] on icon "button" at bounding box center [1206, 407] width 23 height 23
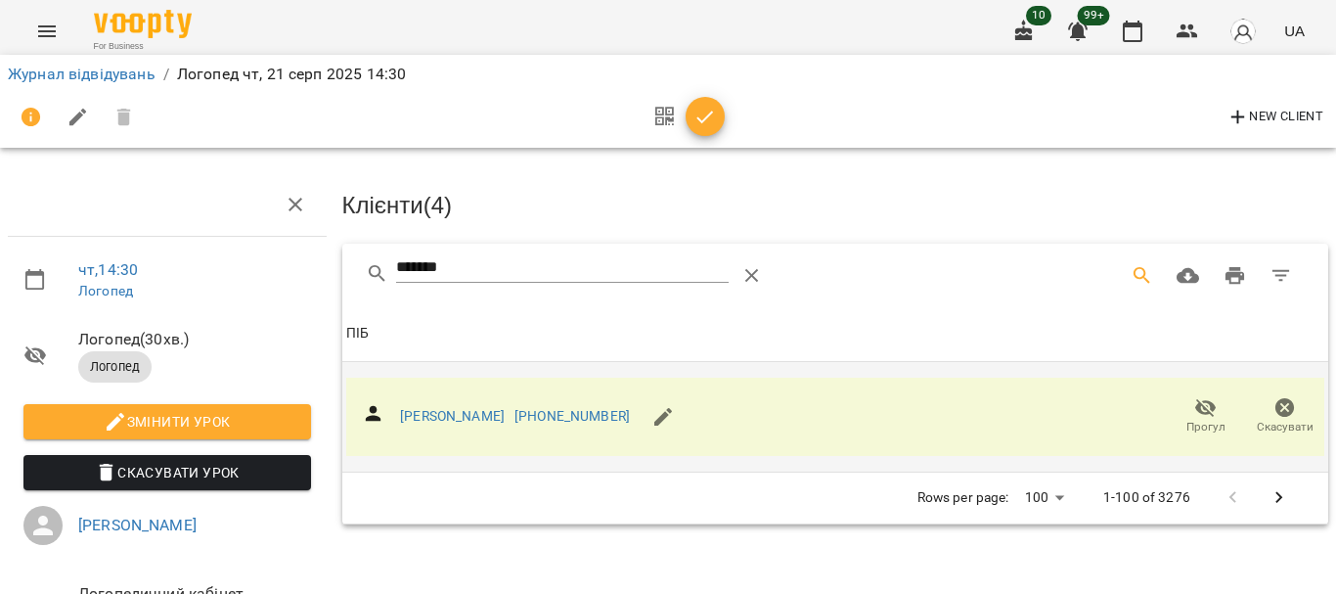
click at [711, 124] on icon "button" at bounding box center [704, 117] width 23 height 23
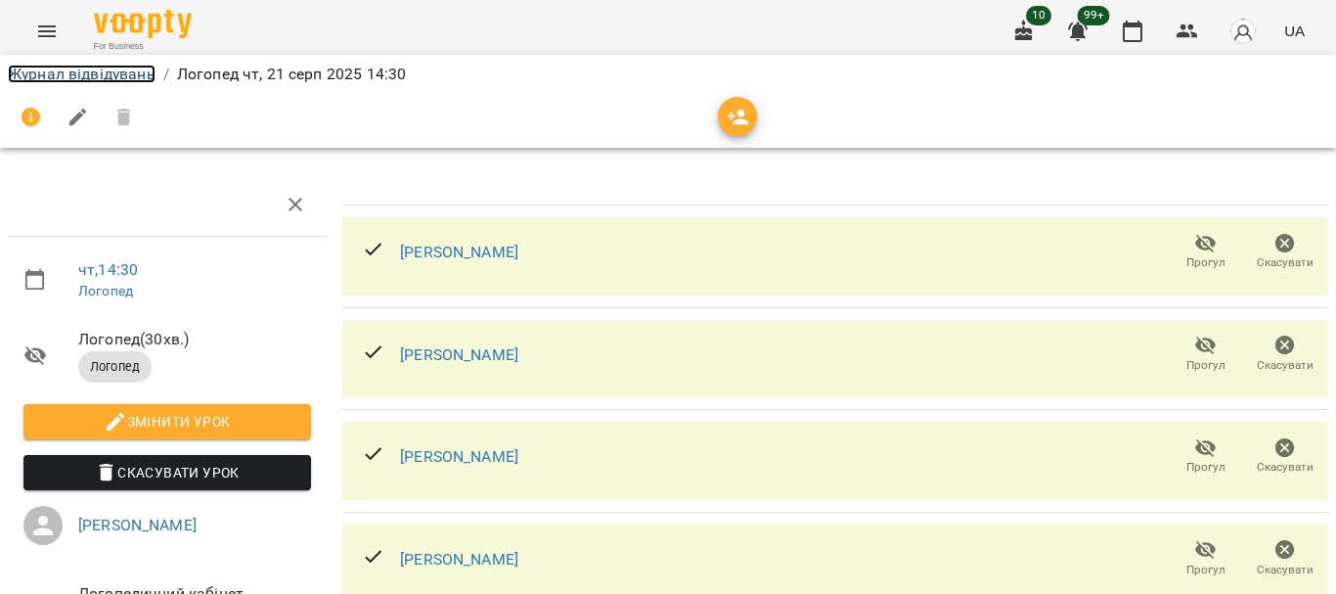
click at [85, 73] on link "Журнал відвідувань" at bounding box center [82, 74] width 148 height 19
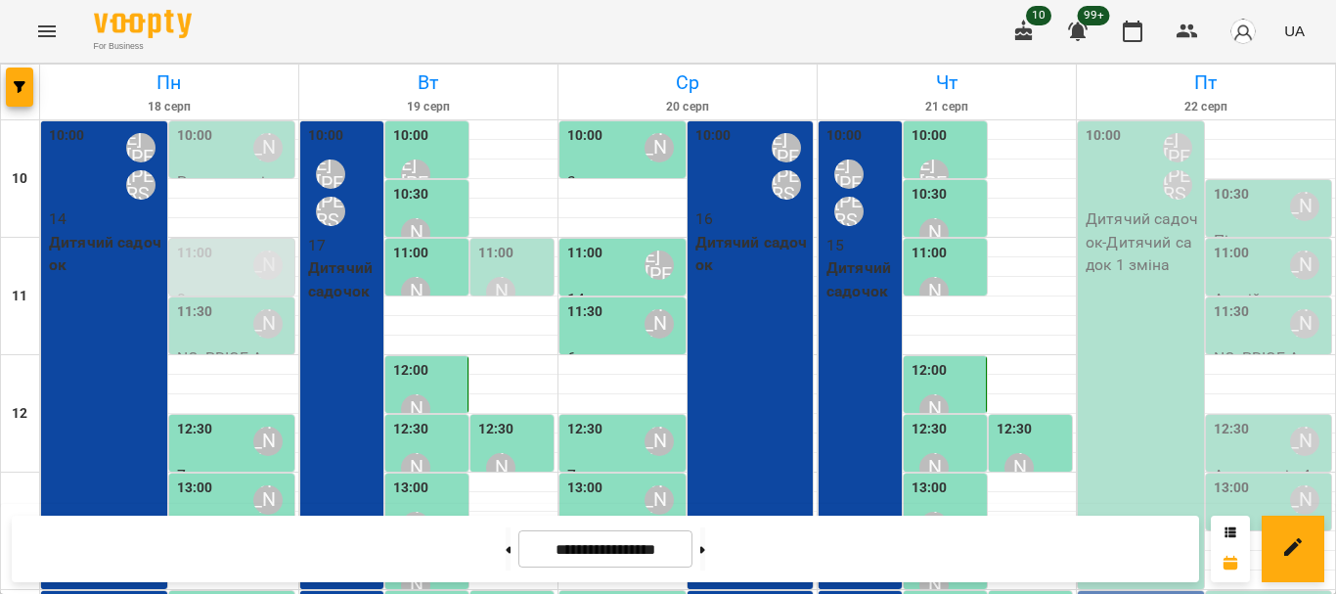
scroll to position [489, 0]
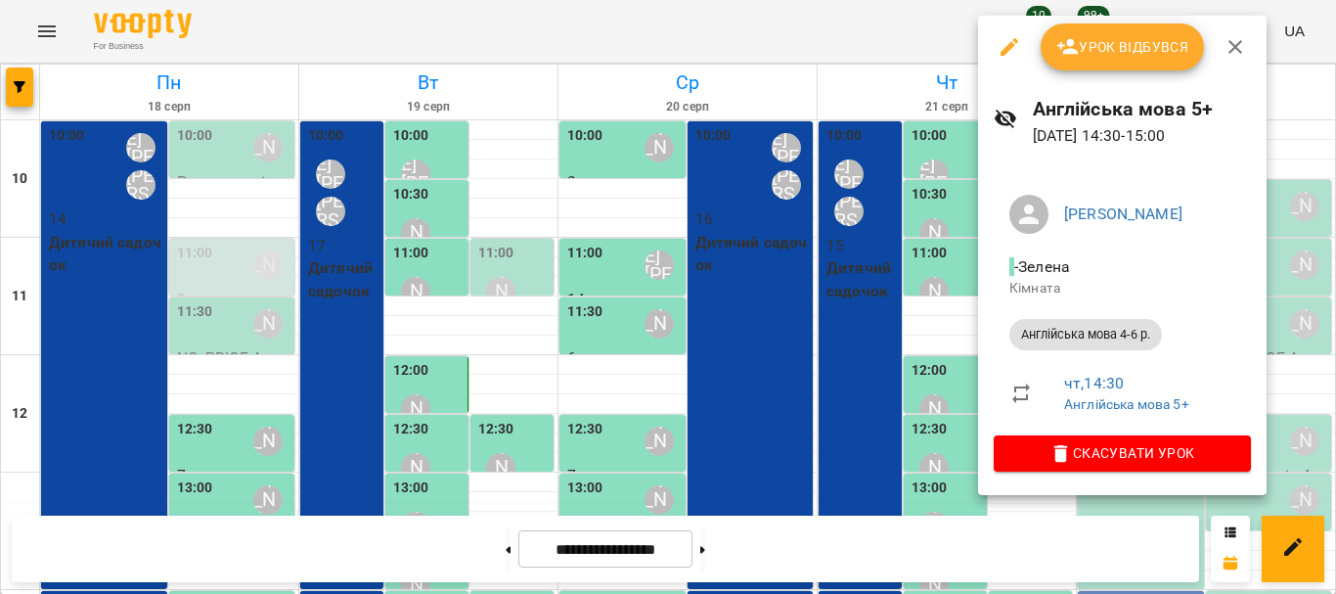
click at [1124, 60] on button "Урок відбувся" at bounding box center [1123, 46] width 164 height 47
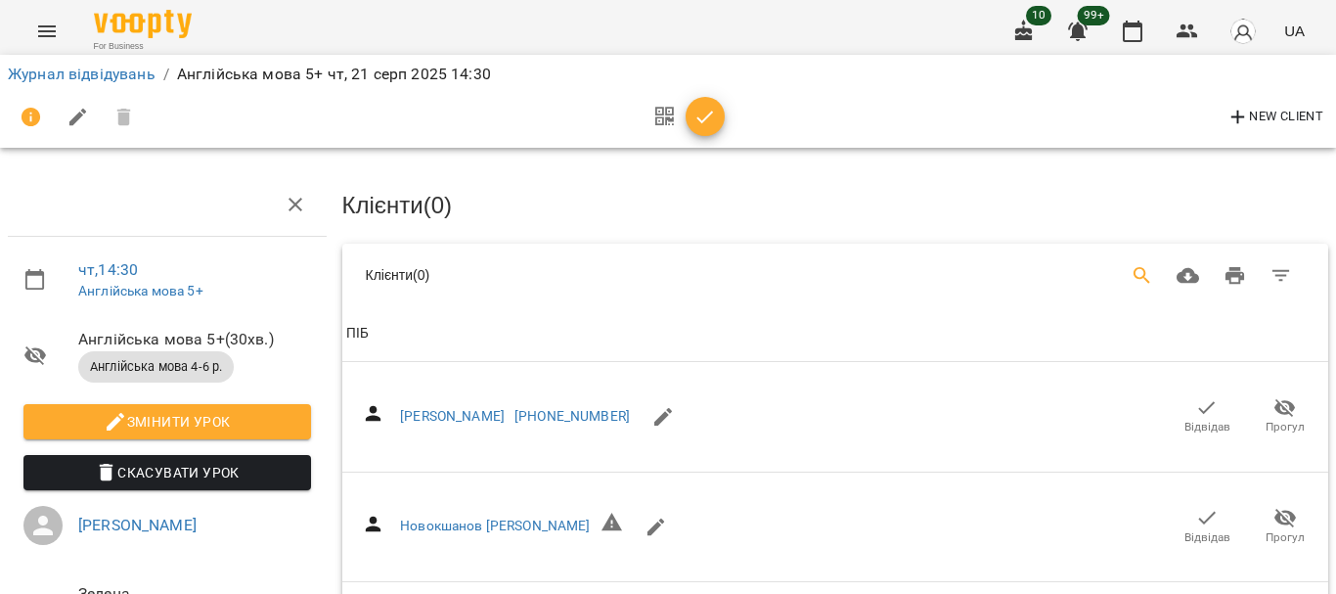
click at [1133, 275] on icon "Search" at bounding box center [1141, 275] width 17 height 17
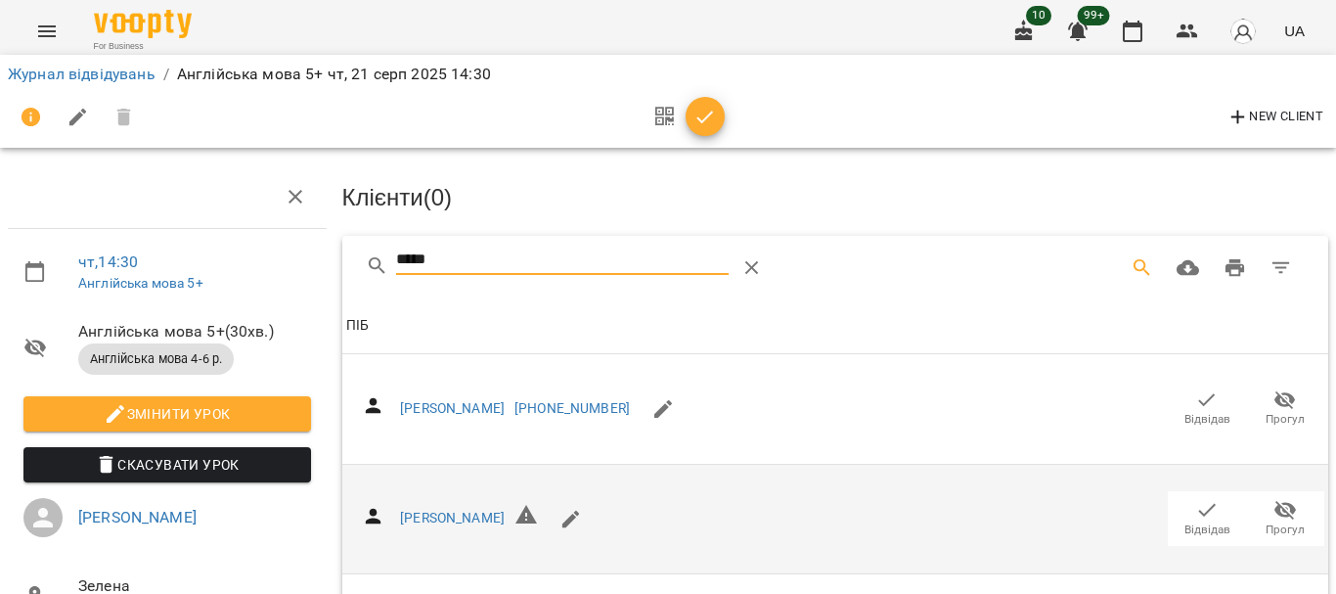
scroll to position [288, 0]
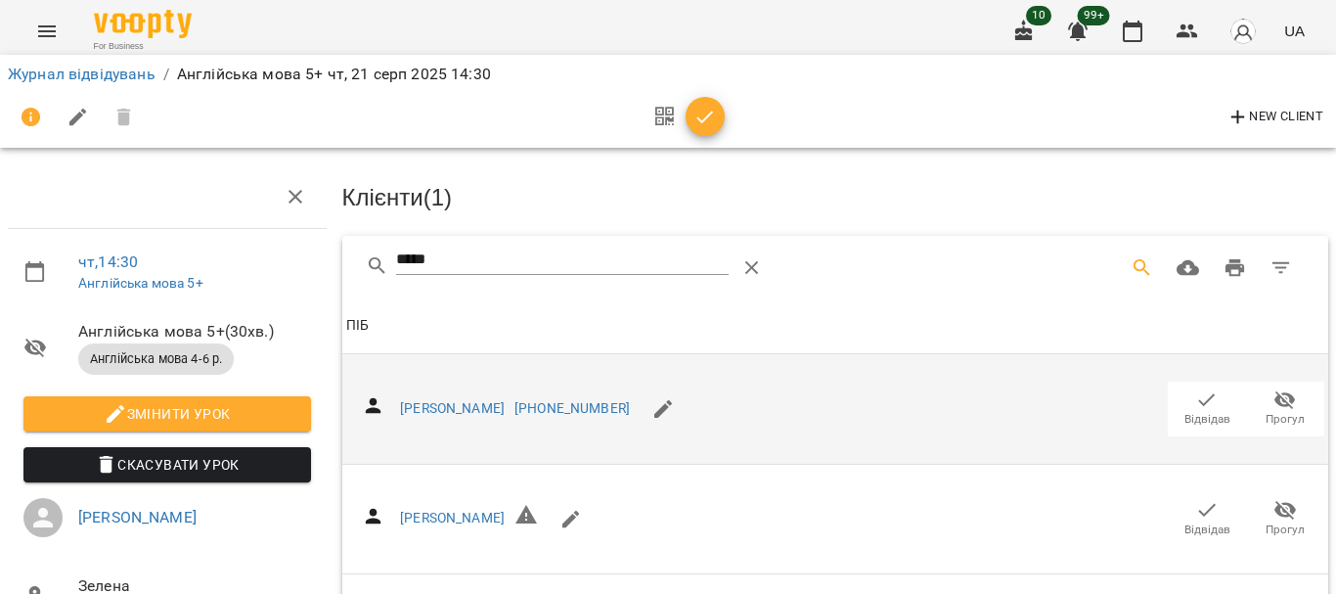
scroll to position [0, 0]
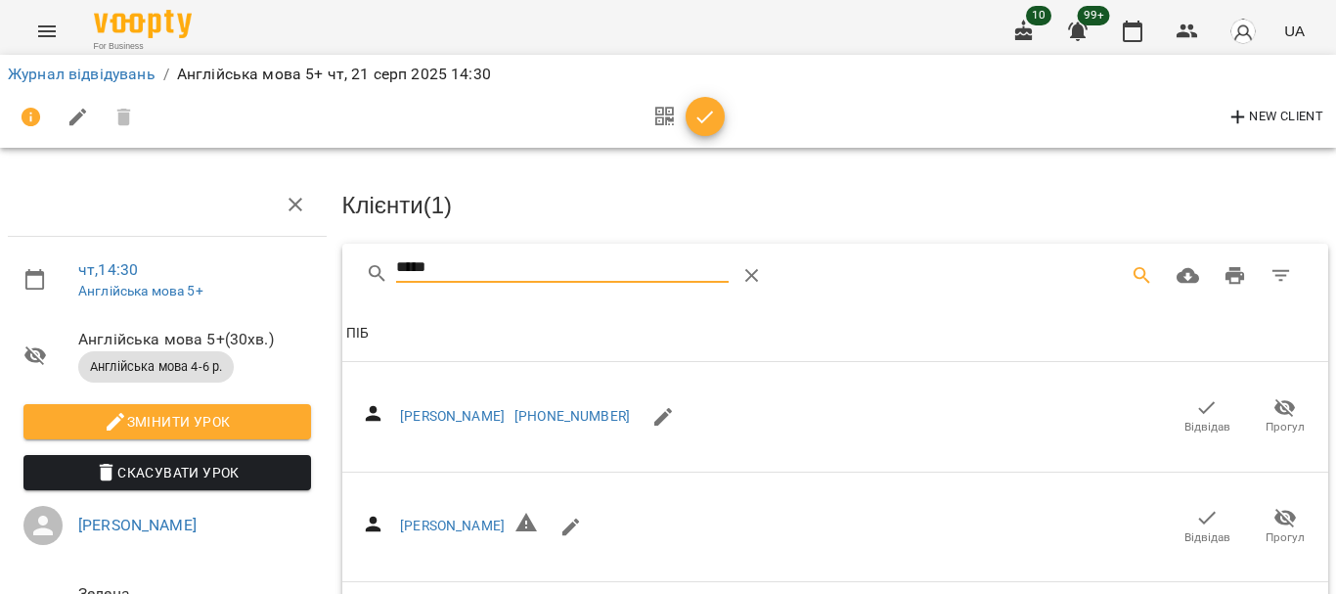
drag, startPoint x: 469, startPoint y: 274, endPoint x: 299, endPoint y: 267, distance: 170.3
click at [301, 268] on div "чт , 14:30 Англійська мова 5+ Англійська мова 5+ ( 30 хв. ) Англійська мова 4-6…" at bounding box center [668, 474] width 1352 height 790
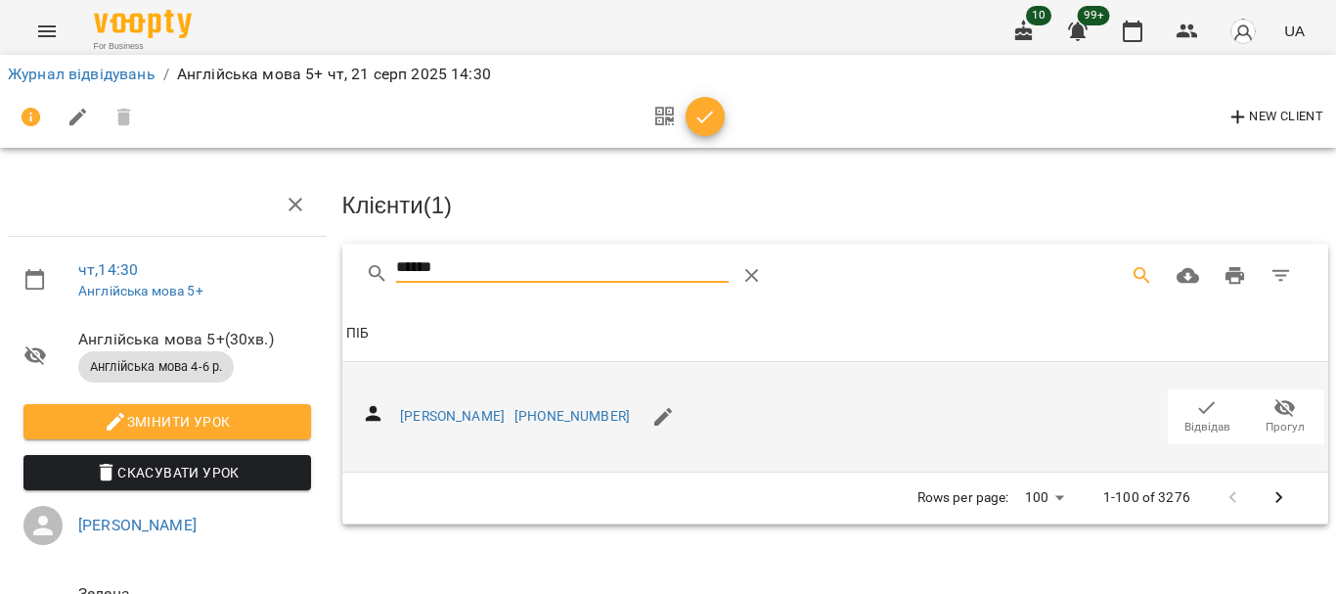
click at [1195, 399] on icon "button" at bounding box center [1206, 407] width 23 height 23
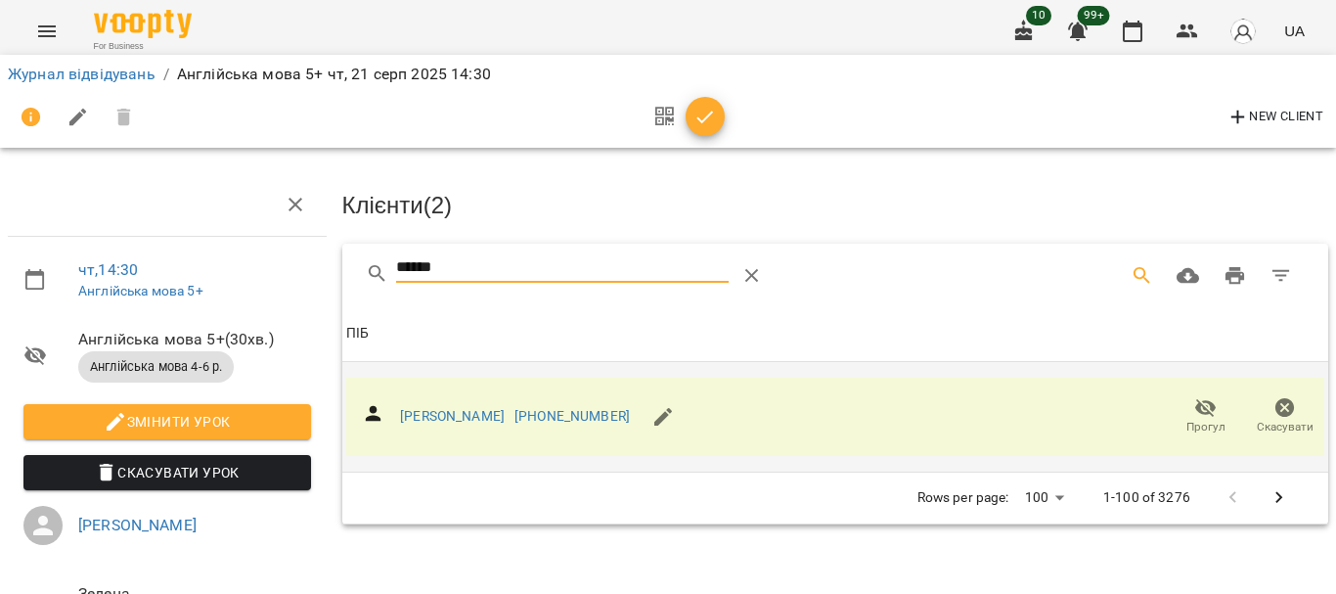
drag, startPoint x: 477, startPoint y: 258, endPoint x: 268, endPoint y: 256, distance: 209.3
click at [272, 256] on div "чт , 14:30 Англійська мова 5+ Англійська мова 5+ ( 30 хв. ) Англійська мова 4-6…" at bounding box center [668, 417] width 1352 height 676
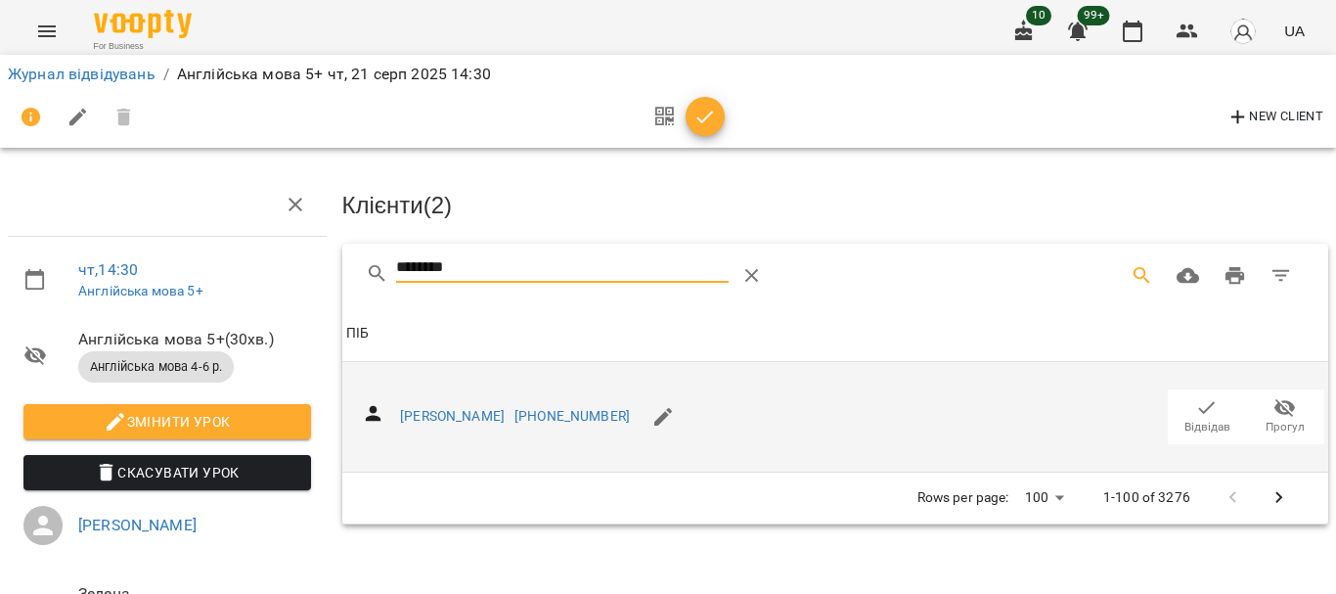
click at [1195, 406] on icon "button" at bounding box center [1206, 407] width 23 height 23
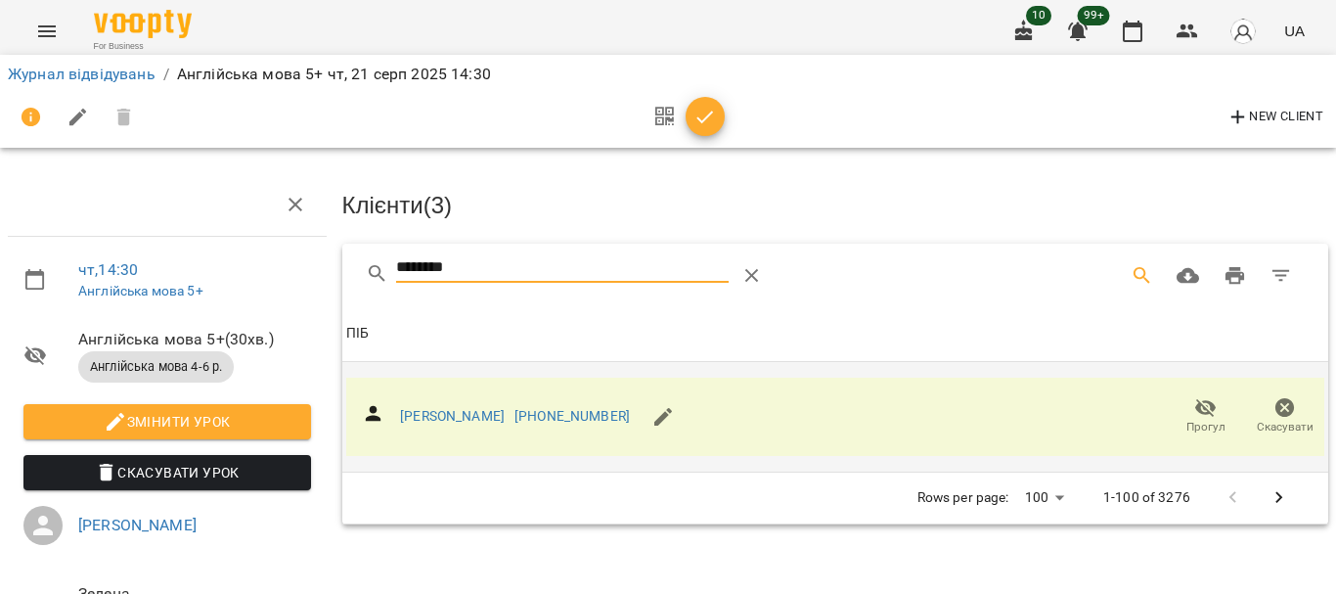
drag, startPoint x: 490, startPoint y: 277, endPoint x: 289, endPoint y: 282, distance: 200.5
click at [291, 282] on div "чт , 14:30 Англійська мова 5+ Англійська мова 5+ ( 30 хв. ) Англійська мова 4-6…" at bounding box center [668, 417] width 1352 height 676
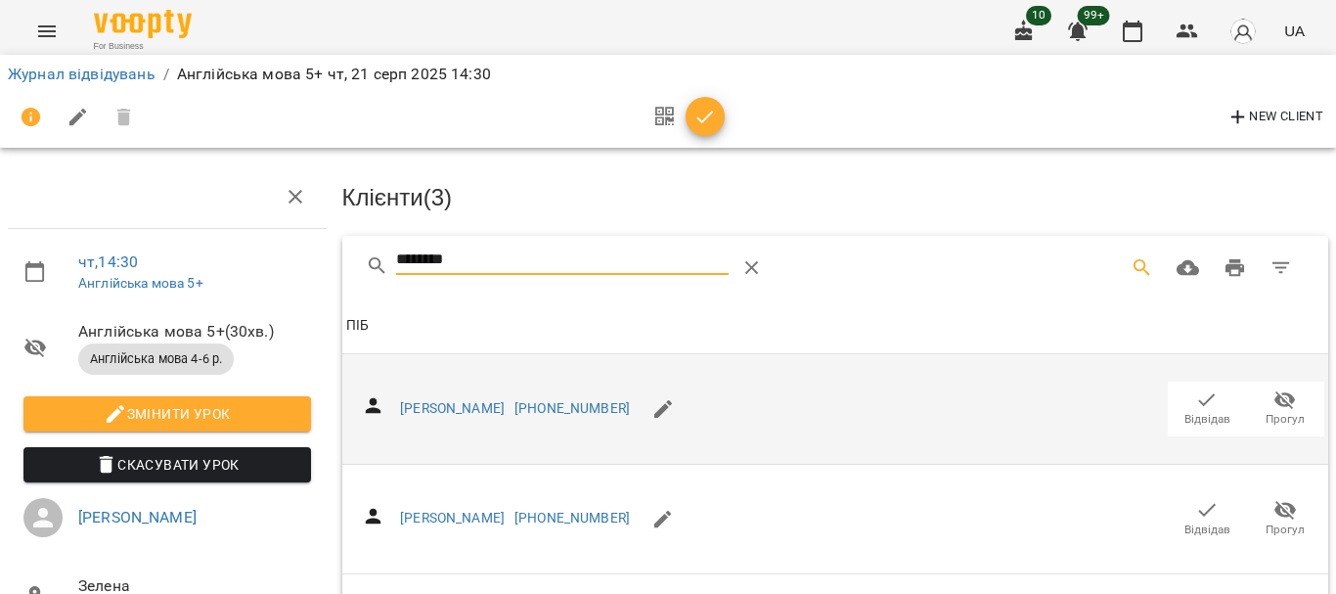
scroll to position [293, 0]
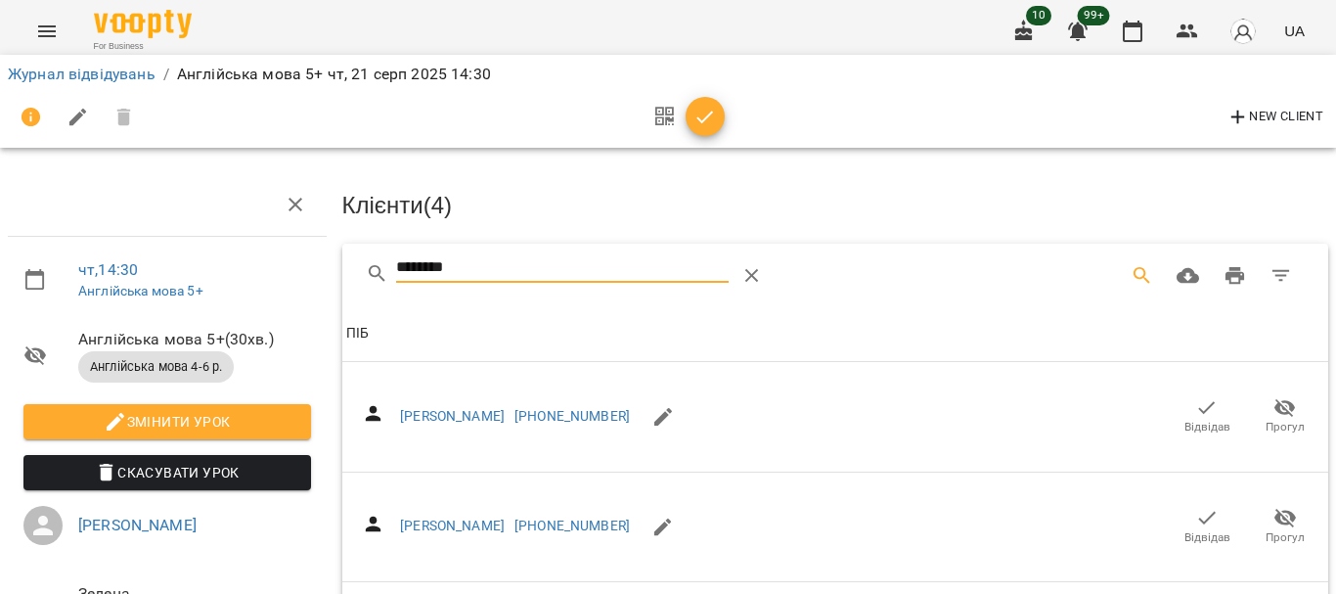
drag, startPoint x: 473, startPoint y: 266, endPoint x: 345, endPoint y: 262, distance: 128.2
click at [343, 269] on div "********" at bounding box center [835, 275] width 987 height 63
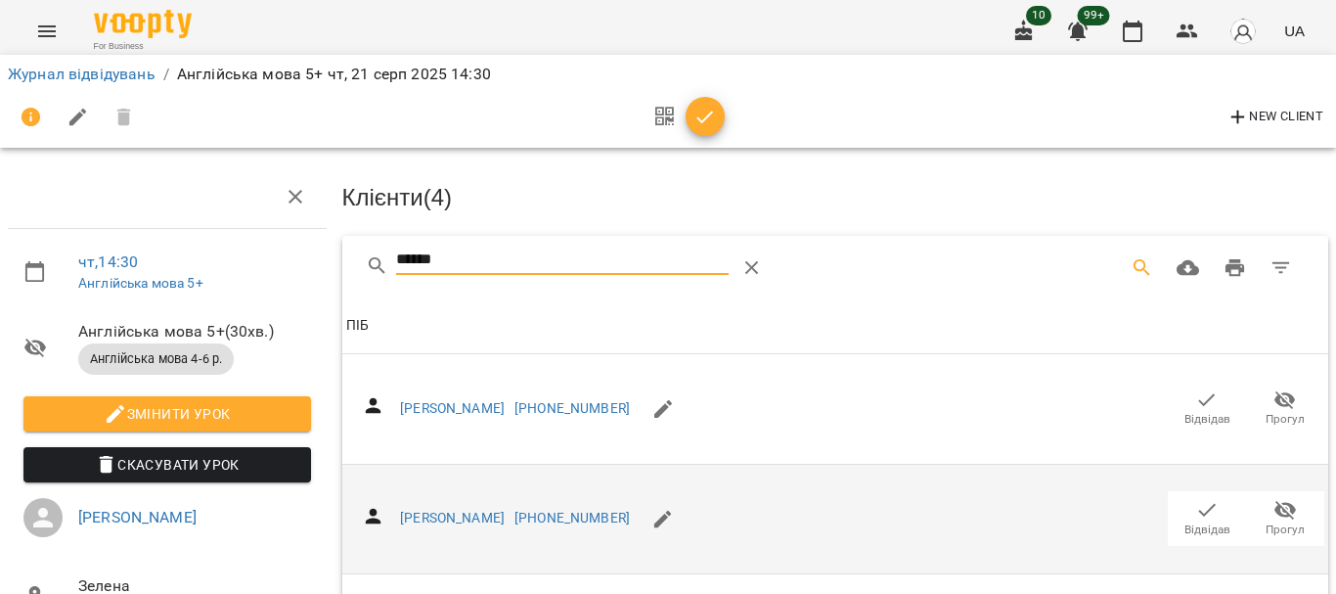
scroll to position [293, 0]
type input "******"
click at [1195, 498] on icon "button" at bounding box center [1206, 509] width 23 height 23
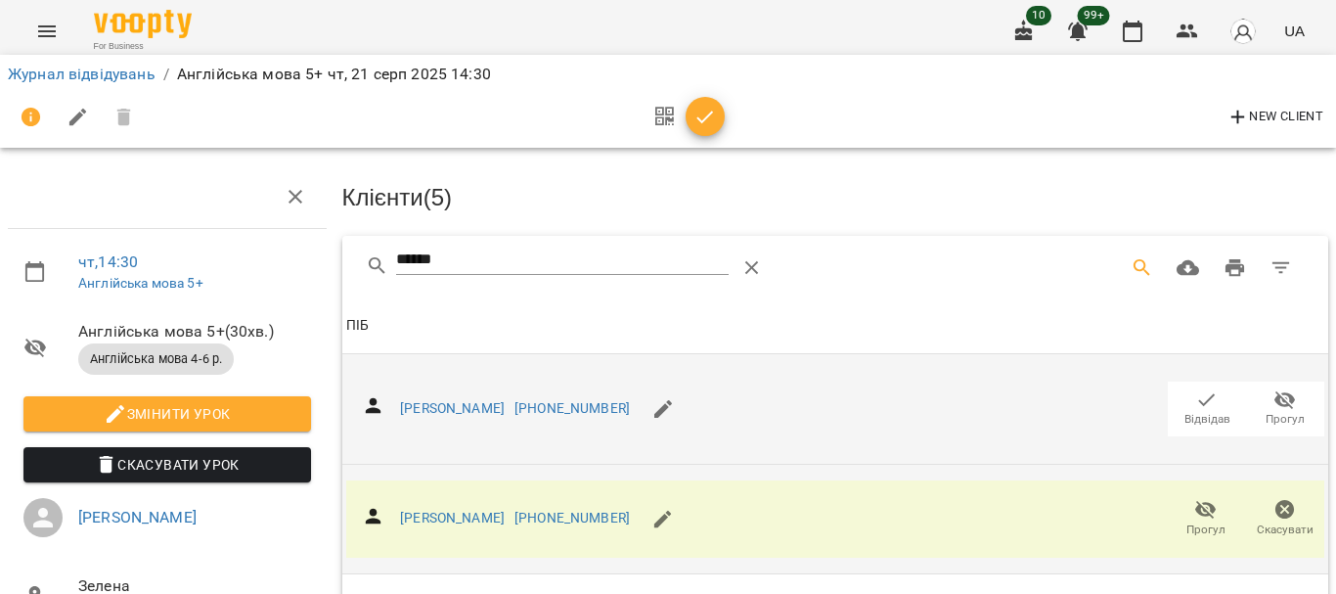
scroll to position [0, 0]
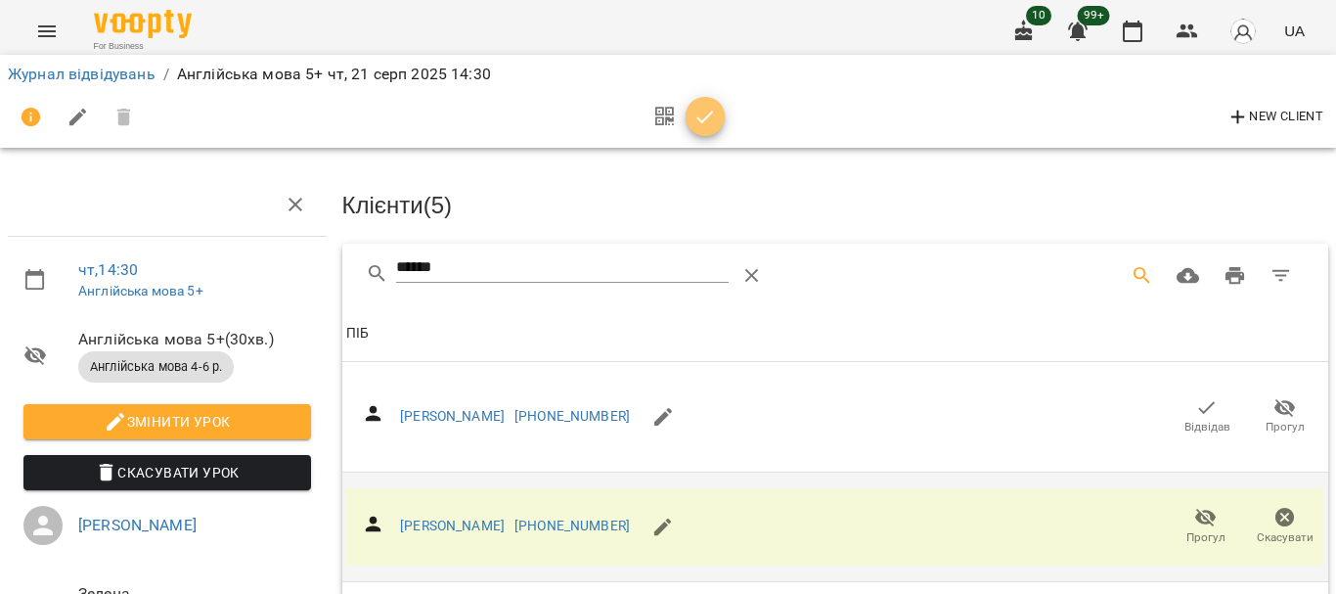
click at [713, 111] on icon "button" at bounding box center [704, 117] width 23 height 23
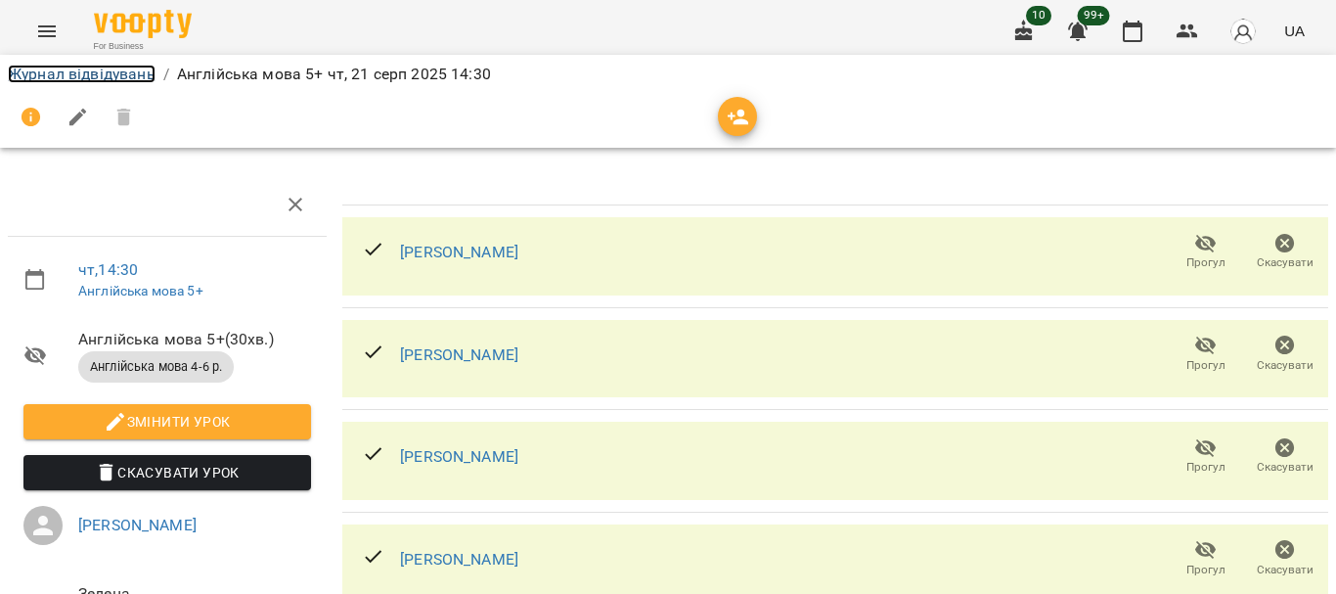
click at [118, 71] on link "Журнал відвідувань" at bounding box center [82, 74] width 148 height 19
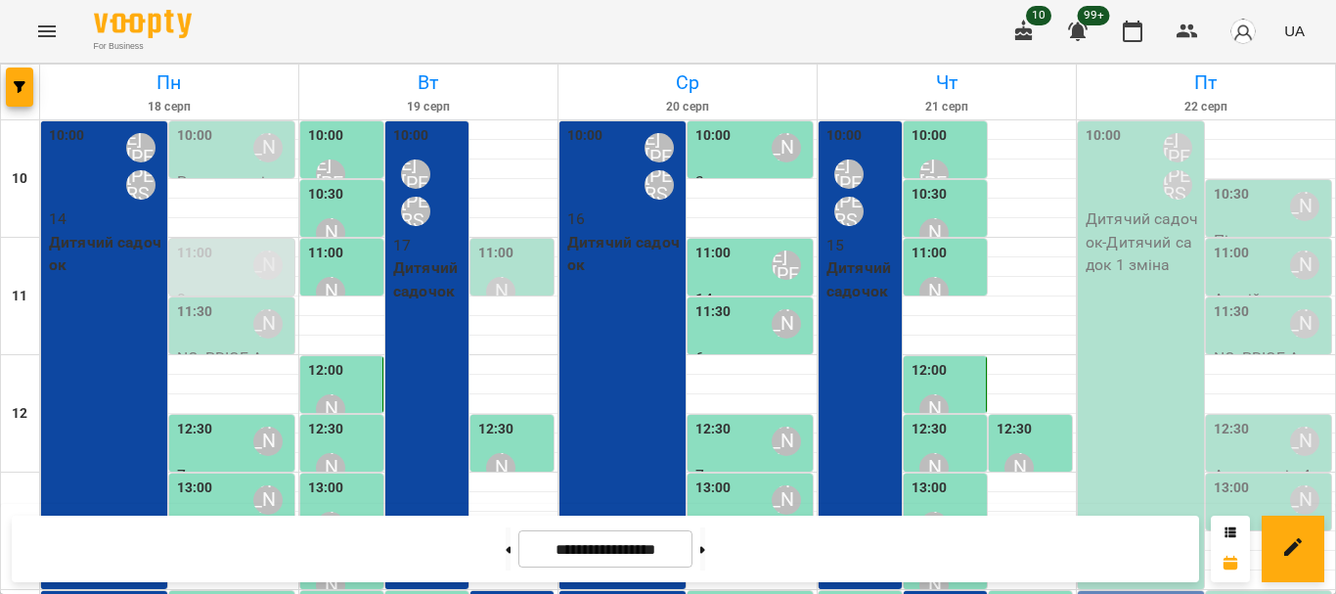
scroll to position [391, 0]
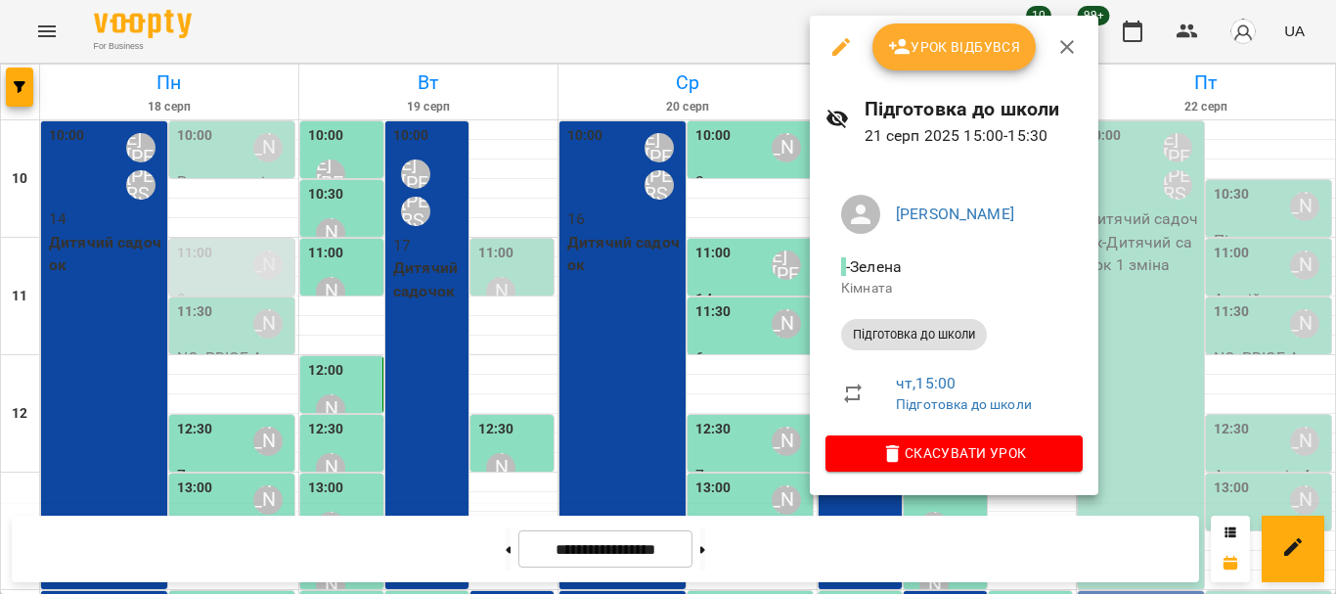
click at [757, 410] on div at bounding box center [668, 297] width 1336 height 594
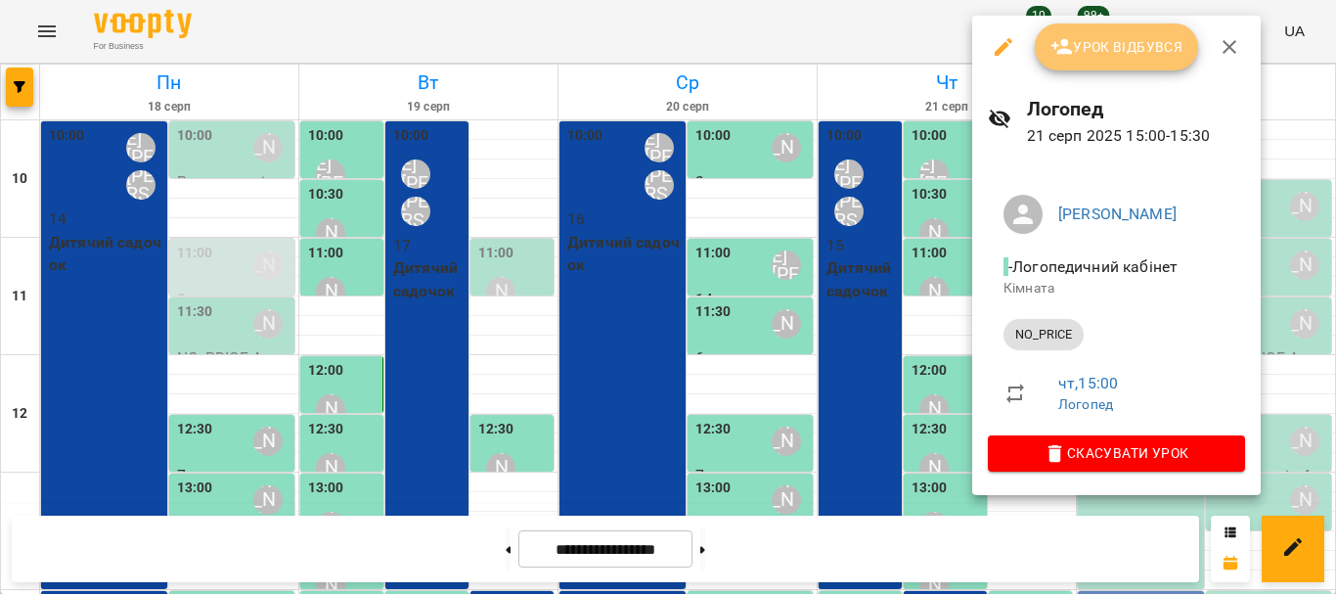
click at [1087, 51] on span "Урок відбувся" at bounding box center [1116, 46] width 133 height 23
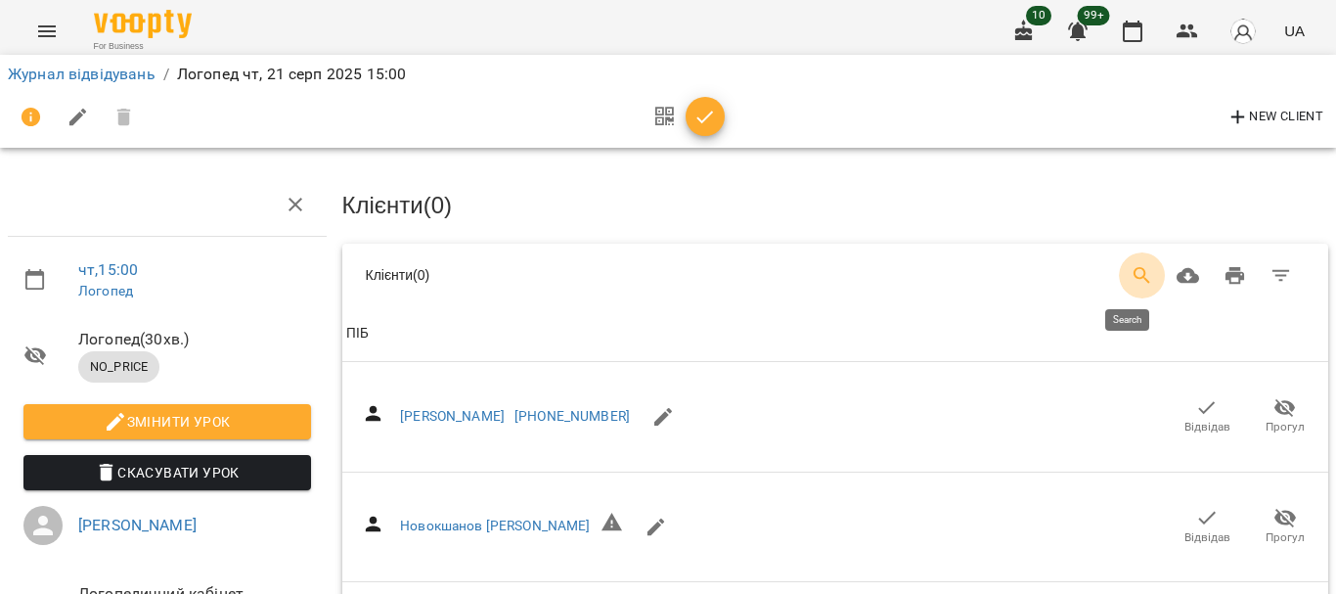
click at [1133, 275] on icon "Search" at bounding box center [1141, 275] width 17 height 17
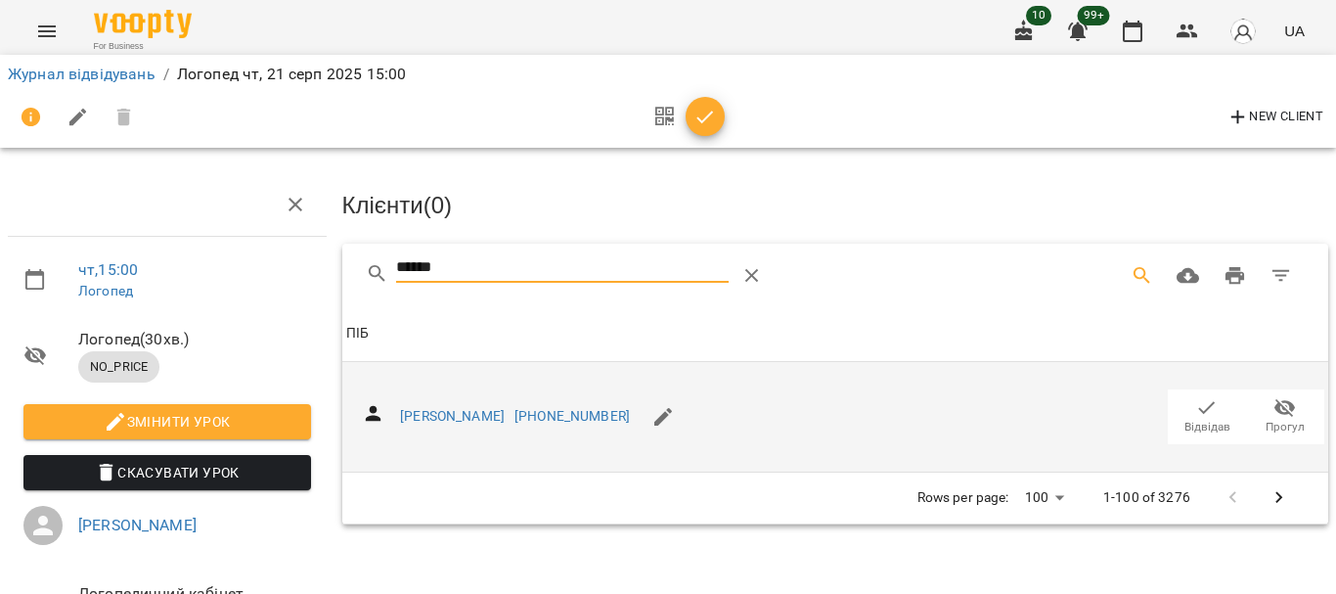
click at [1199, 407] on icon "button" at bounding box center [1207, 407] width 17 height 13
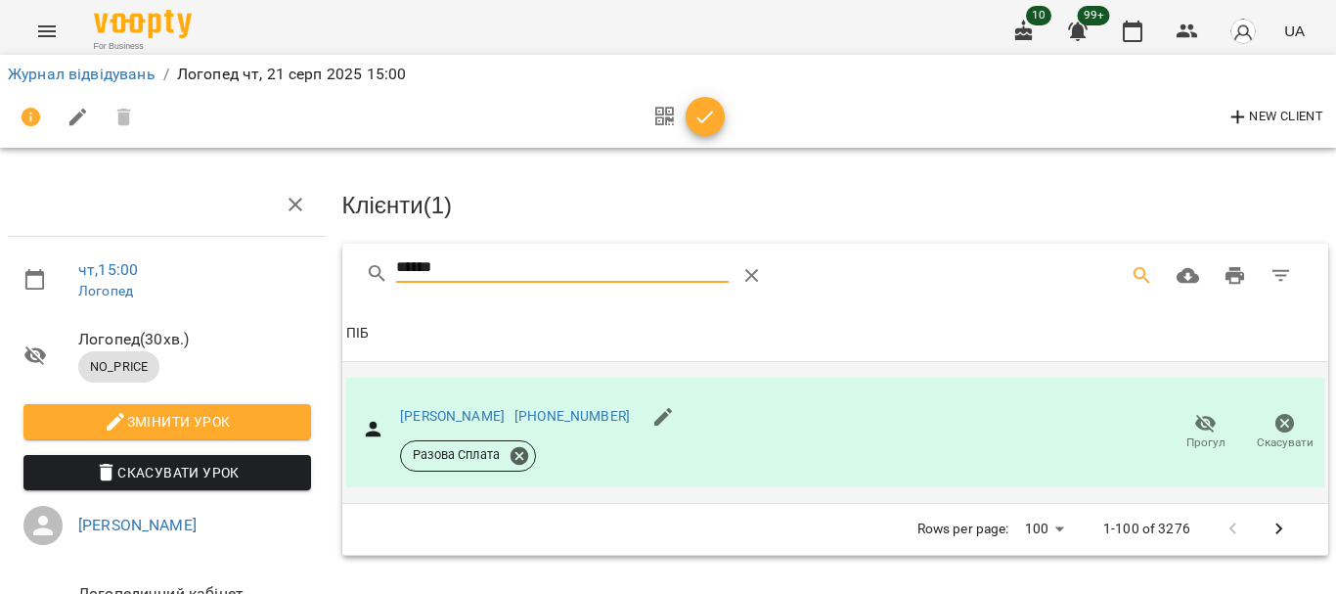
drag, startPoint x: 463, startPoint y: 267, endPoint x: 257, endPoint y: 283, distance: 206.0
click at [268, 282] on div "чт , 15:00 [PERSON_NAME] ( 30 хв. ) NO_PRICE Змінити урок Скасувати Урок [PERSO…" at bounding box center [668, 417] width 1352 height 676
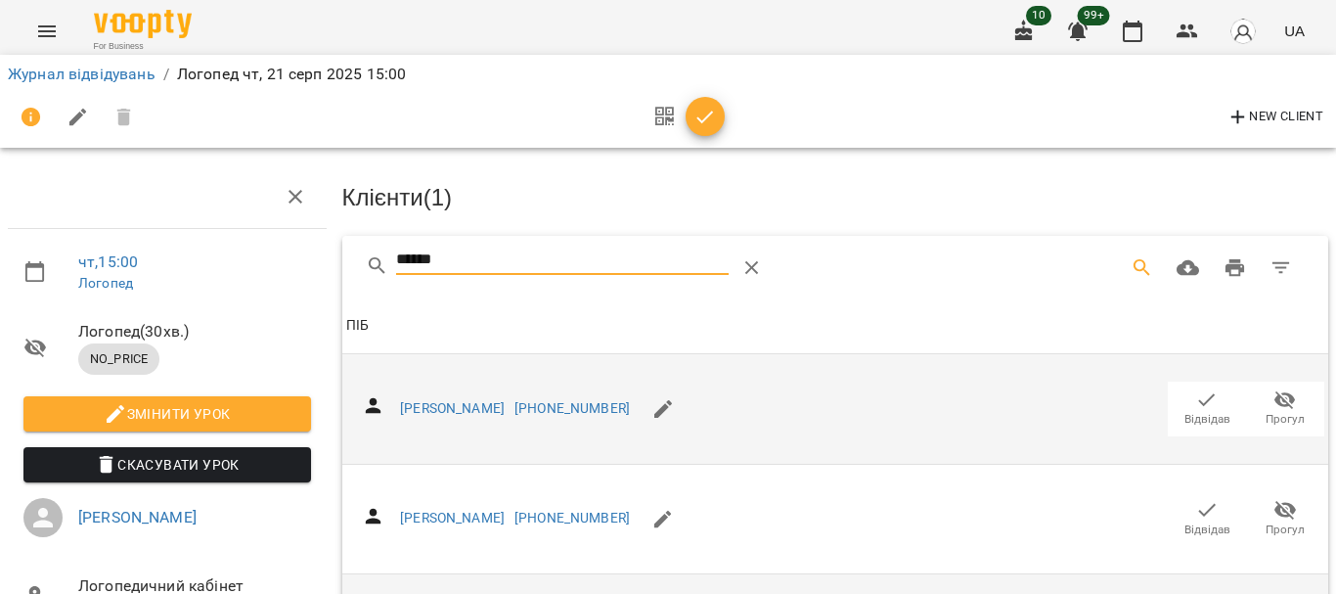
scroll to position [293, 0]
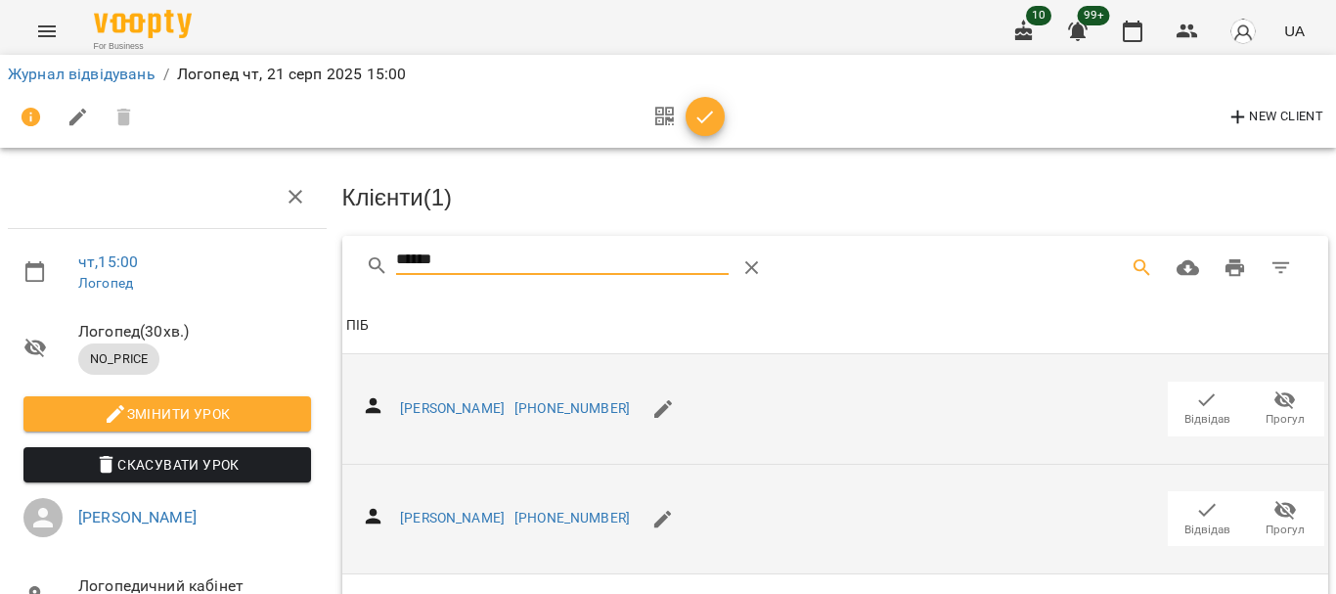
type input "******"
click at [1203, 498] on icon "button" at bounding box center [1206, 509] width 23 height 23
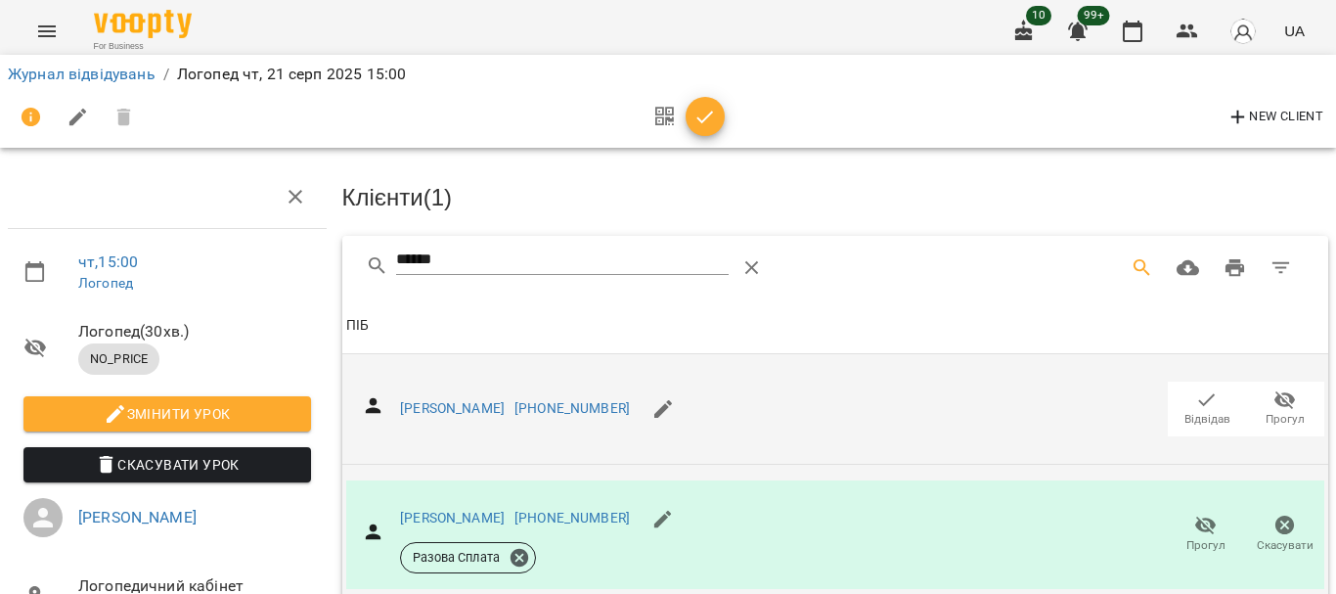
click at [715, 121] on icon "button" at bounding box center [704, 117] width 23 height 23
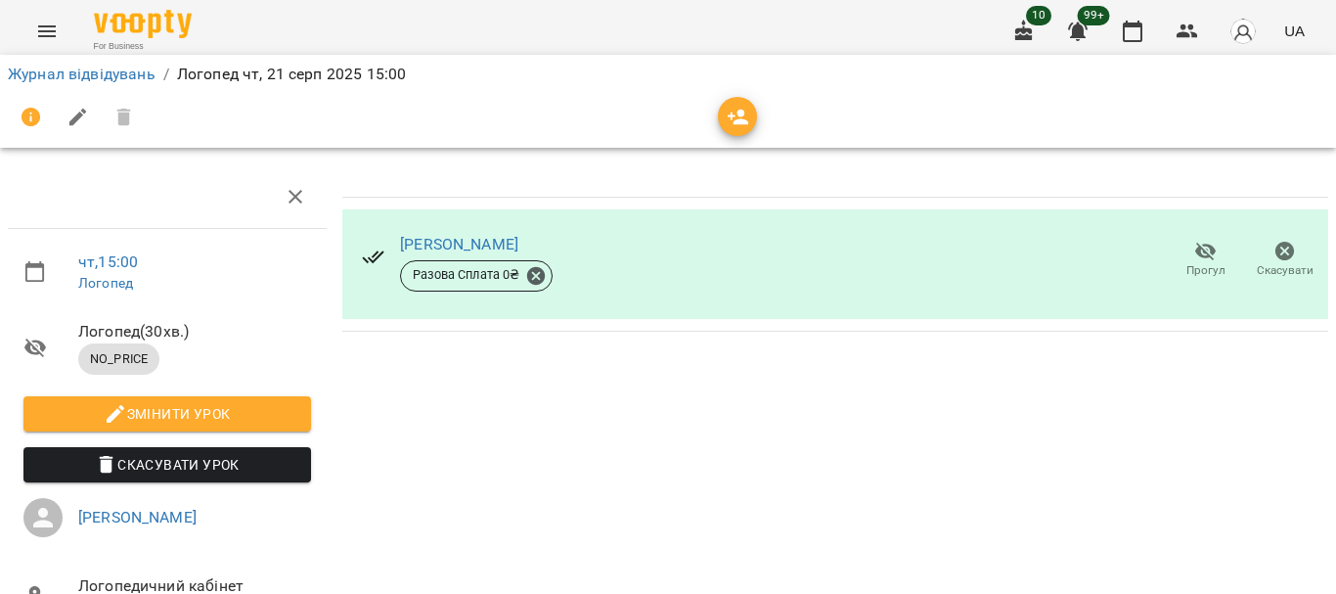
scroll to position [191, 0]
click at [21, 71] on link "Журнал відвідувань" at bounding box center [82, 74] width 148 height 19
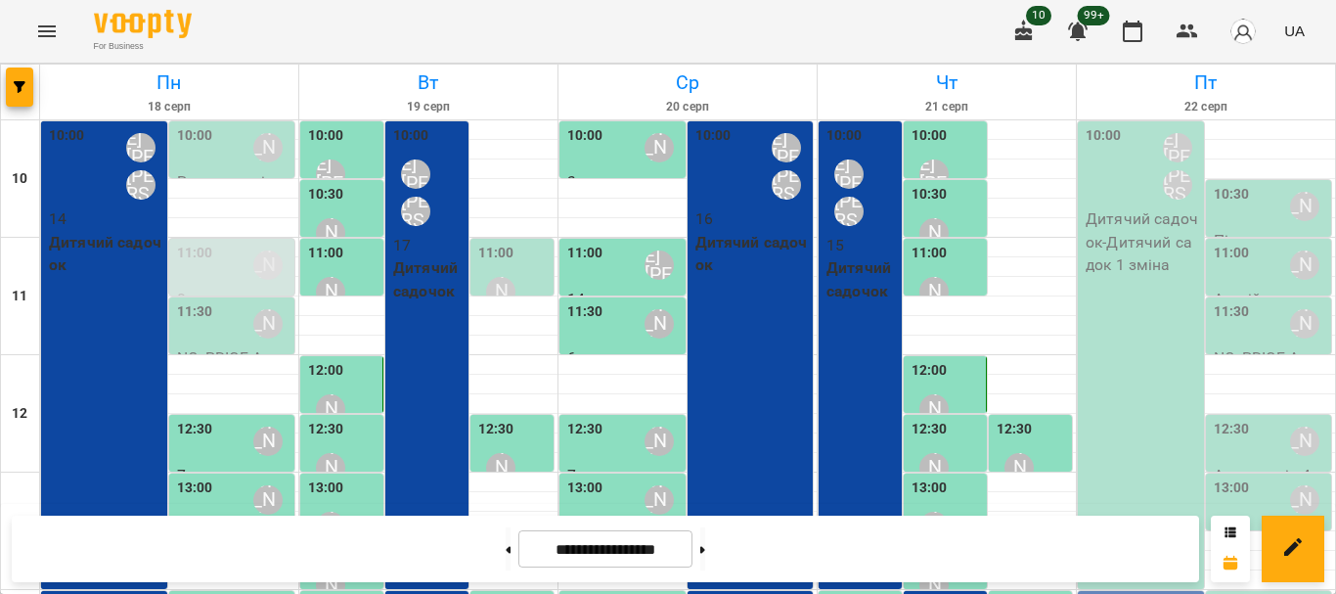
scroll to position [489, 0]
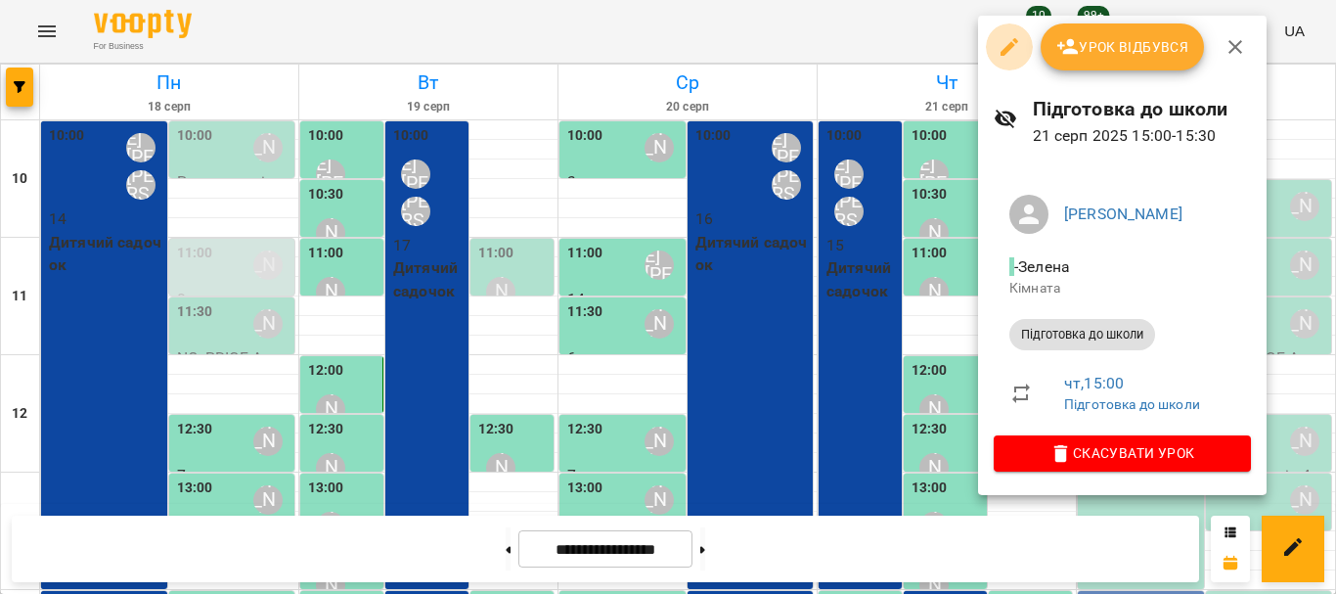
click at [1002, 45] on icon "button" at bounding box center [1009, 46] width 23 height 23
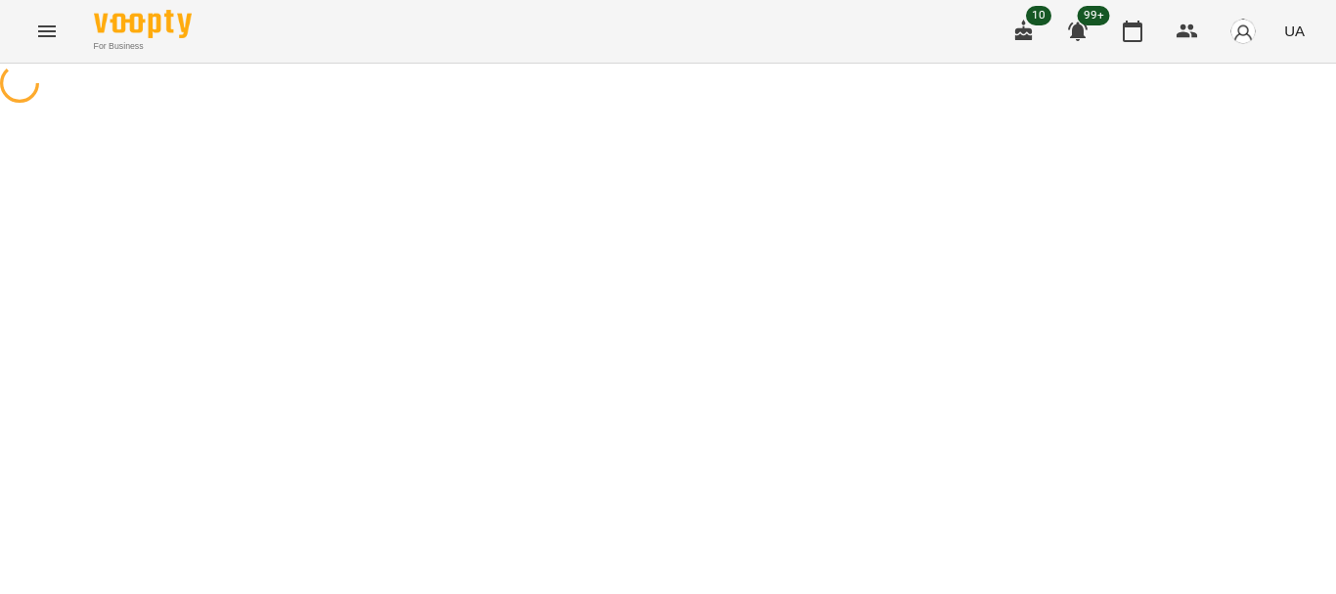
select select "**********"
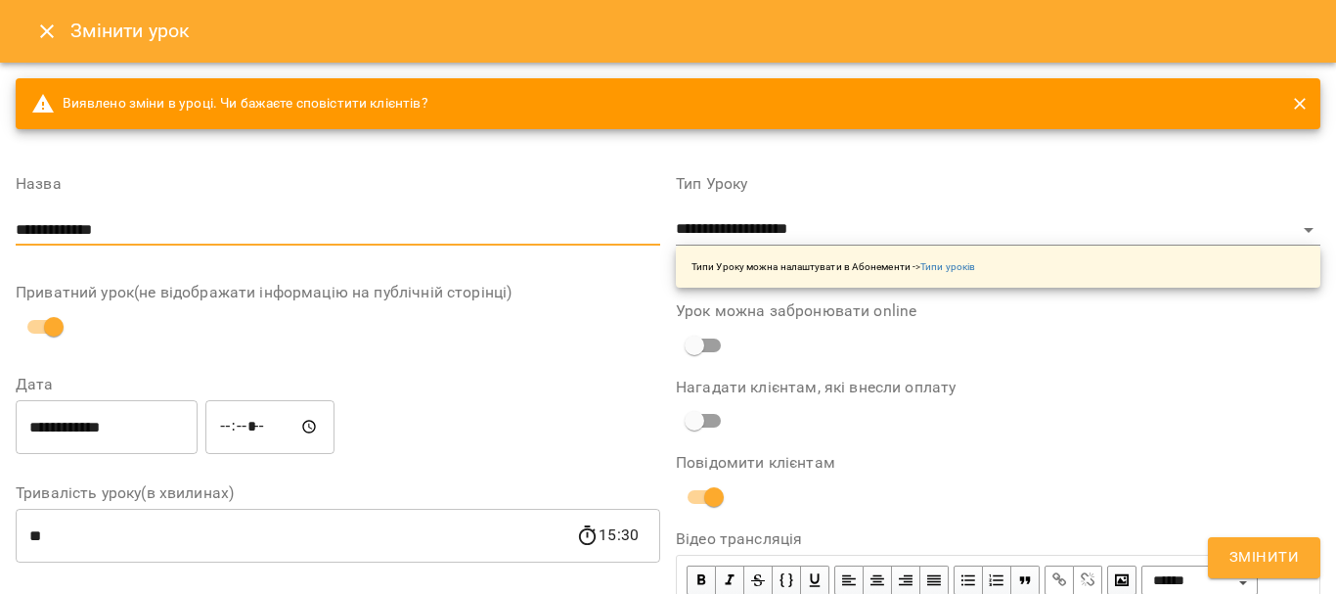
type input "**********"
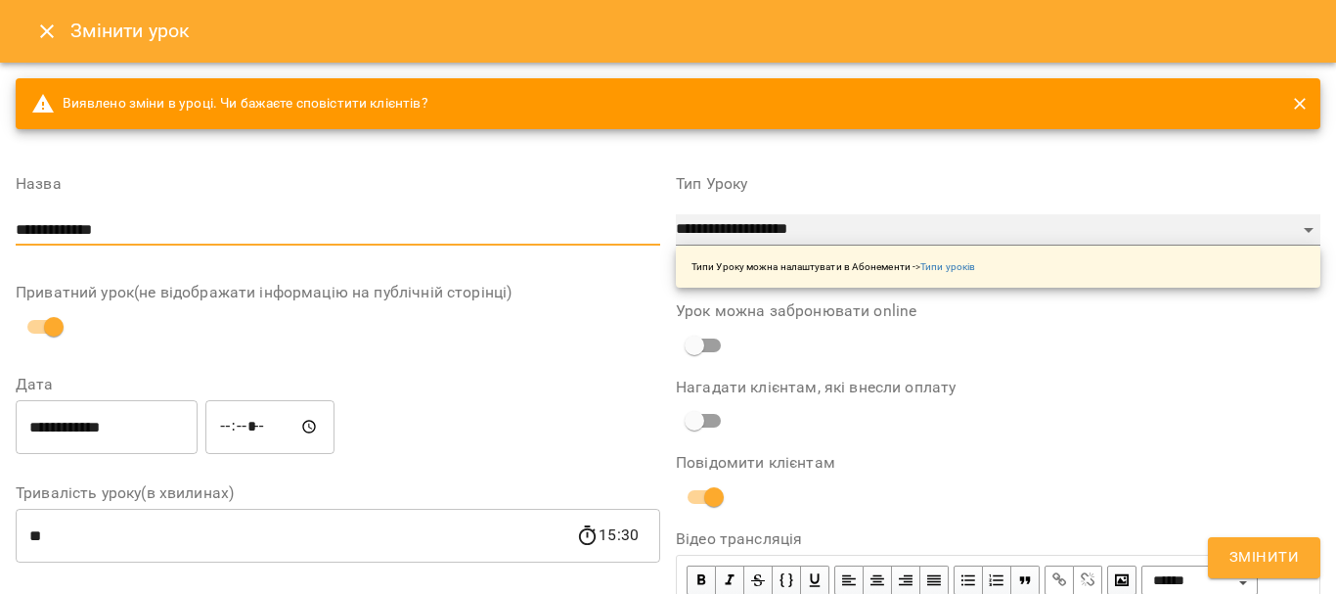
click at [749, 220] on select "**********" at bounding box center [998, 229] width 644 height 31
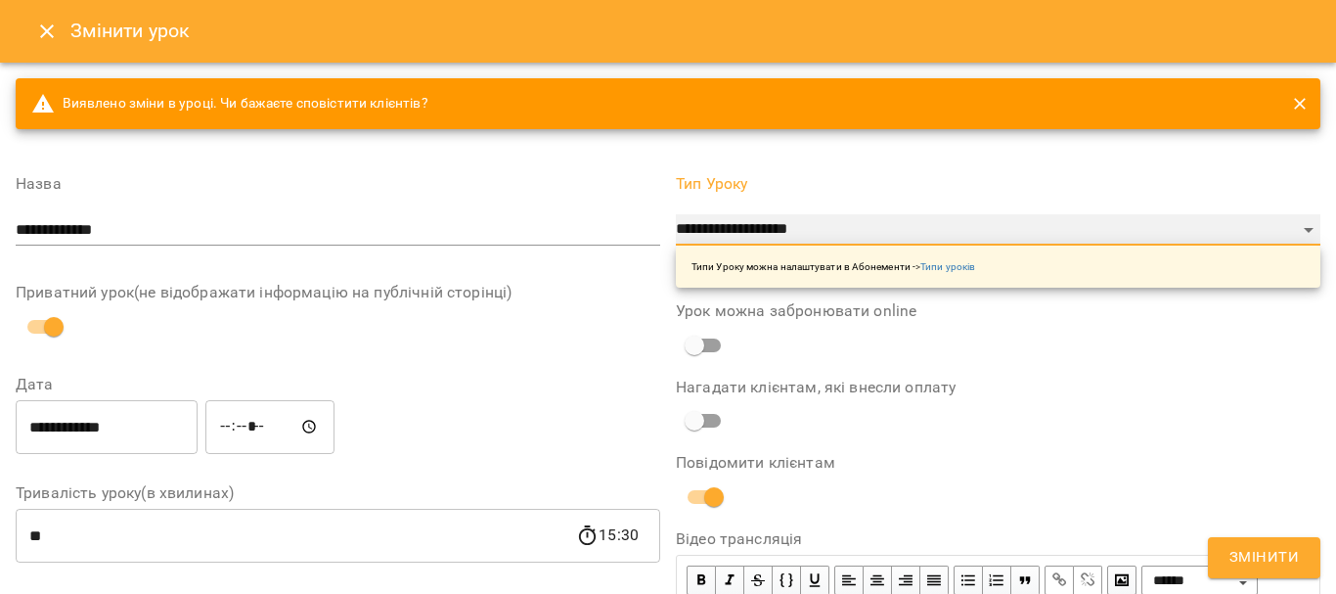
select select "*********"
click at [676, 214] on select "**********" at bounding box center [998, 229] width 644 height 31
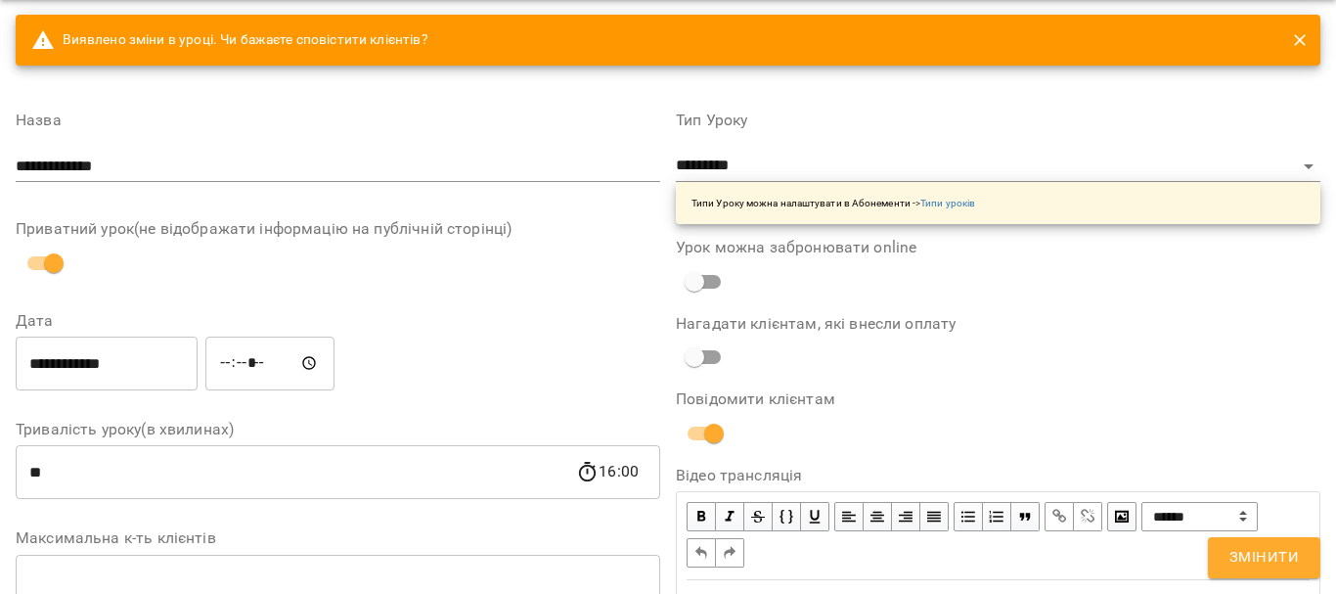
scroll to position [196, 0]
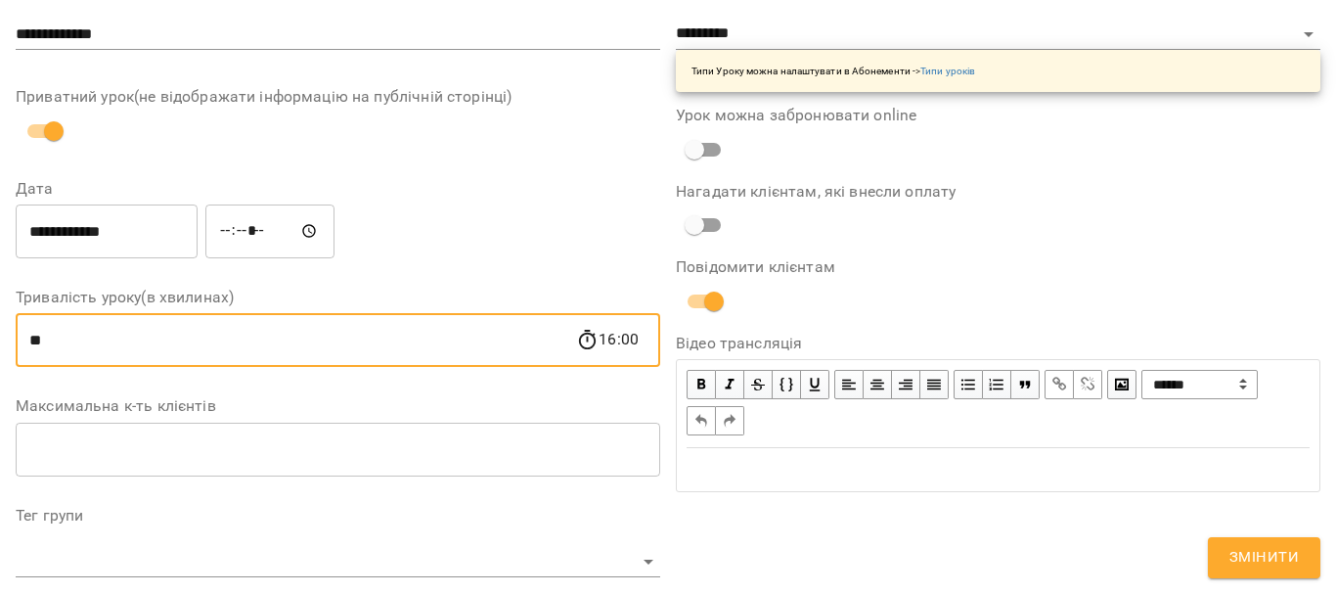
drag, startPoint x: 92, startPoint y: 333, endPoint x: 0, endPoint y: 333, distance: 91.9
click at [0, 333] on div "**********" at bounding box center [668, 534] width 1336 height 1335
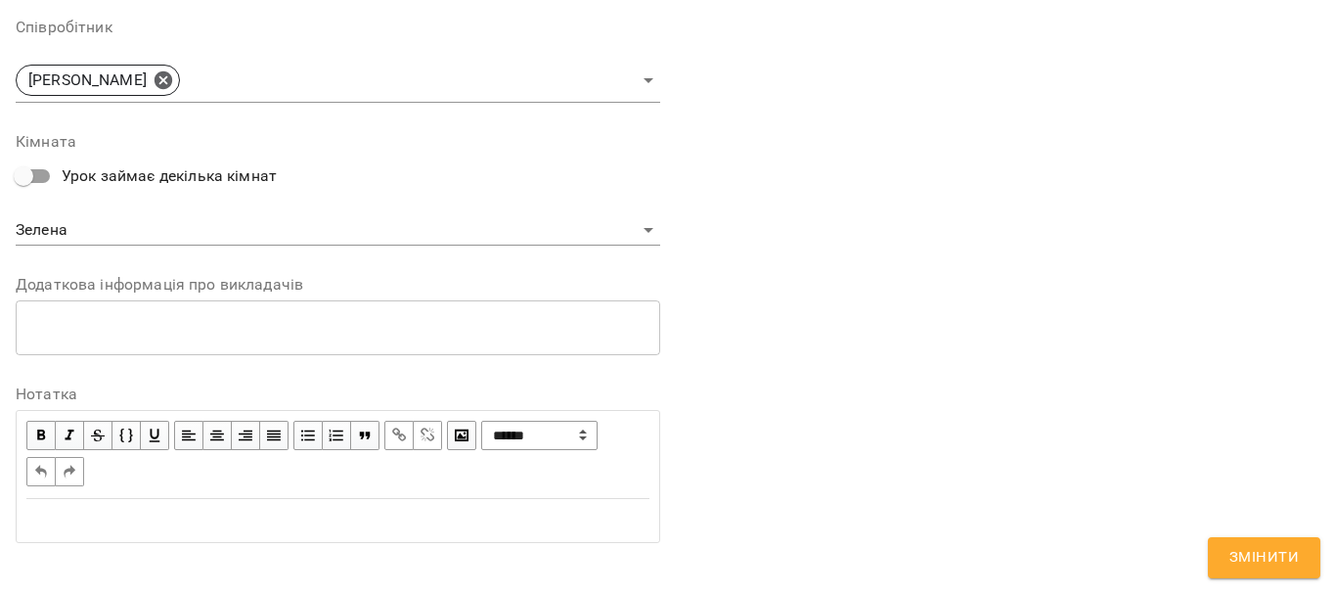
scroll to position [804, 0]
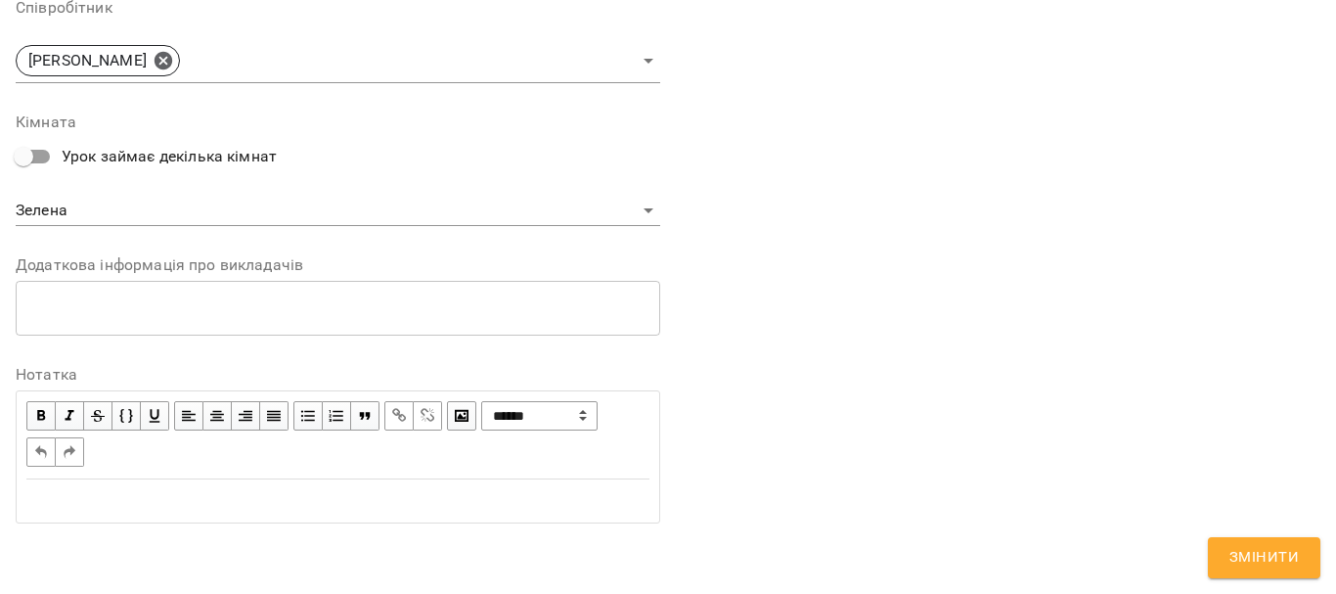
type input "**"
click at [1265, 555] on span "Змінити" at bounding box center [1263, 557] width 69 height 25
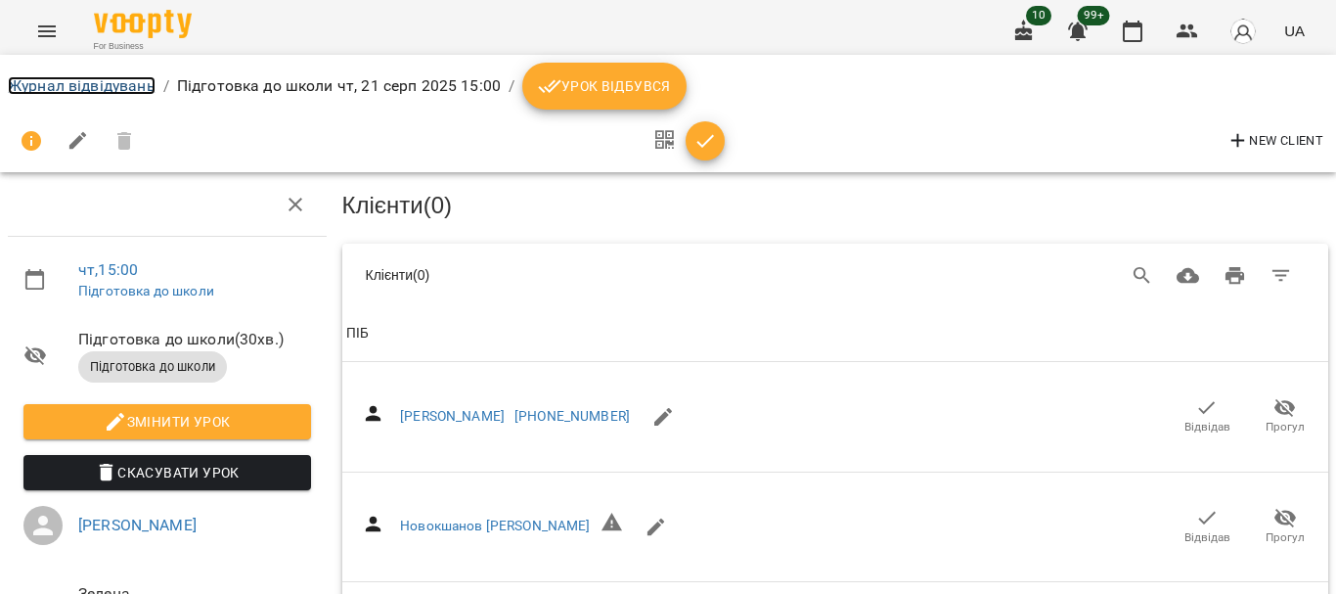
click at [93, 82] on link "Журнал відвідувань" at bounding box center [82, 85] width 148 height 19
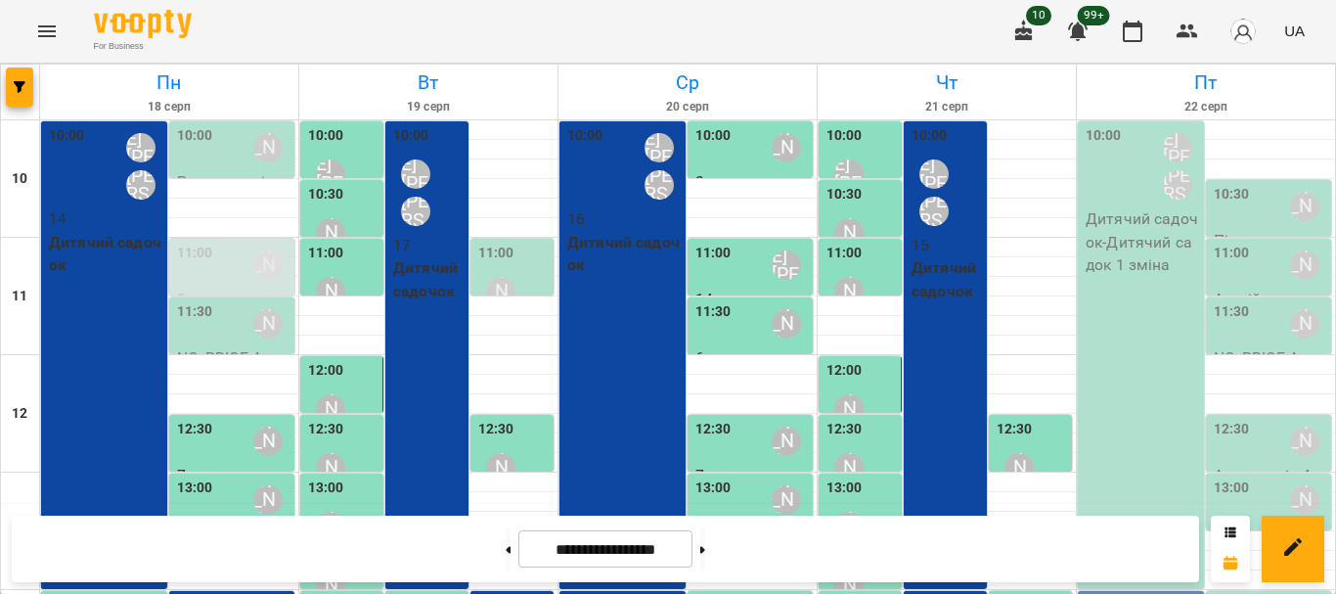
scroll to position [489, 0]
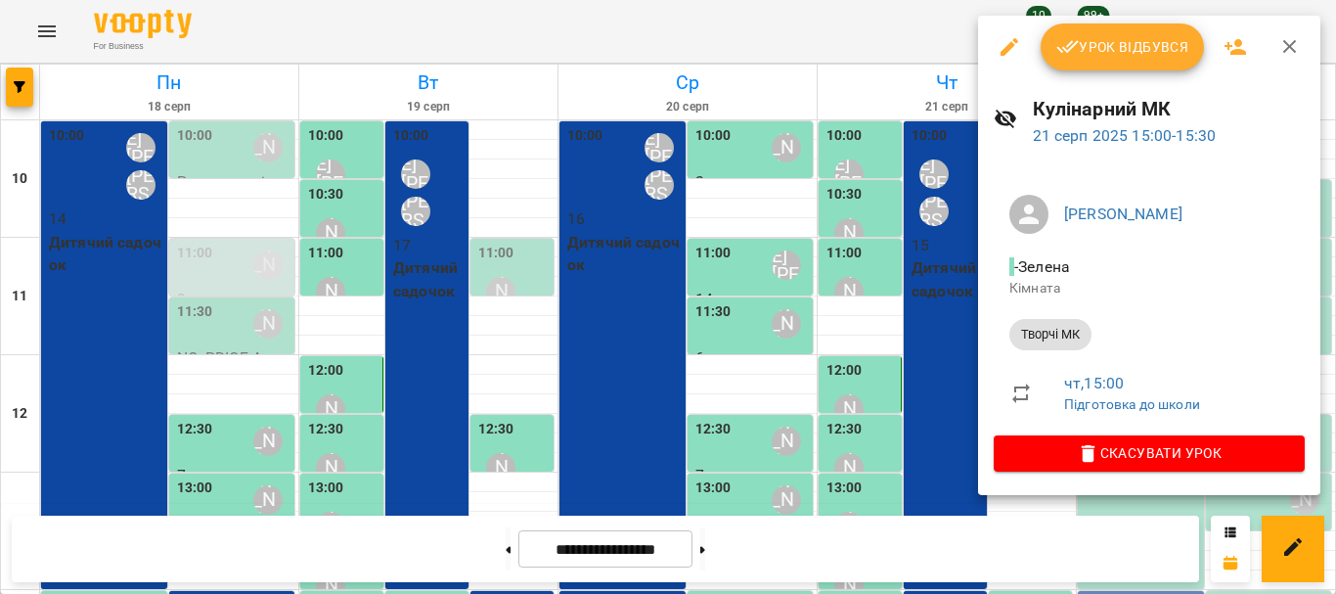
click at [1143, 47] on span "Урок відбувся" at bounding box center [1122, 46] width 133 height 23
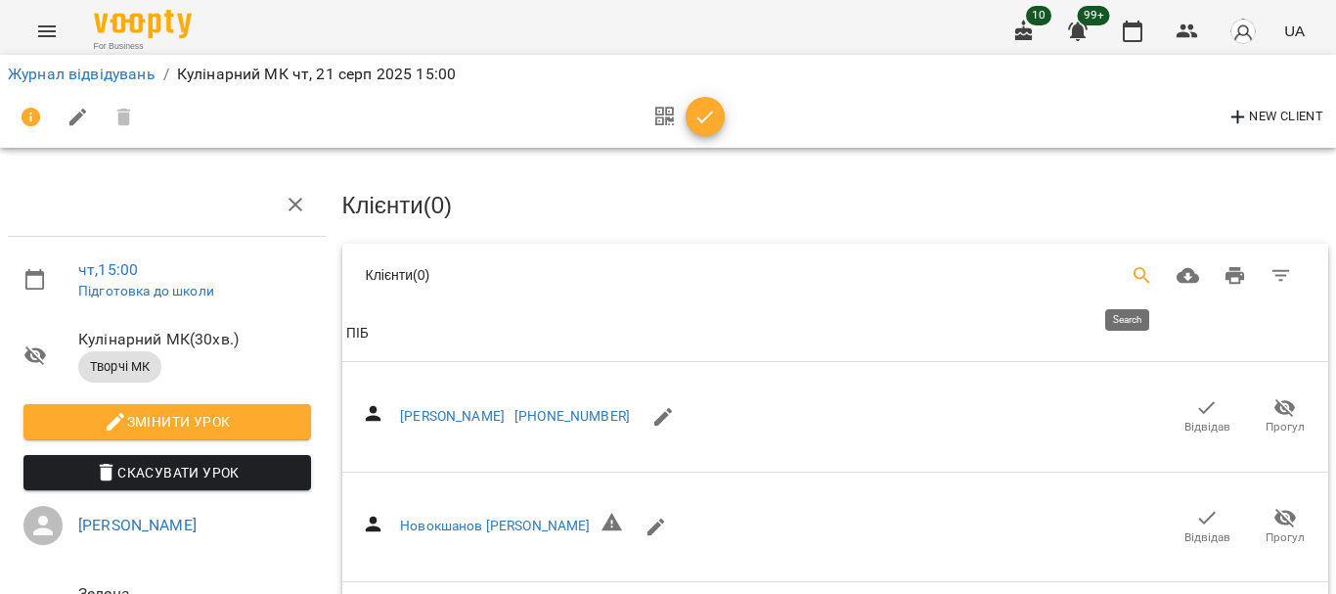
click at [1119, 273] on button "Search" at bounding box center [1142, 275] width 47 height 47
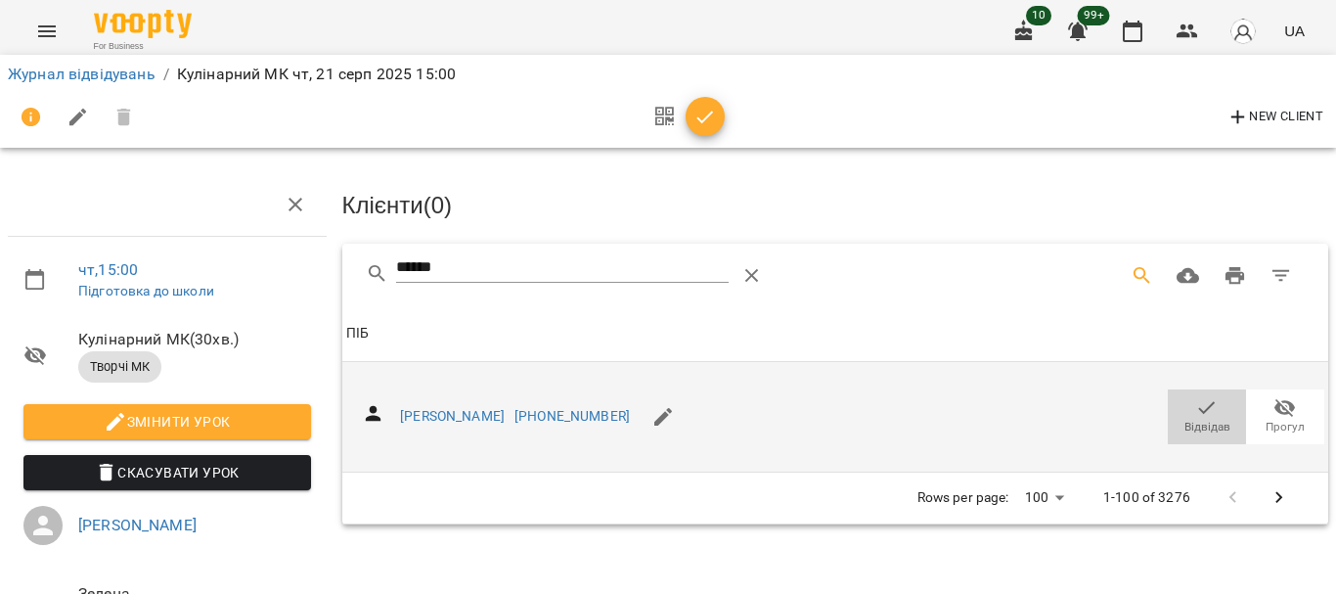
click at [1200, 401] on icon "button" at bounding box center [1207, 407] width 17 height 13
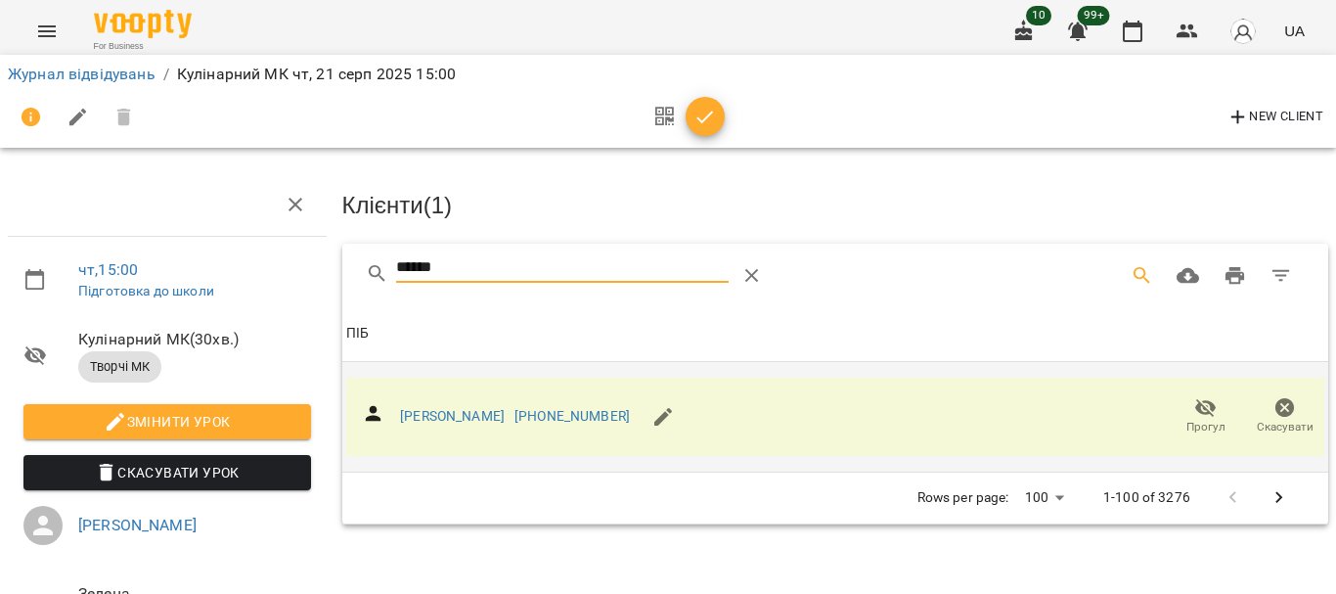
drag, startPoint x: 523, startPoint y: 263, endPoint x: 230, endPoint y: 278, distance: 293.8
click at [251, 274] on div "чт , 15:00 Підготовка до школи Кулінарний МК ( 30 хв. ) Творчі МК Змінити урок …" at bounding box center [668, 417] width 1352 height 676
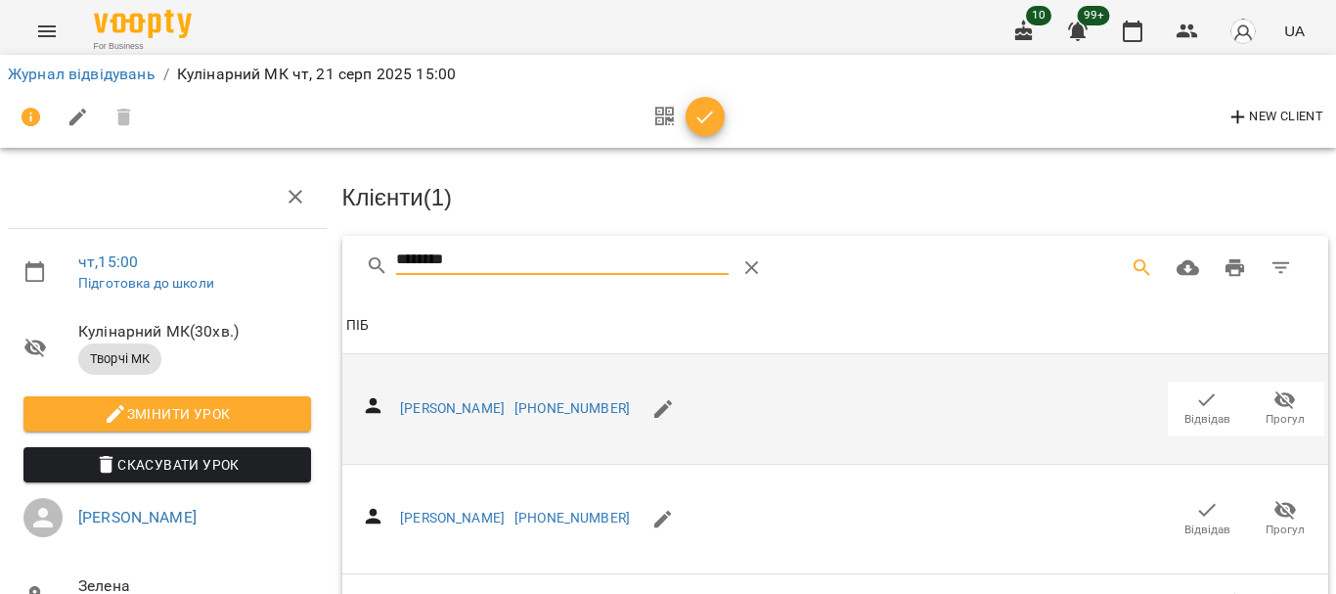
scroll to position [176, 0]
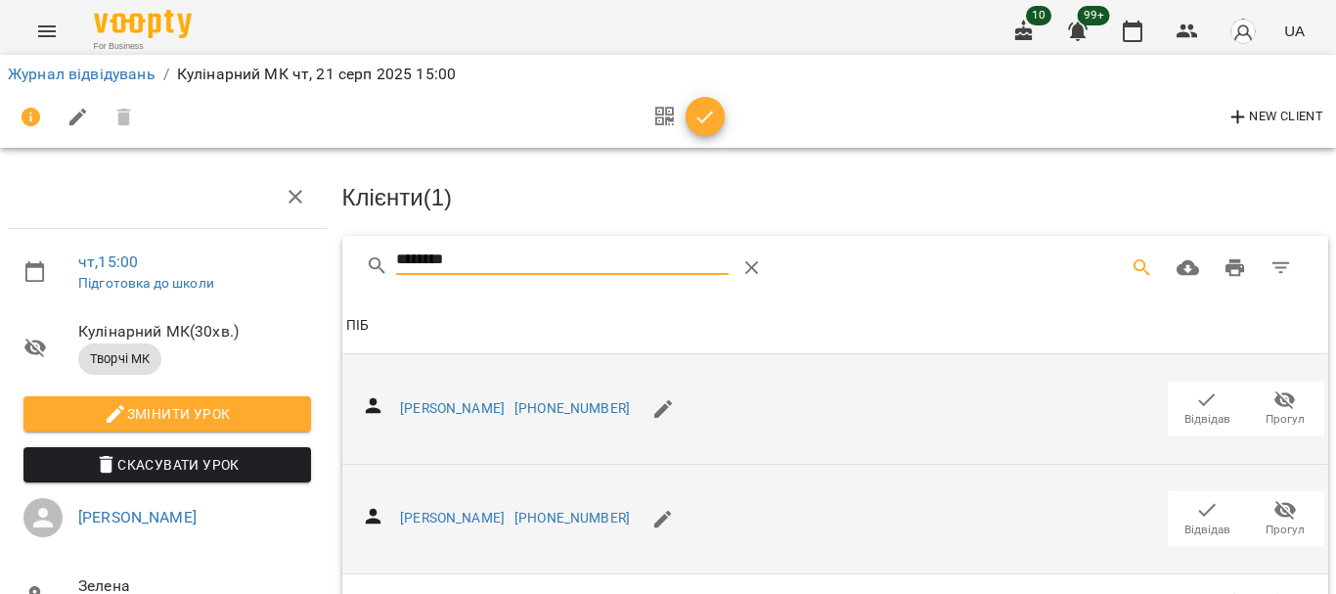
click at [1195, 498] on icon "button" at bounding box center [1206, 509] width 23 height 23
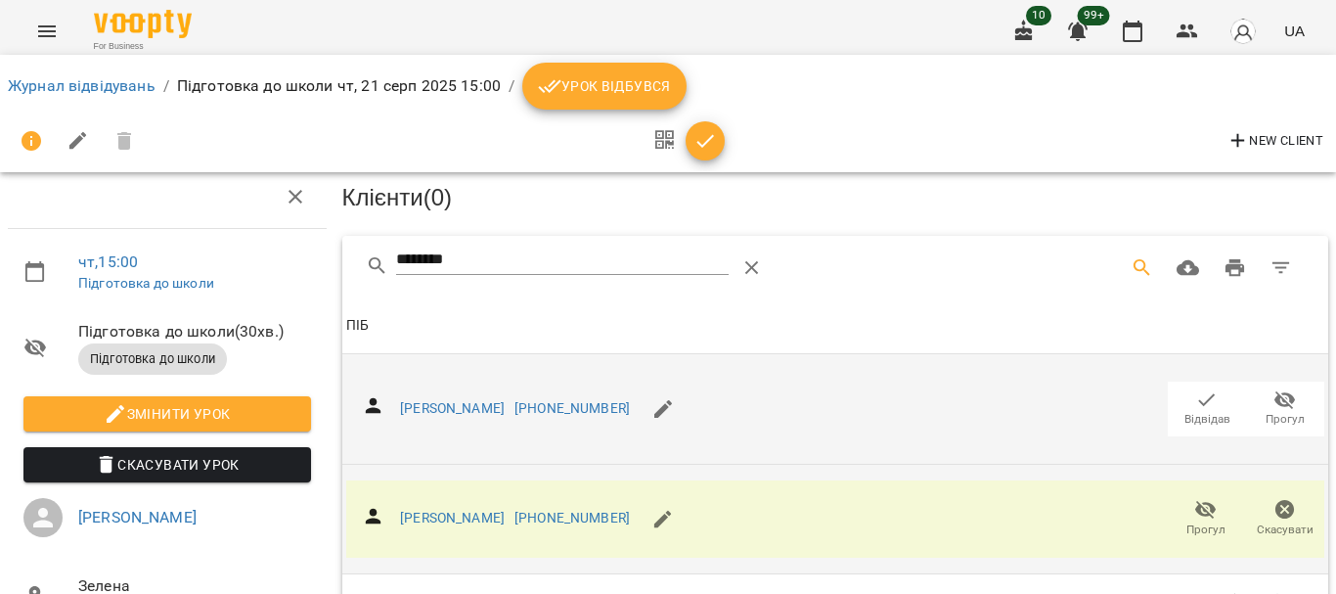
scroll to position [0, 0]
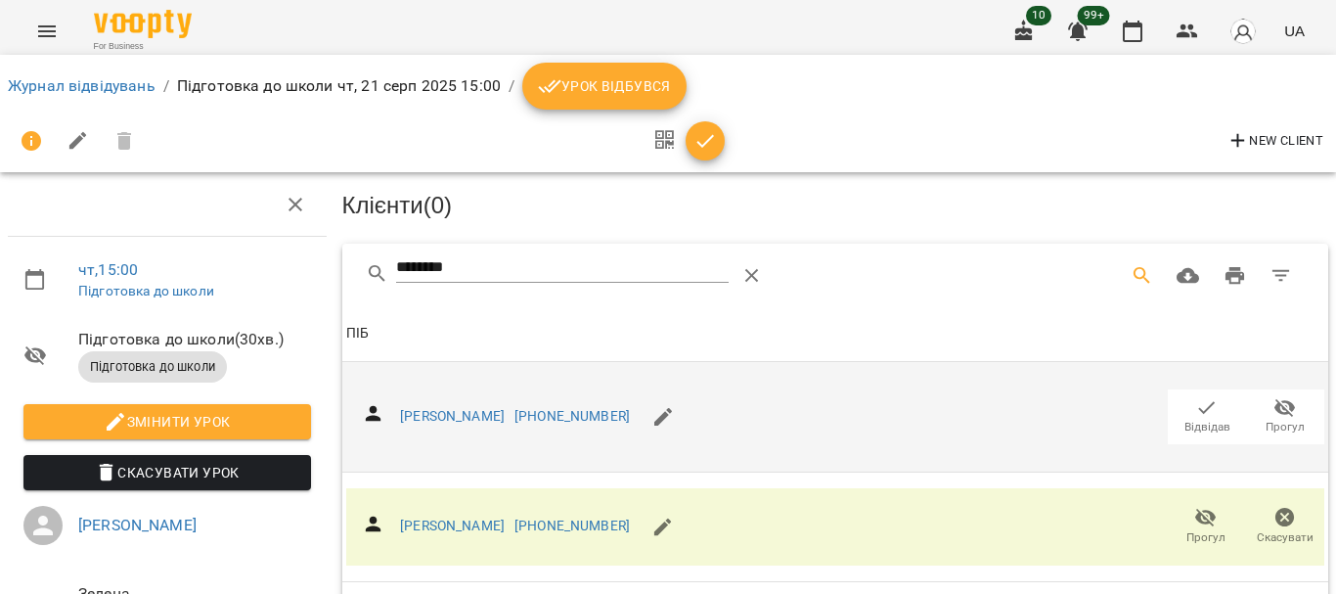
drag, startPoint x: 454, startPoint y: 271, endPoint x: 265, endPoint y: 286, distance: 189.3
click at [265, 286] on div "чт , 15:00 Підготовка до школи Підготовка до школи ( 30 хв. ) Підготовка до шко…" at bounding box center [668, 391] width 1352 height 625
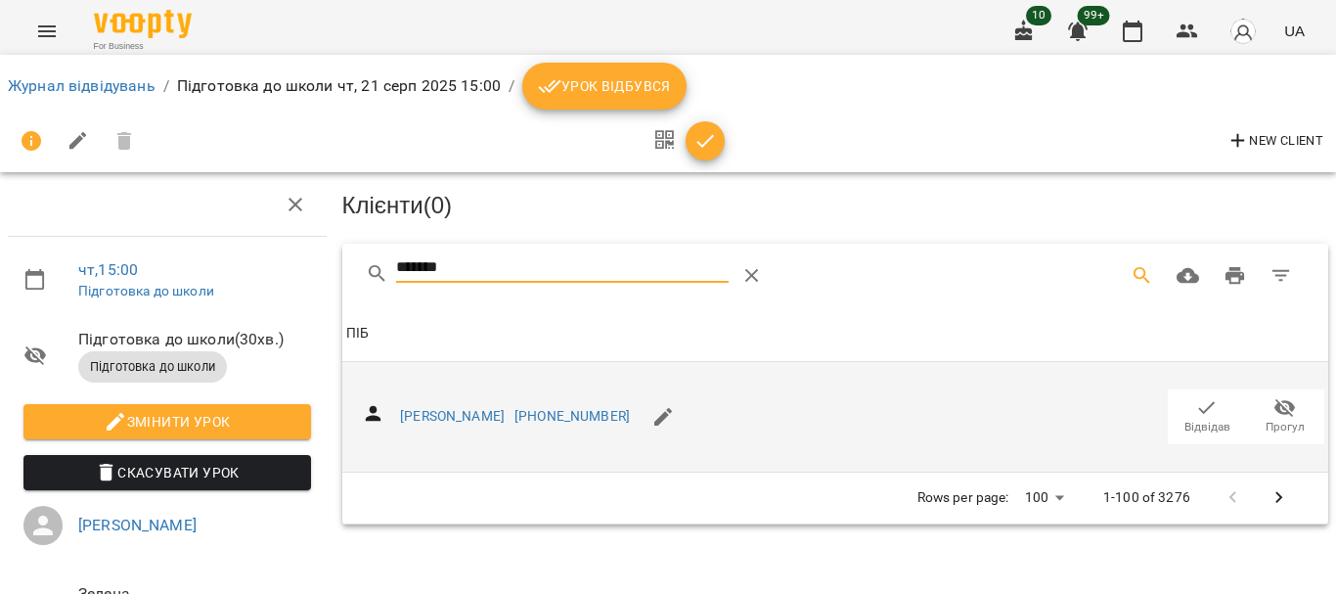
click at [1199, 407] on icon "button" at bounding box center [1207, 407] width 17 height 13
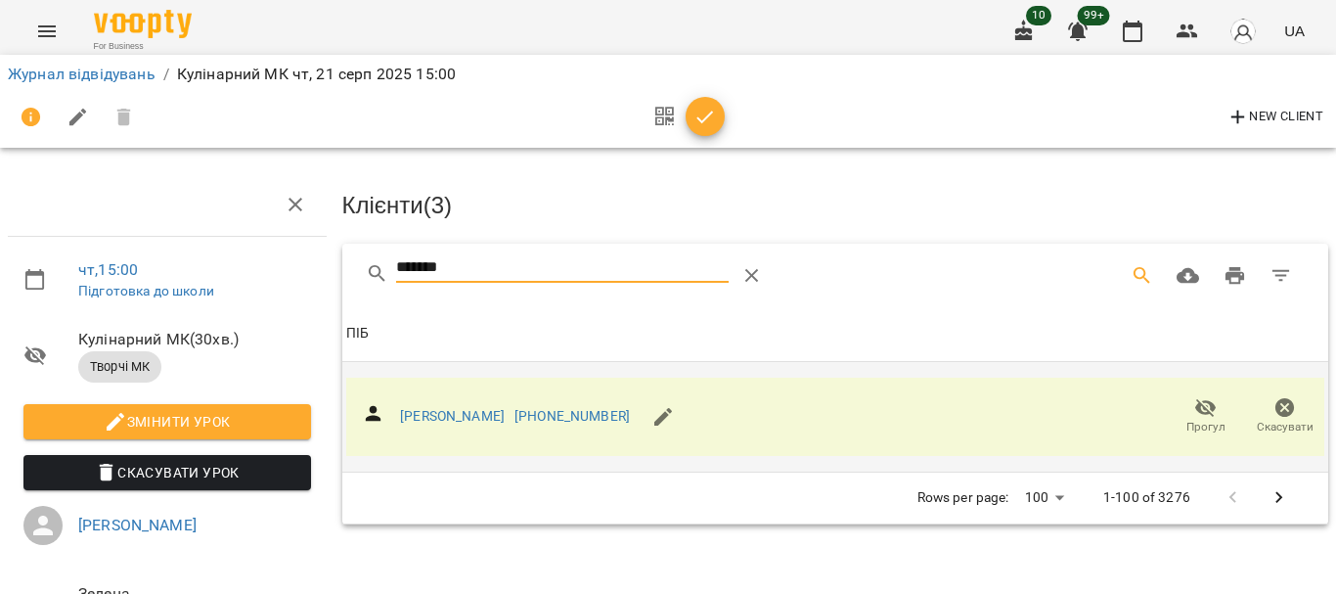
drag, startPoint x: 450, startPoint y: 279, endPoint x: 322, endPoint y: 275, distance: 128.2
click at [334, 277] on div "Клієнти ( 3 ) ******* Клієнти ( 3 ) ПІБ ПІБ [PERSON_NAME] [PHONE_NUMBER] Прогул…" at bounding box center [835, 456] width 1002 height 582
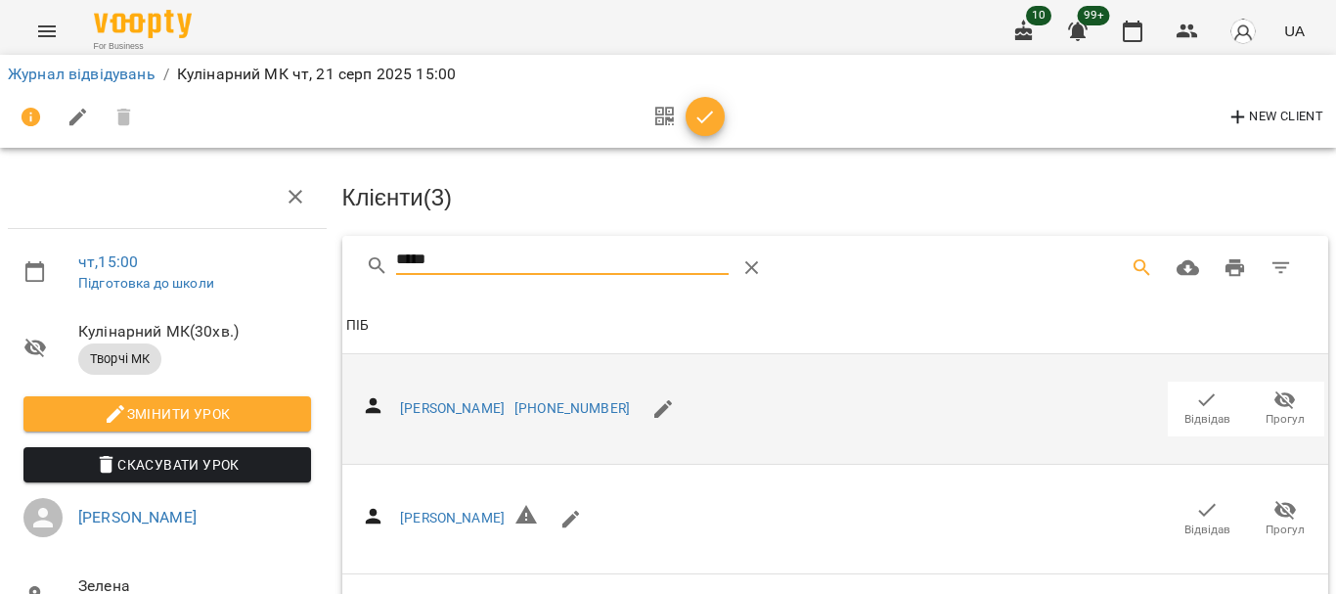
scroll to position [288, 0]
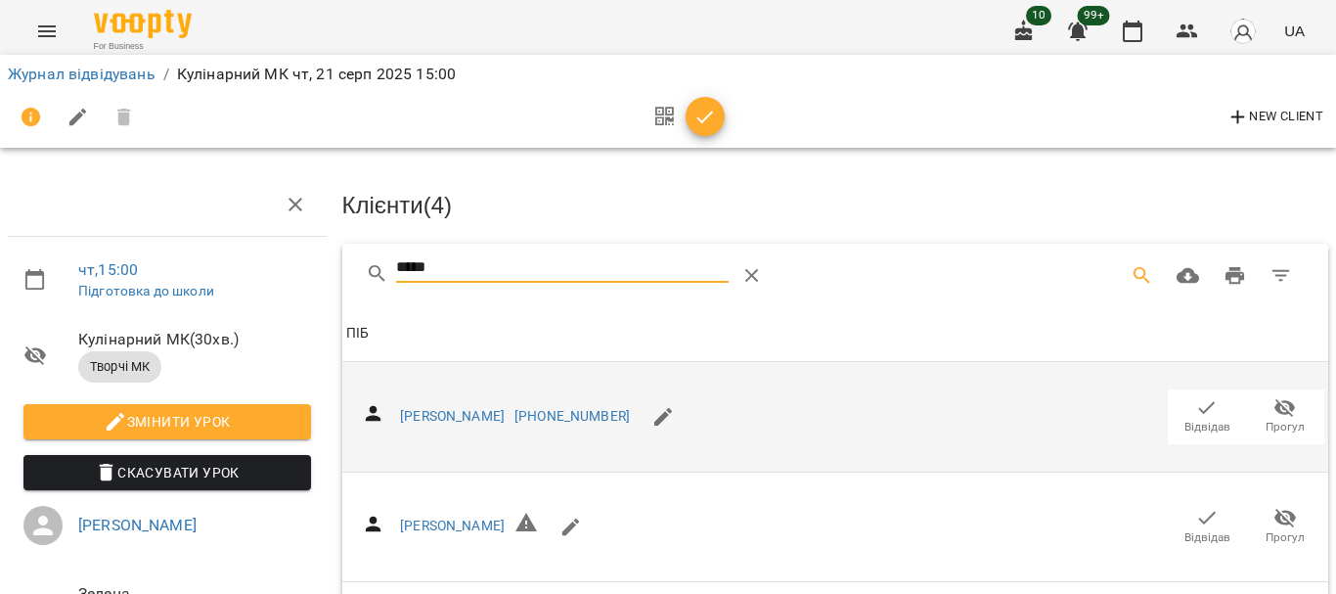
drag, startPoint x: 464, startPoint y: 267, endPoint x: 269, endPoint y: 254, distance: 195.0
click at [277, 257] on div "чт , 15:00 Підготовка до школи Кулінарний МК ( 30 хв. ) Творчі МК Змінити урок …" at bounding box center [668, 474] width 1352 height 790
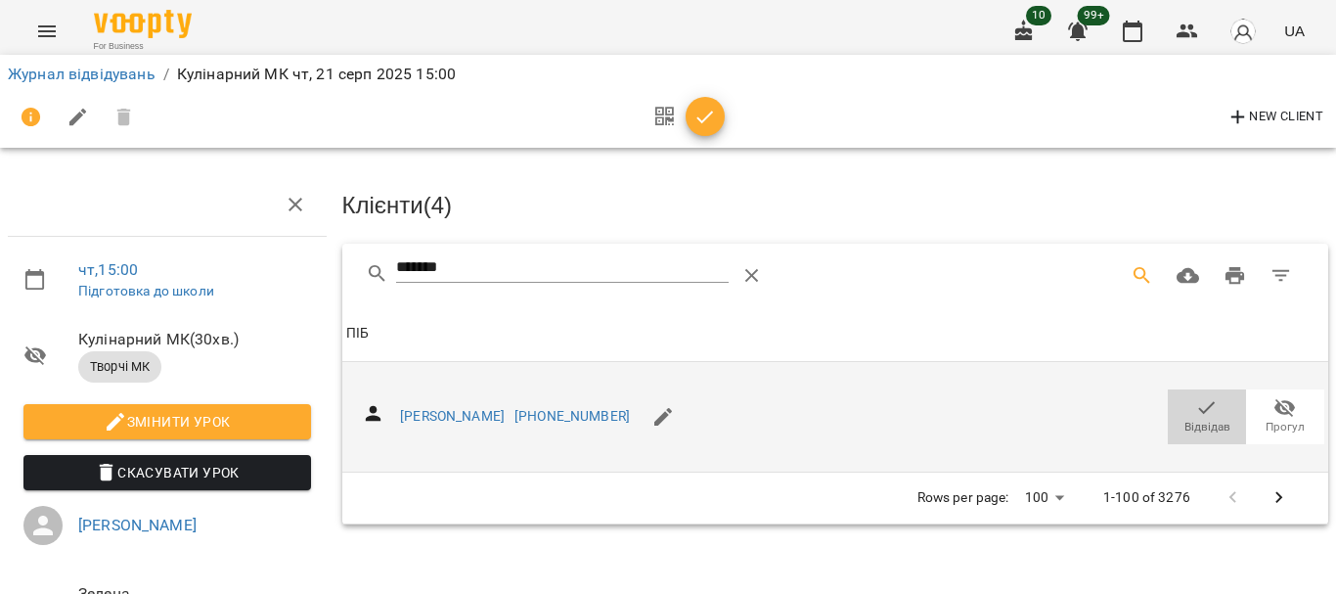
click at [1195, 409] on icon "button" at bounding box center [1206, 407] width 23 height 23
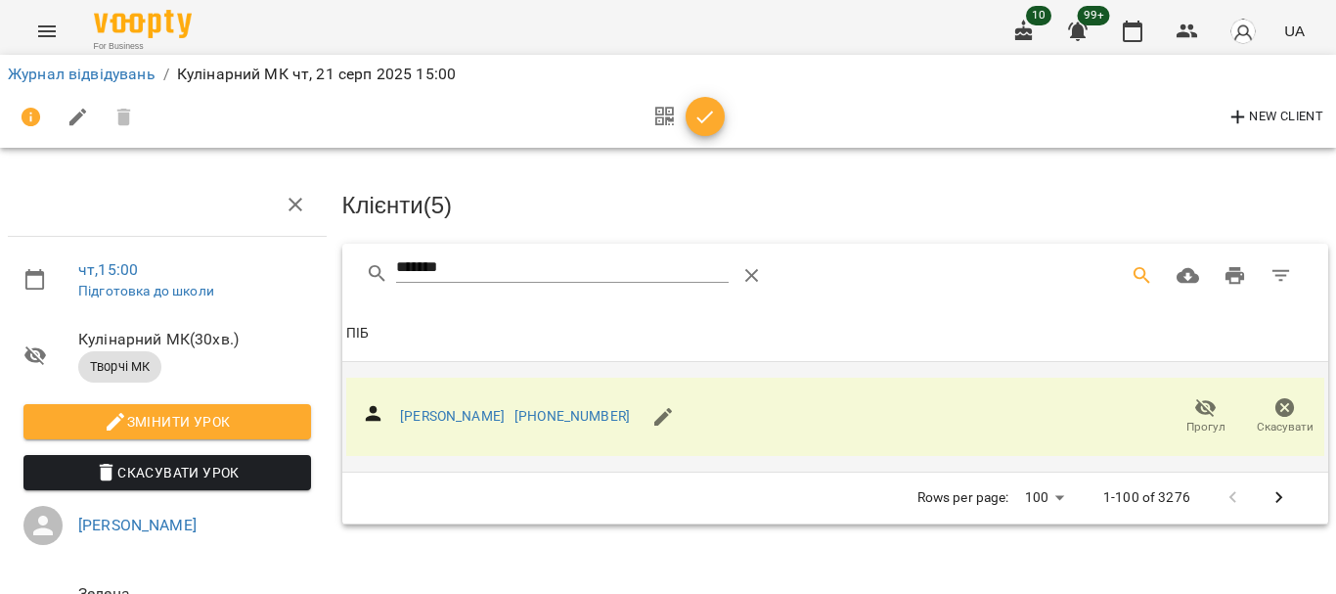
drag, startPoint x: 469, startPoint y: 267, endPoint x: 289, endPoint y: 275, distance: 181.1
click at [290, 275] on div "чт , 15:00 Підготовка до школи Кулінарний МК ( 30 хв. ) Творчі МК Змінити урок …" at bounding box center [668, 417] width 1352 height 676
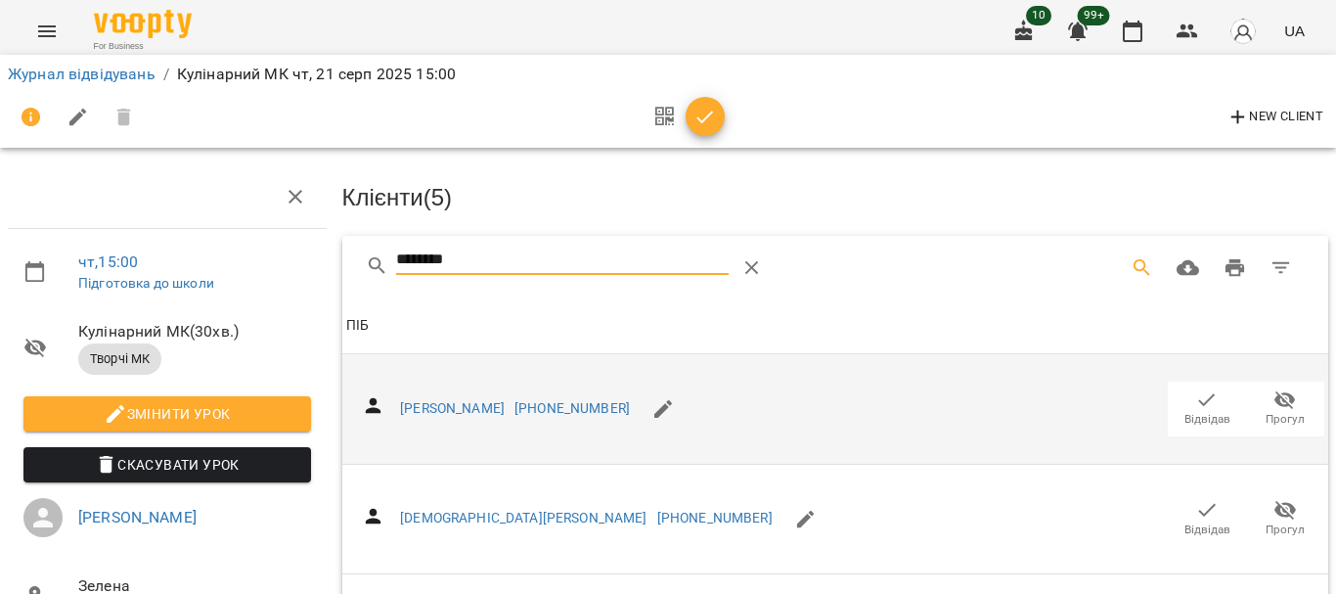
scroll to position [489, 0]
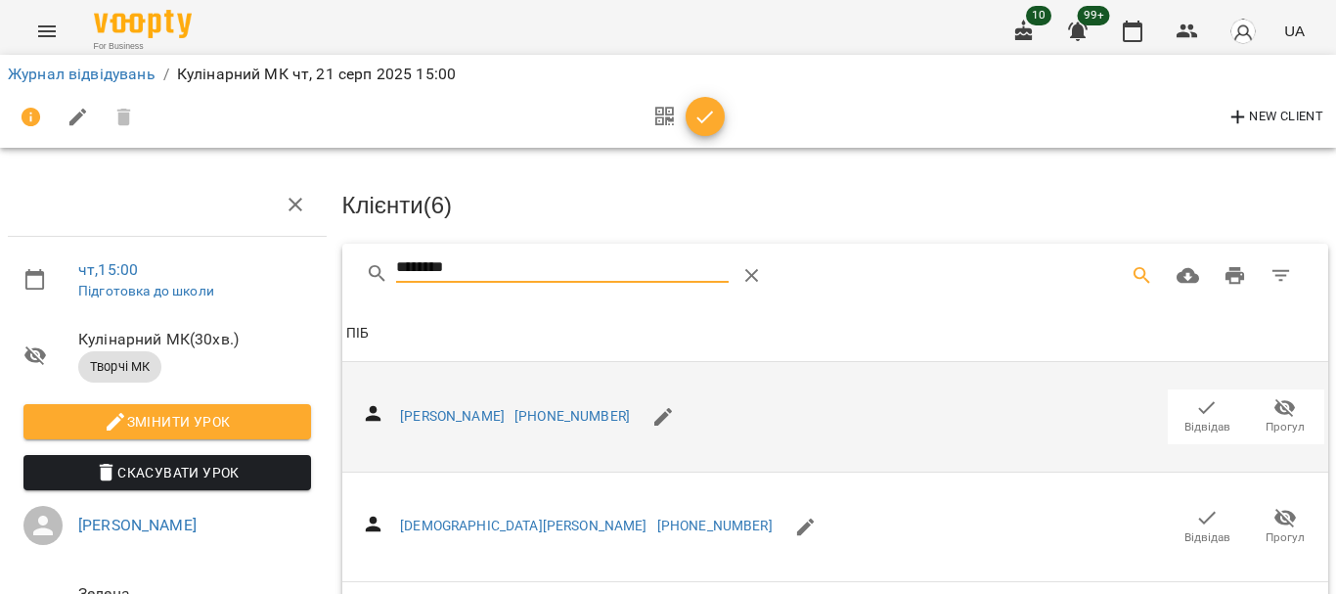
drag, startPoint x: 494, startPoint y: 261, endPoint x: 308, endPoint y: 258, distance: 185.8
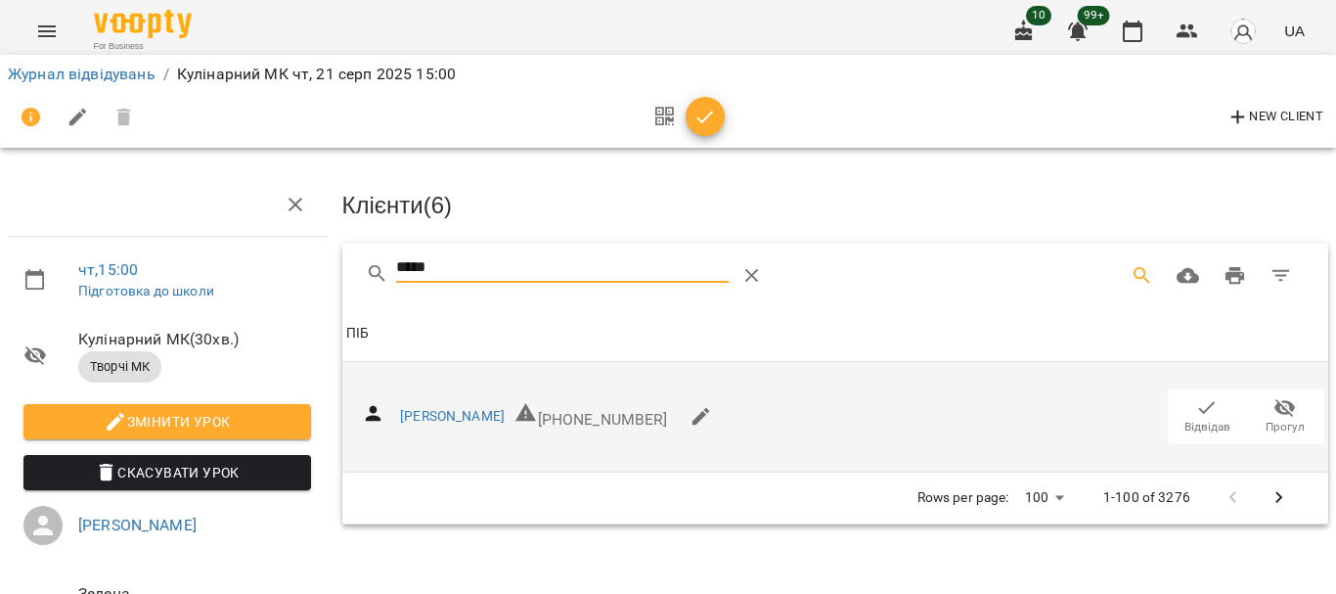
click at [1195, 423] on span "Відвідав" at bounding box center [1207, 427] width 46 height 17
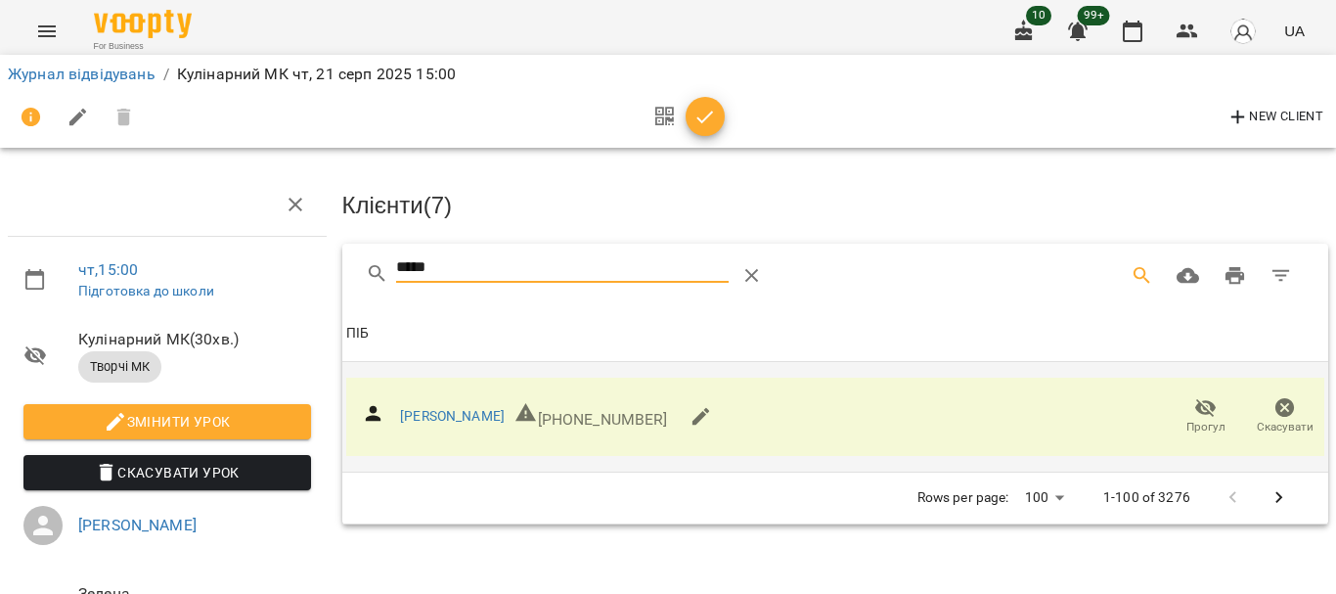
drag, startPoint x: 464, startPoint y: 265, endPoint x: 137, endPoint y: 252, distance: 326.9
click at [137, 252] on div "чт , 15:00 Підготовка до школи Кулінарний МК ( 30 хв. ) Творчі МК Змінити урок …" at bounding box center [668, 417] width 1352 height 676
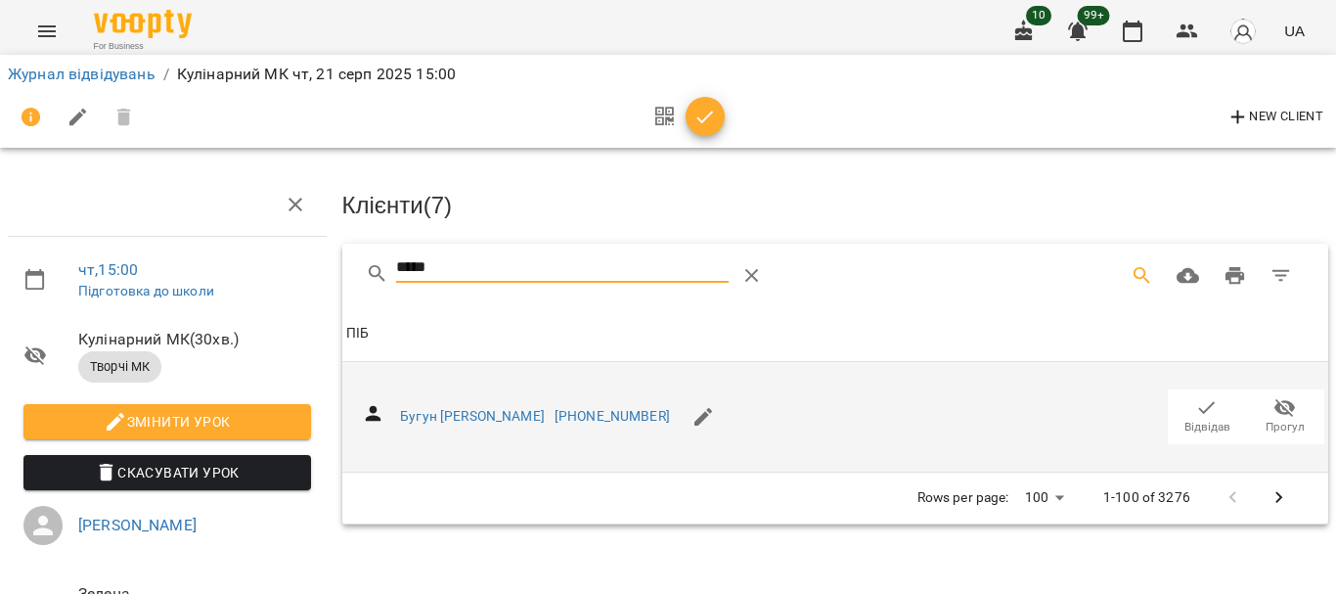
click at [1195, 408] on icon "button" at bounding box center [1206, 407] width 23 height 23
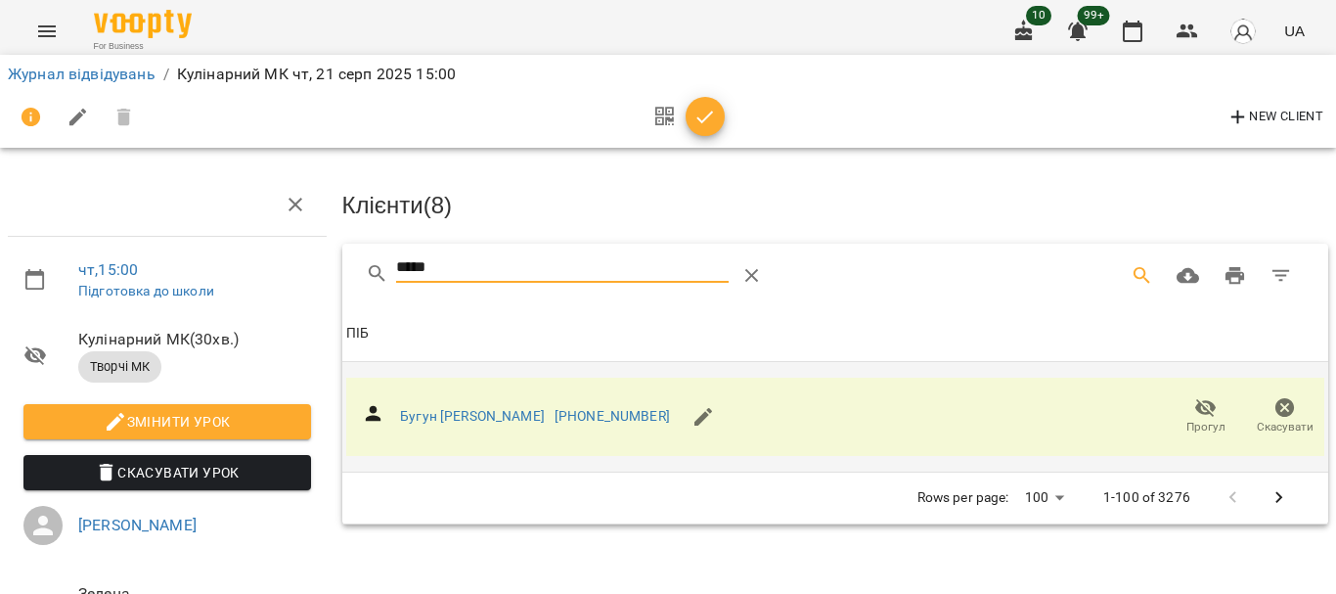
drag, startPoint x: 430, startPoint y: 266, endPoint x: 318, endPoint y: 266, distance: 112.5
click at [318, 266] on div "чт , 15:00 Підготовка до школи Кулінарний МК ( 30 хв. ) Творчі МК Змінити урок …" at bounding box center [668, 417] width 1352 height 676
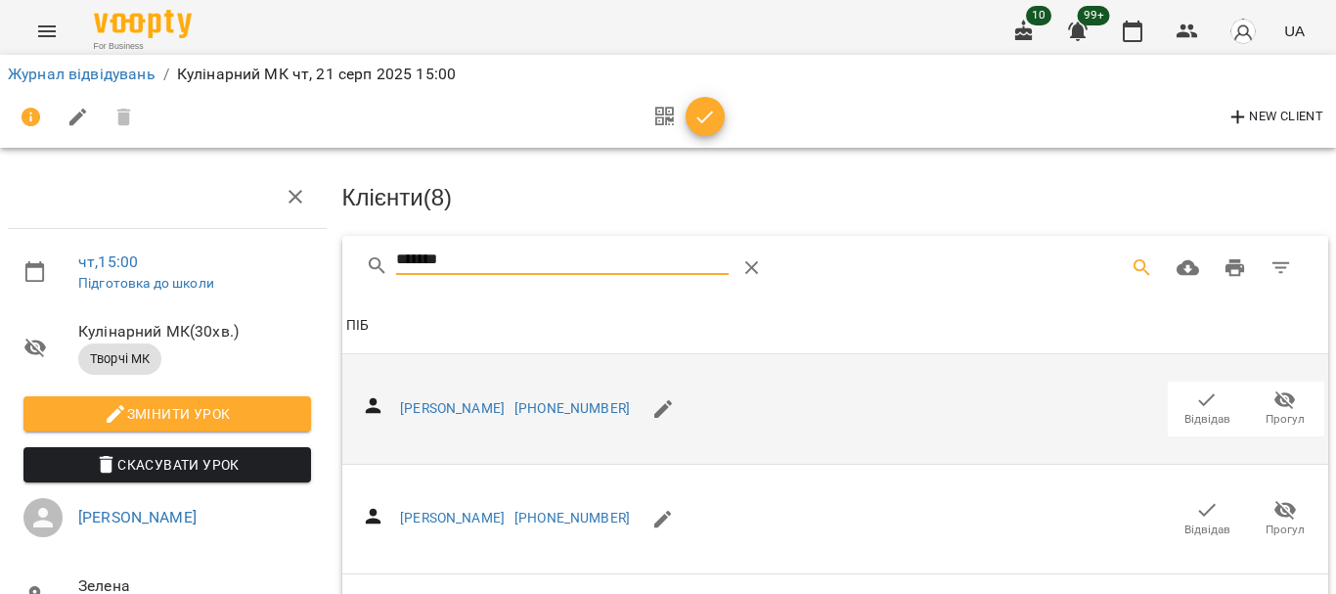
scroll to position [98, 0]
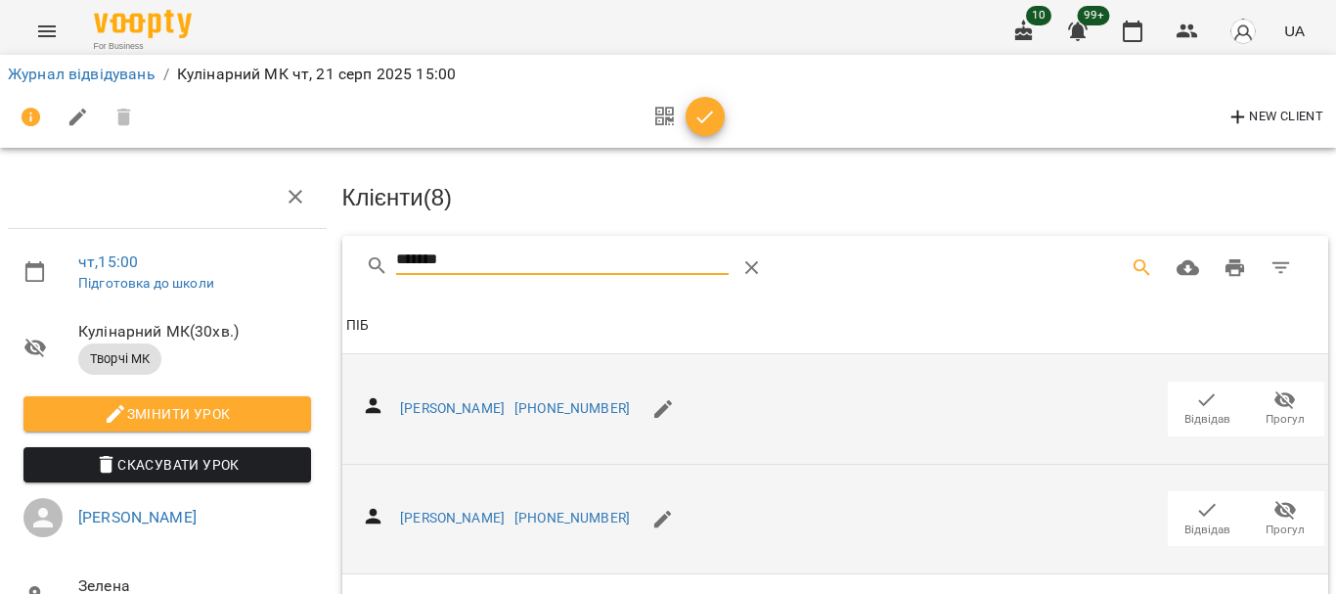
click at [1195, 498] on icon "button" at bounding box center [1206, 509] width 23 height 23
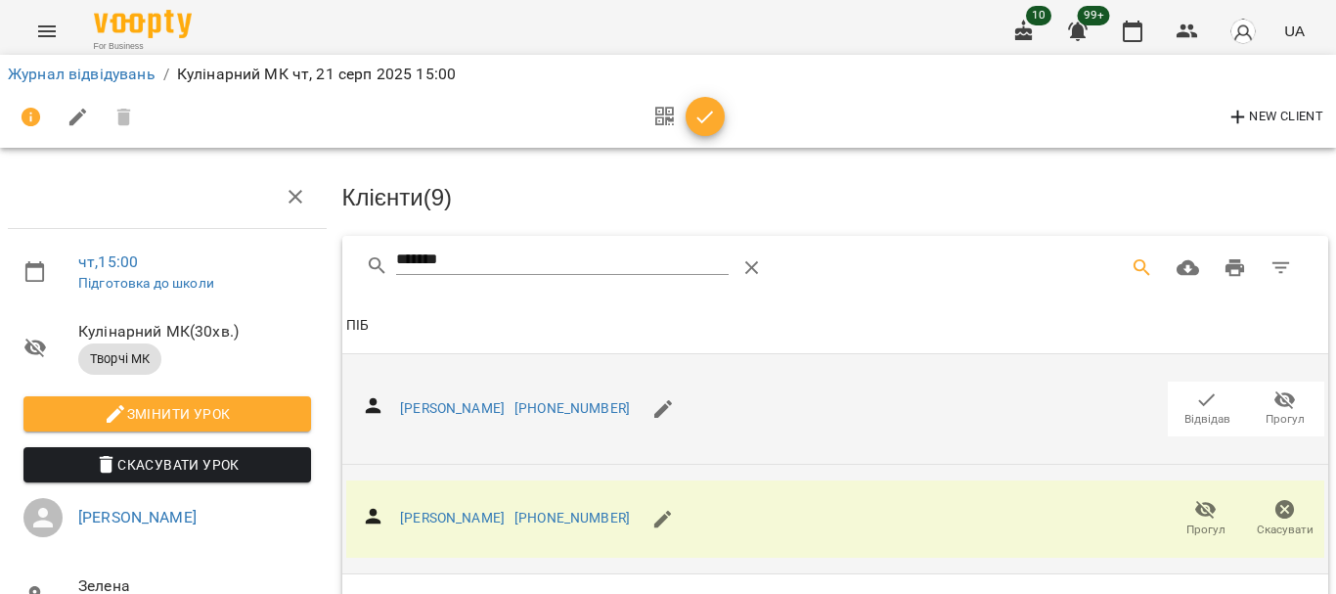
scroll to position [0, 0]
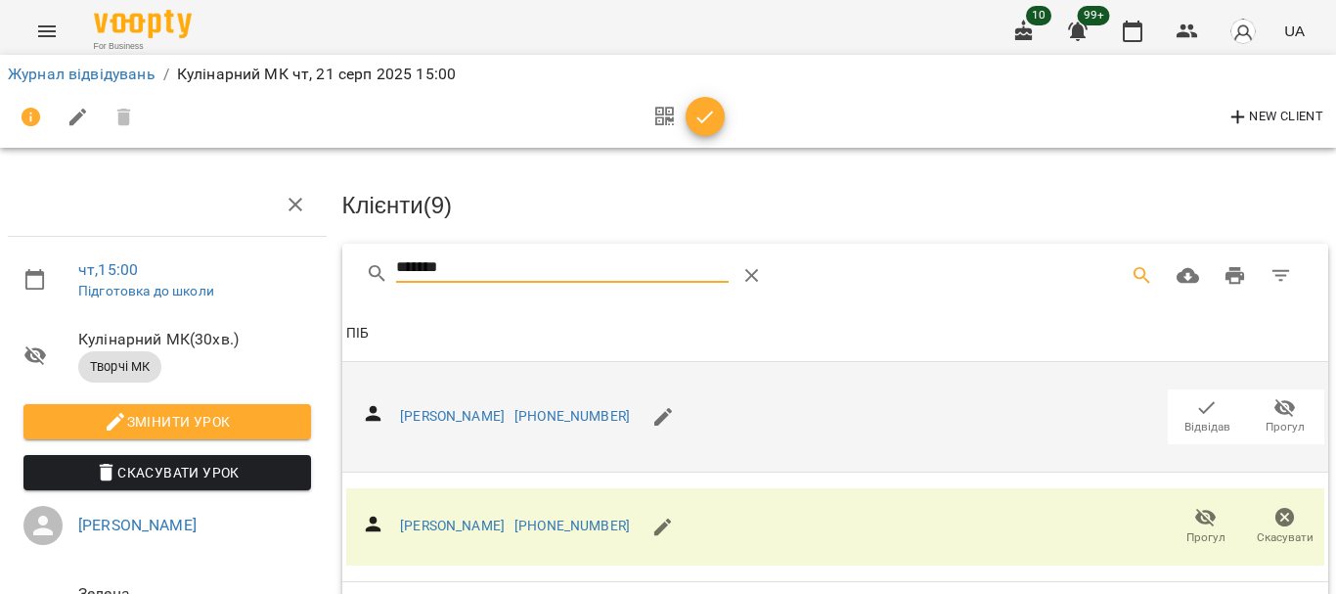
drag, startPoint x: 513, startPoint y: 263, endPoint x: 262, endPoint y: 251, distance: 251.6
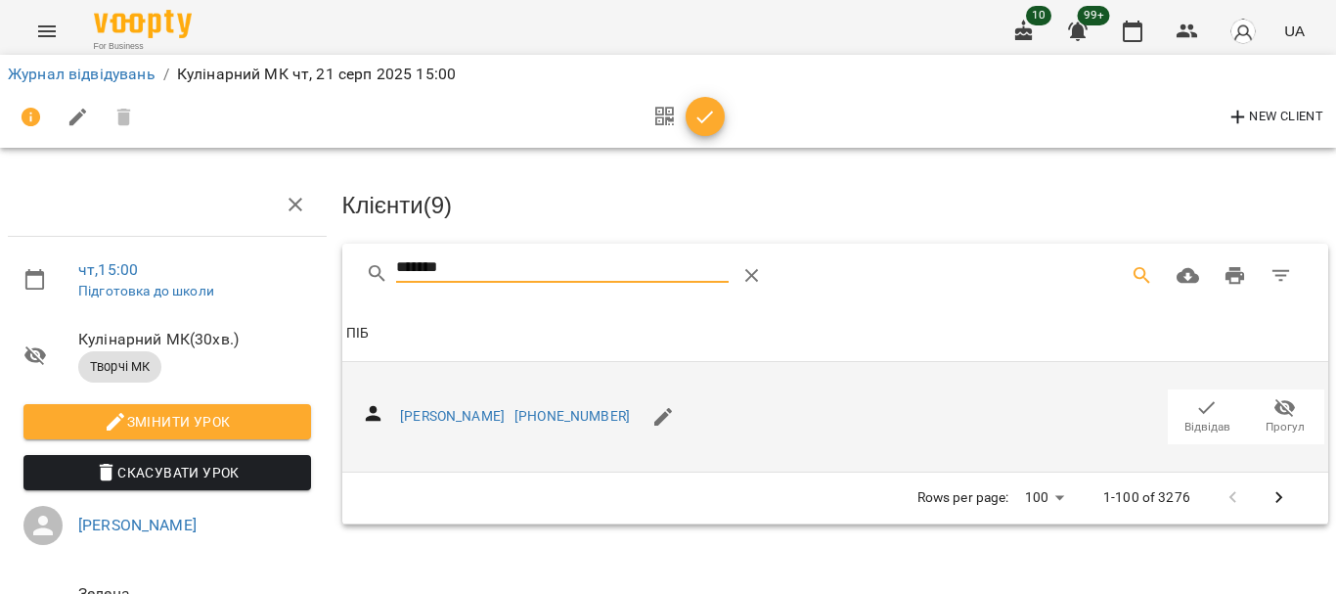
click at [1195, 408] on icon "button" at bounding box center [1206, 407] width 23 height 23
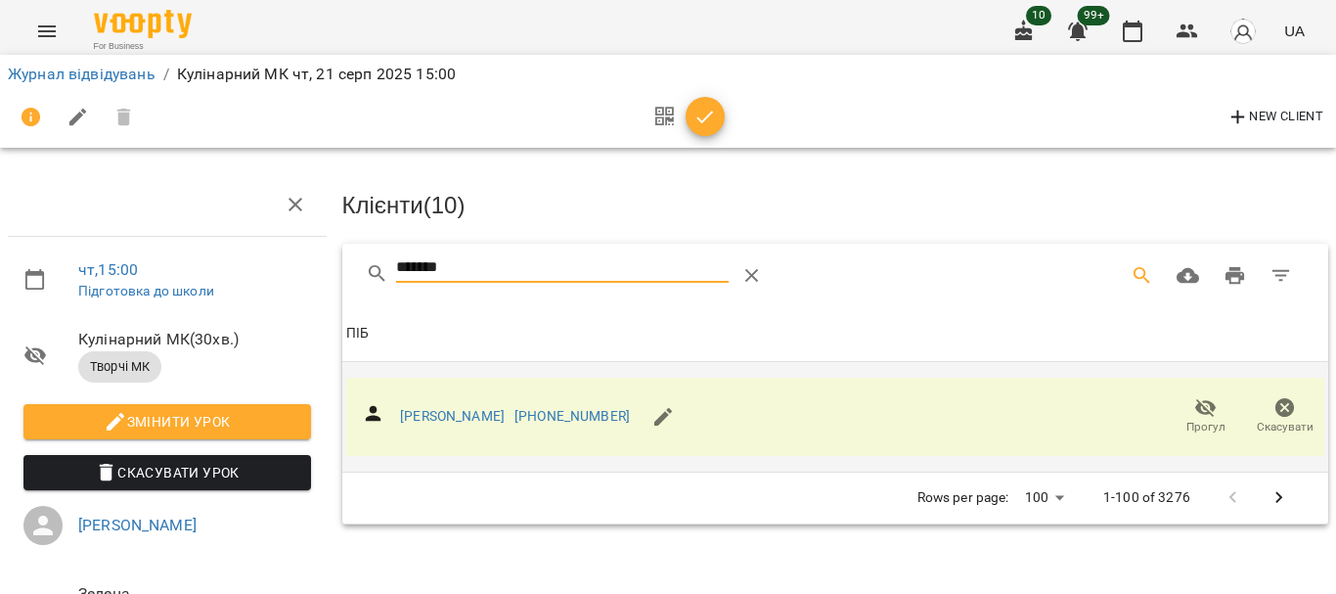
drag, startPoint x: 452, startPoint y: 271, endPoint x: 301, endPoint y: 271, distance: 150.6
click at [302, 271] on div "чт , 15:00 Підготовка до школи Кулінарний МК ( 30 хв. ) Творчі МК Змінити урок …" at bounding box center [668, 417] width 1352 height 676
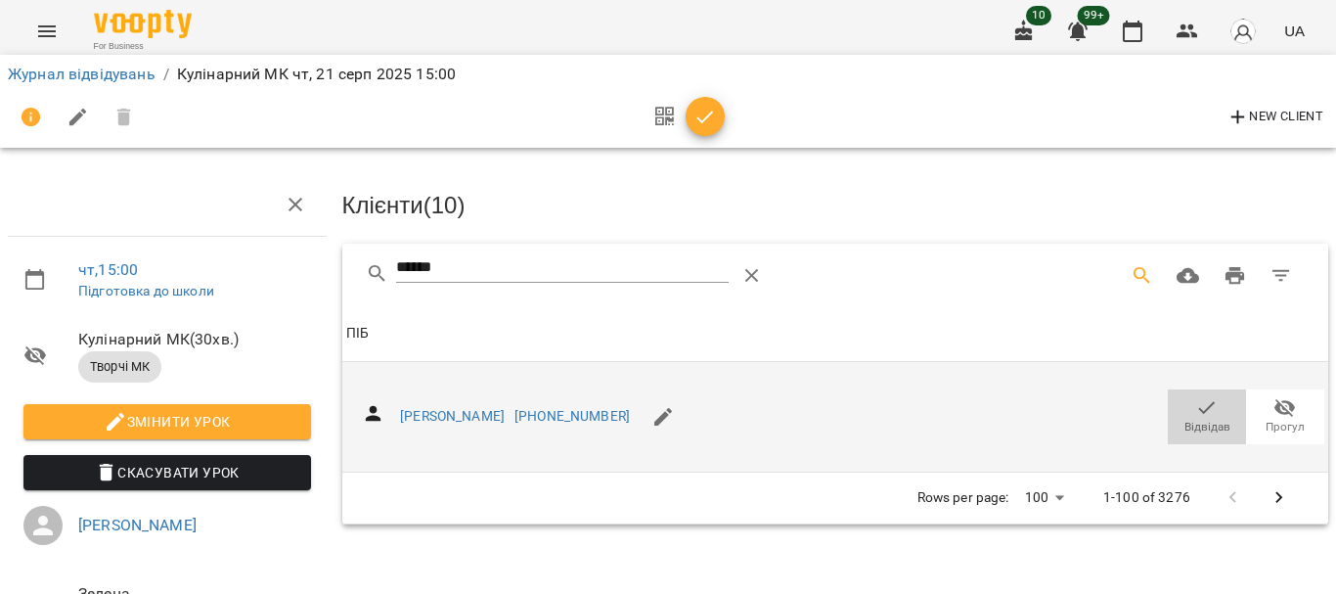
click at [1201, 413] on icon "button" at bounding box center [1206, 407] width 23 height 23
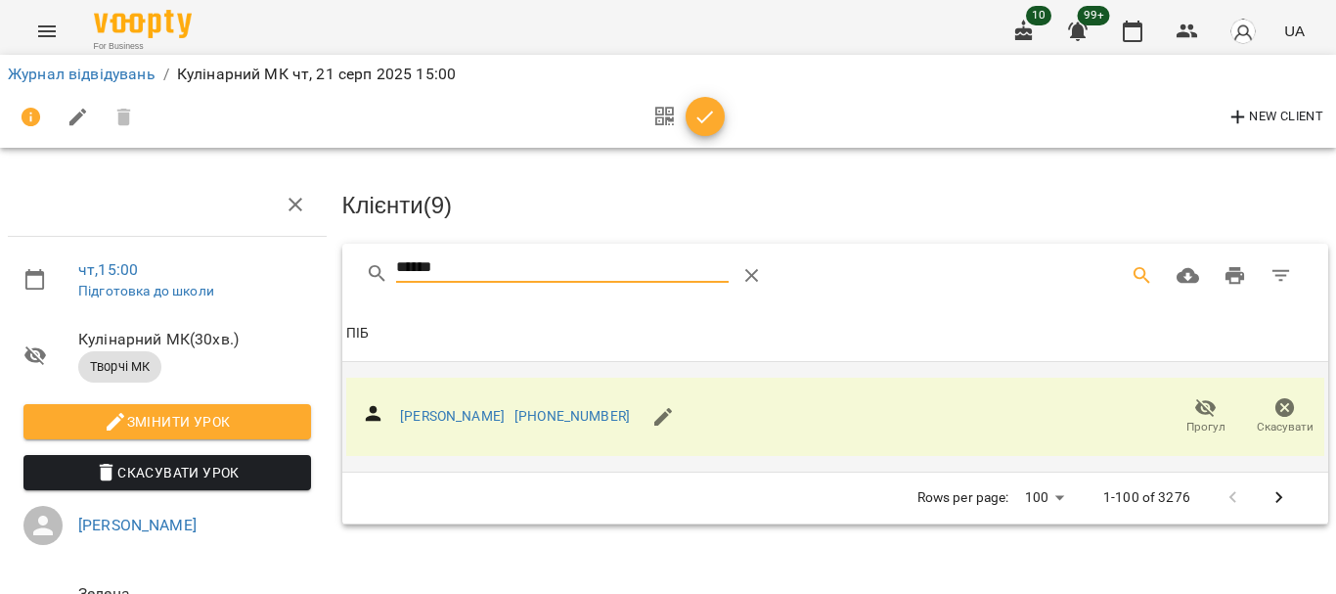
drag, startPoint x: 450, startPoint y: 258, endPoint x: 303, endPoint y: 252, distance: 146.8
click at [304, 252] on div "чт , 15:00 Підготовка до школи Кулінарний МК ( 30 хв. ) Творчі МК Змінити урок …" at bounding box center [668, 417] width 1352 height 676
